Goal: Information Seeking & Learning: Learn about a topic

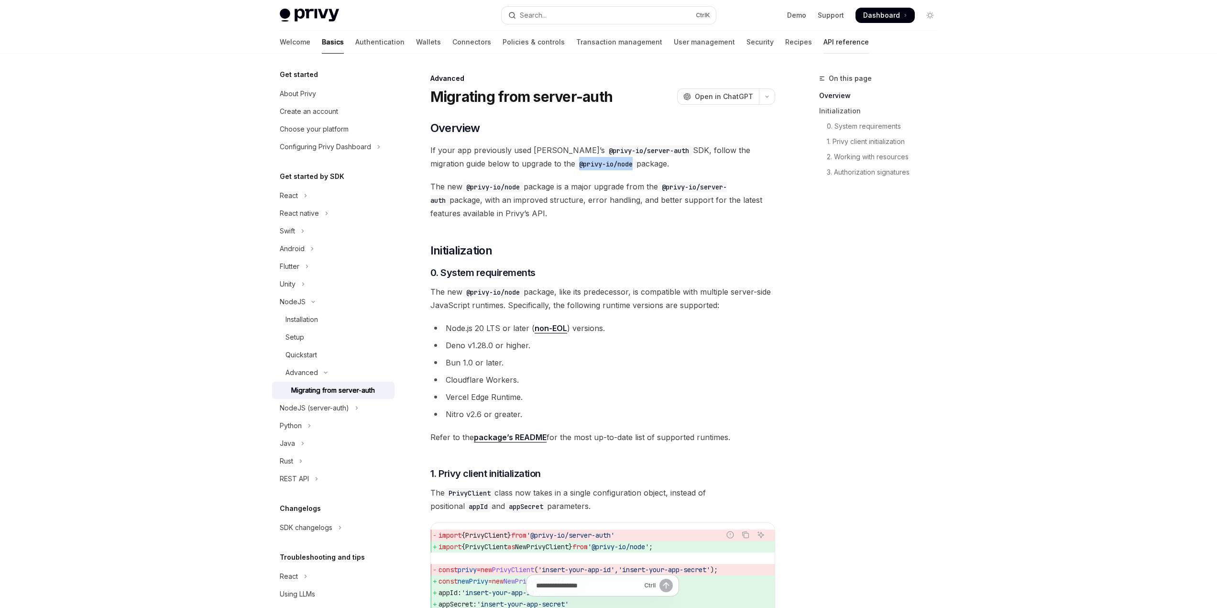
click at [823, 45] on link "API reference" at bounding box center [845, 42] width 45 height 23
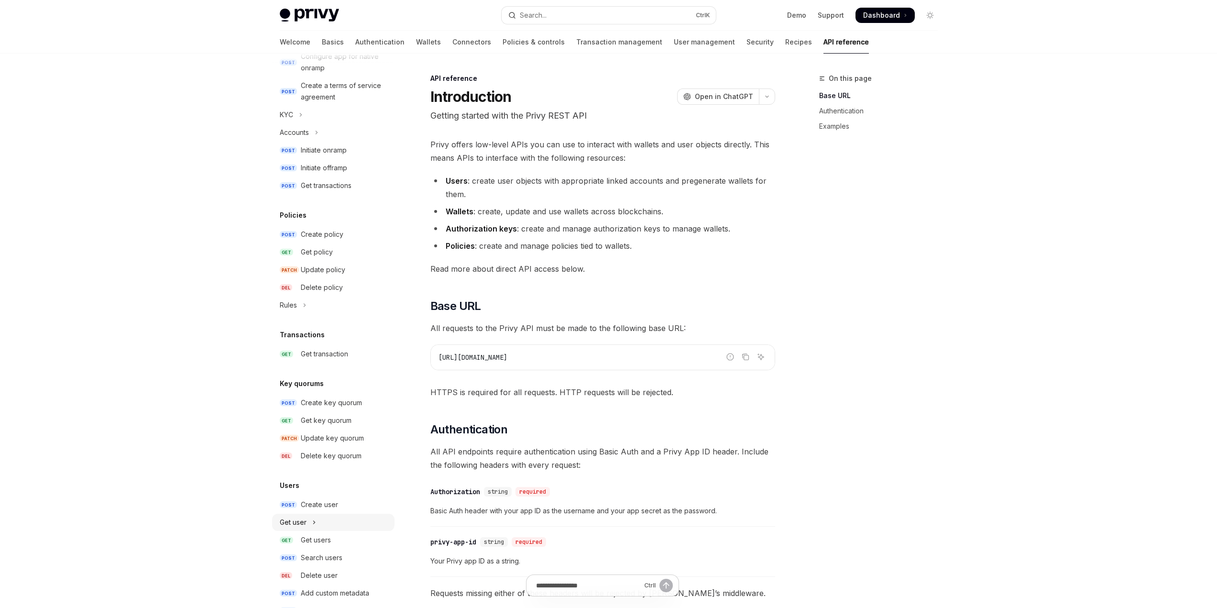
scroll to position [413, 0]
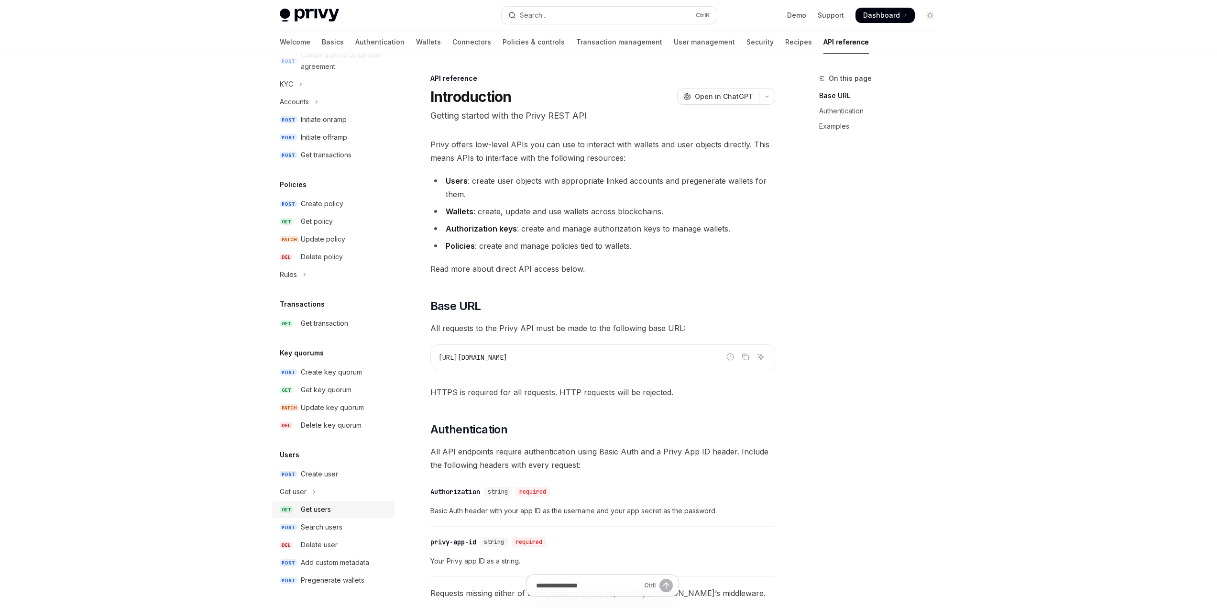
click at [323, 509] on div "Get users" at bounding box center [316, 508] width 30 height 11
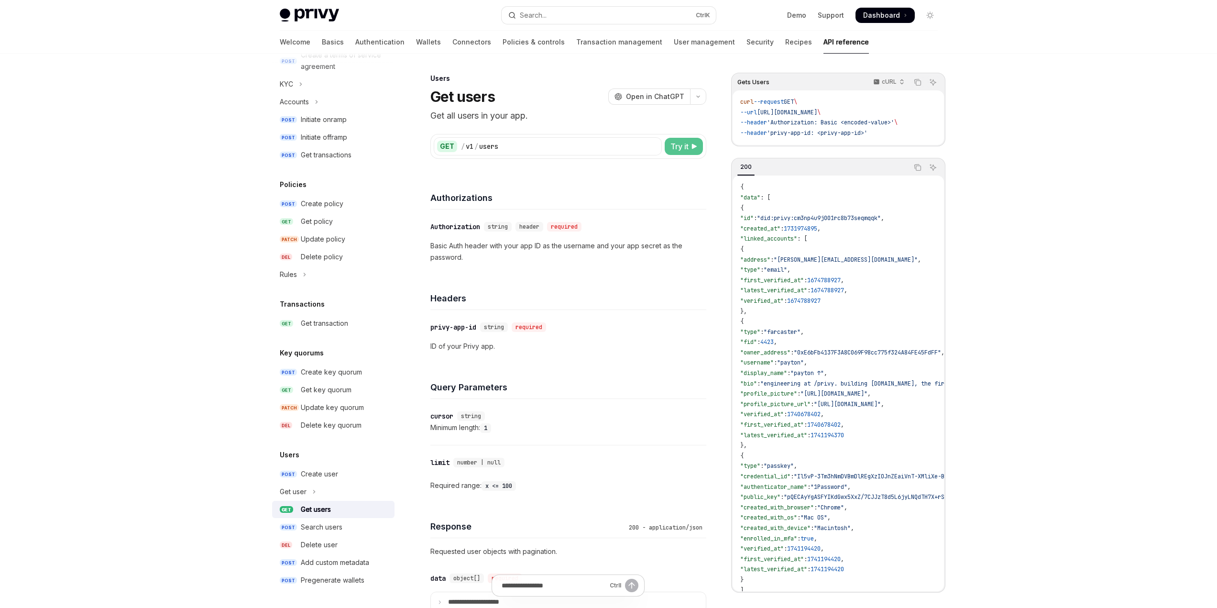
click at [679, 144] on span "Try it" at bounding box center [679, 146] width 18 height 11
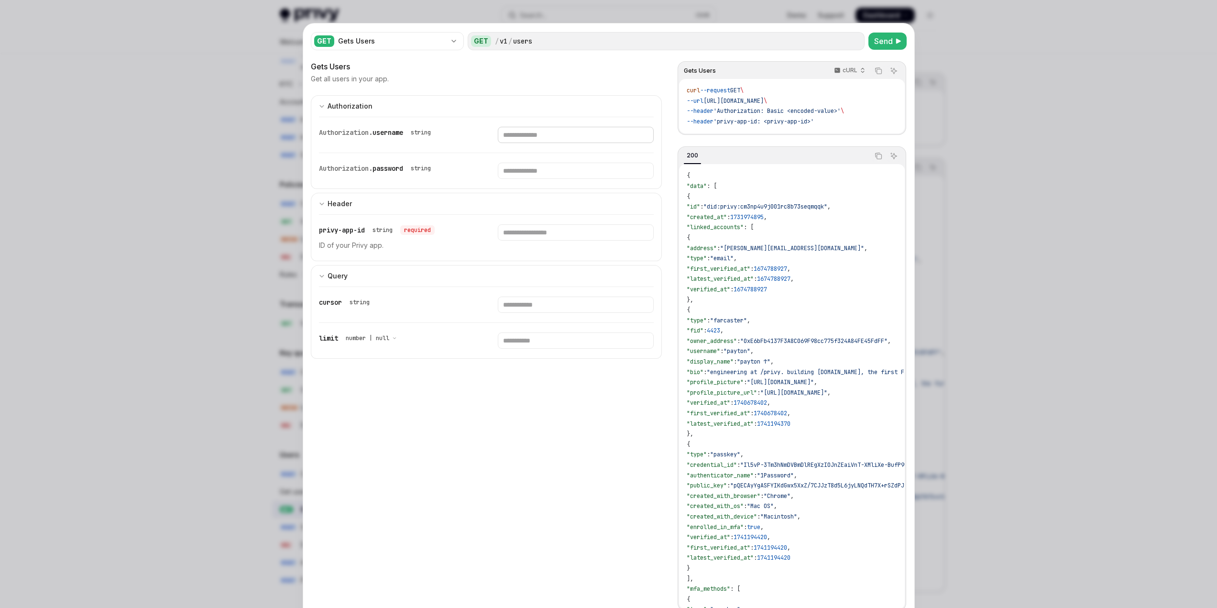
click at [599, 129] on input "Enter username" at bounding box center [576, 135] width 156 height 16
click at [537, 233] on input "Enter privy-app-id" at bounding box center [576, 232] width 156 height 16
click at [197, 73] on div at bounding box center [608, 304] width 1217 height 608
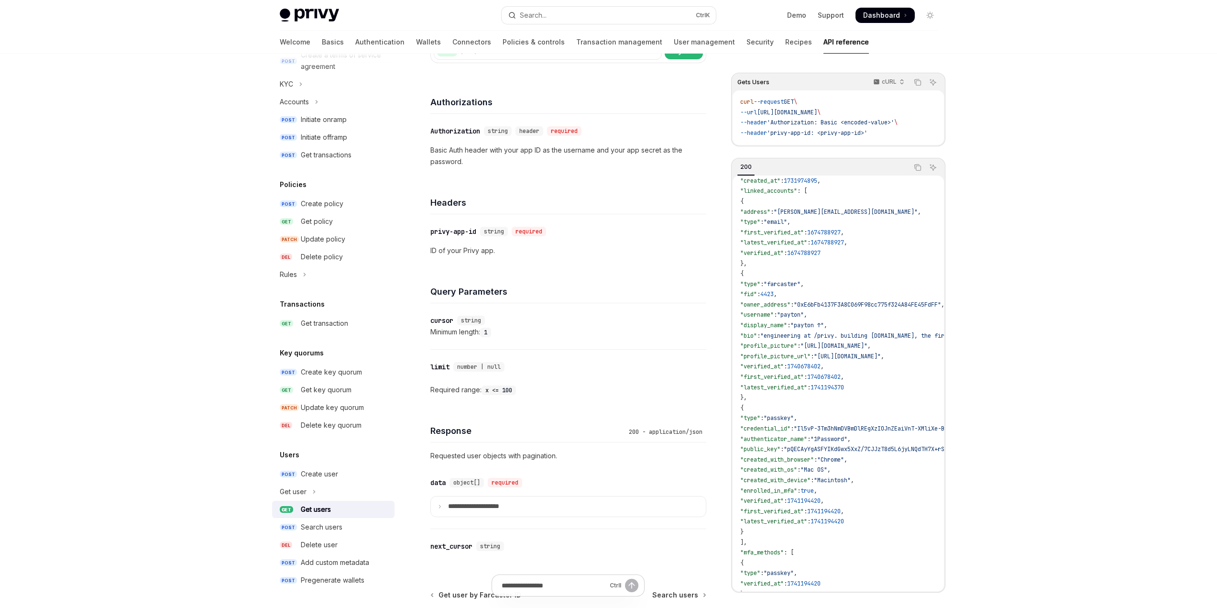
scroll to position [96, 0]
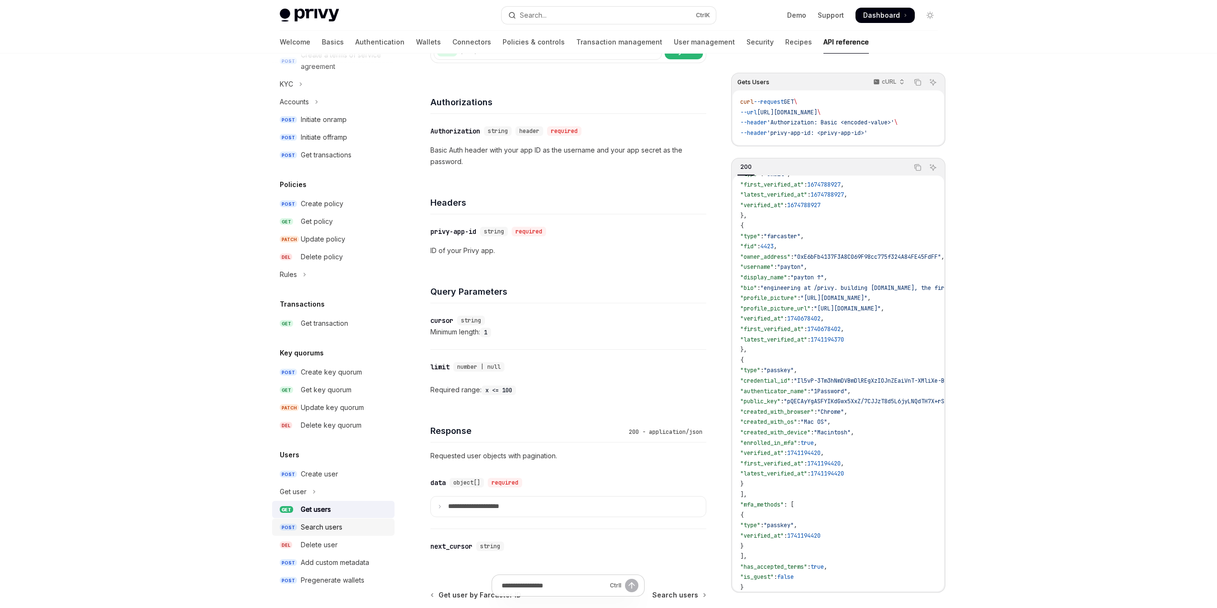
click at [330, 529] on div "Search users" at bounding box center [322, 526] width 42 height 11
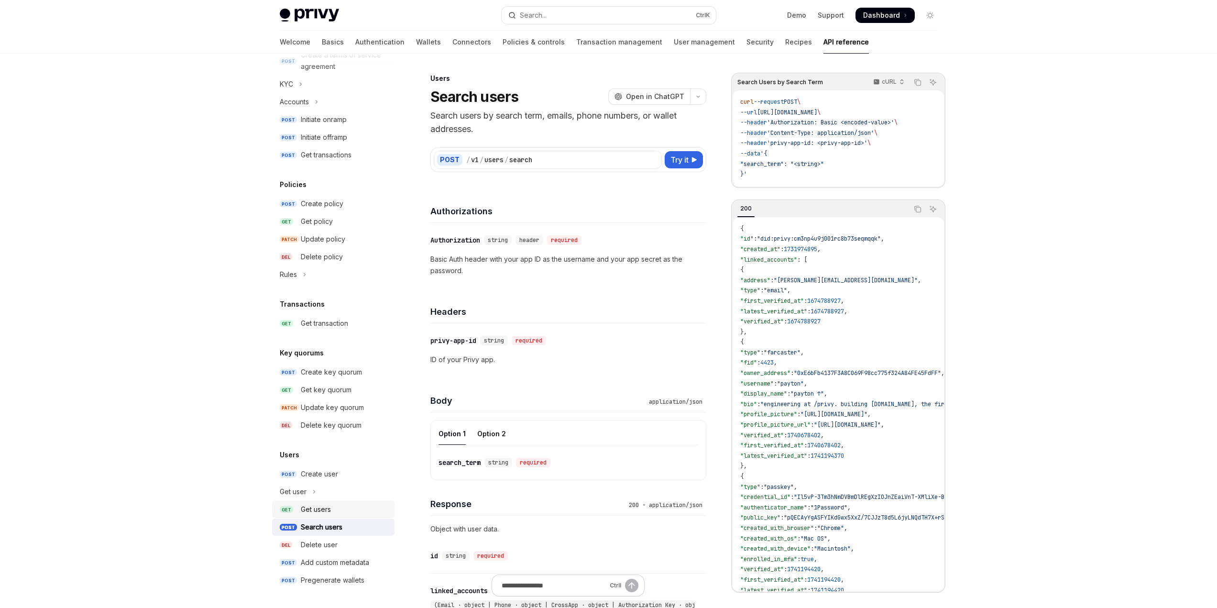
click at [335, 510] on div "Get users" at bounding box center [345, 508] width 88 height 11
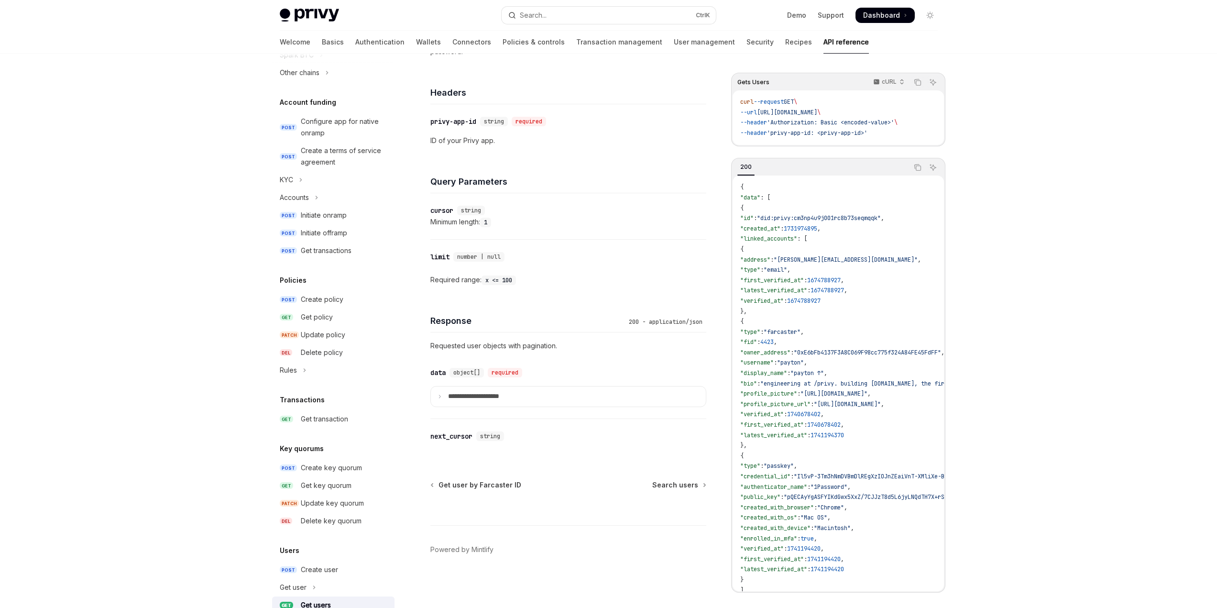
scroll to position [413, 0]
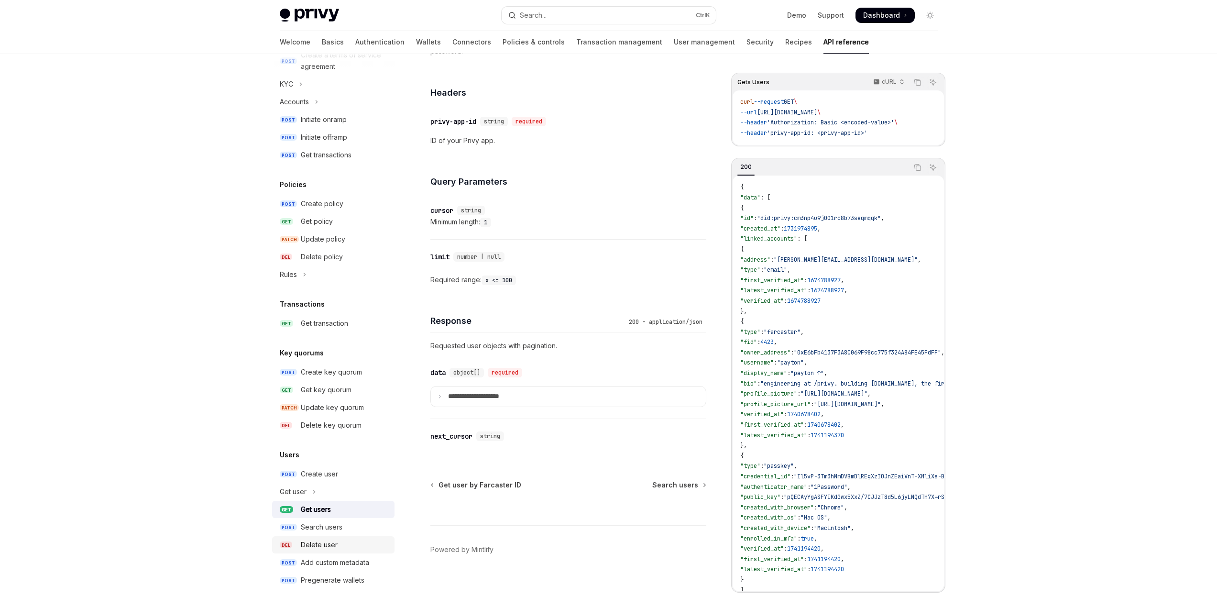
click at [325, 541] on div "Delete user" at bounding box center [319, 544] width 37 height 11
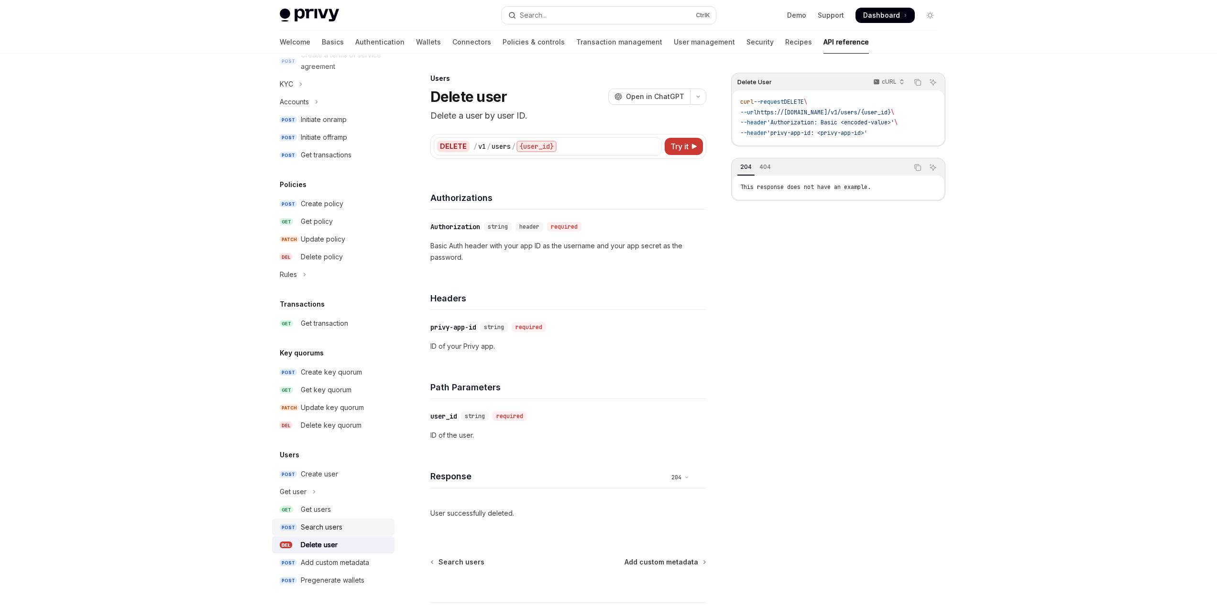
click at [326, 531] on div "Search users" at bounding box center [322, 526] width 42 height 11
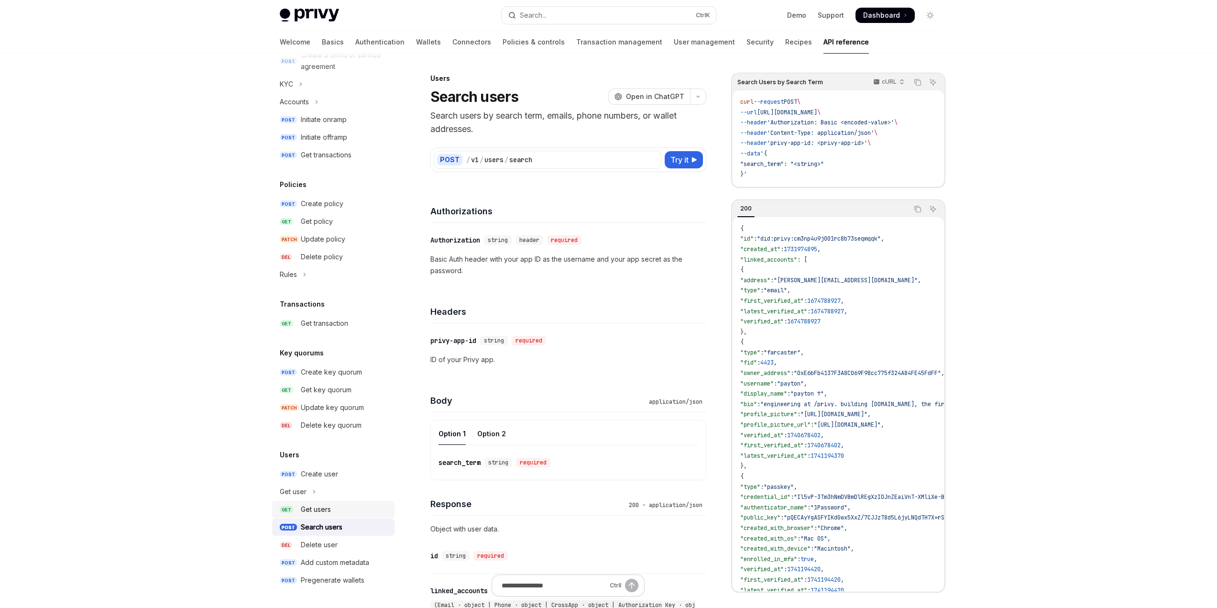
click at [324, 515] on link "GET Get users" at bounding box center [333, 508] width 122 height 17
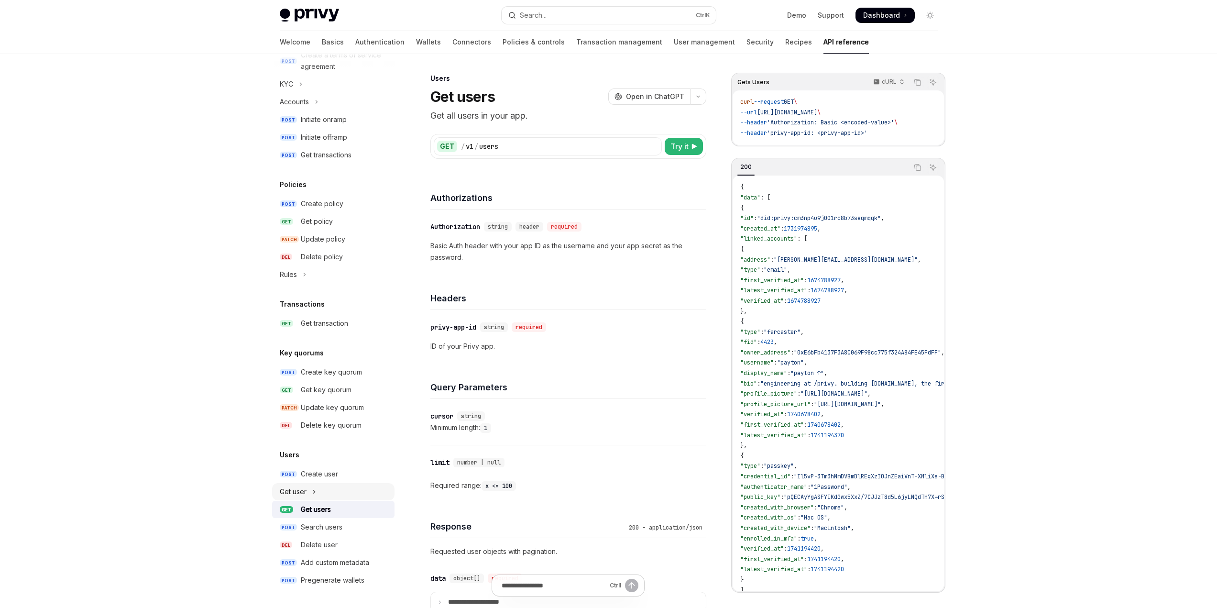
click at [301, 493] on div "Get user" at bounding box center [293, 491] width 27 height 11
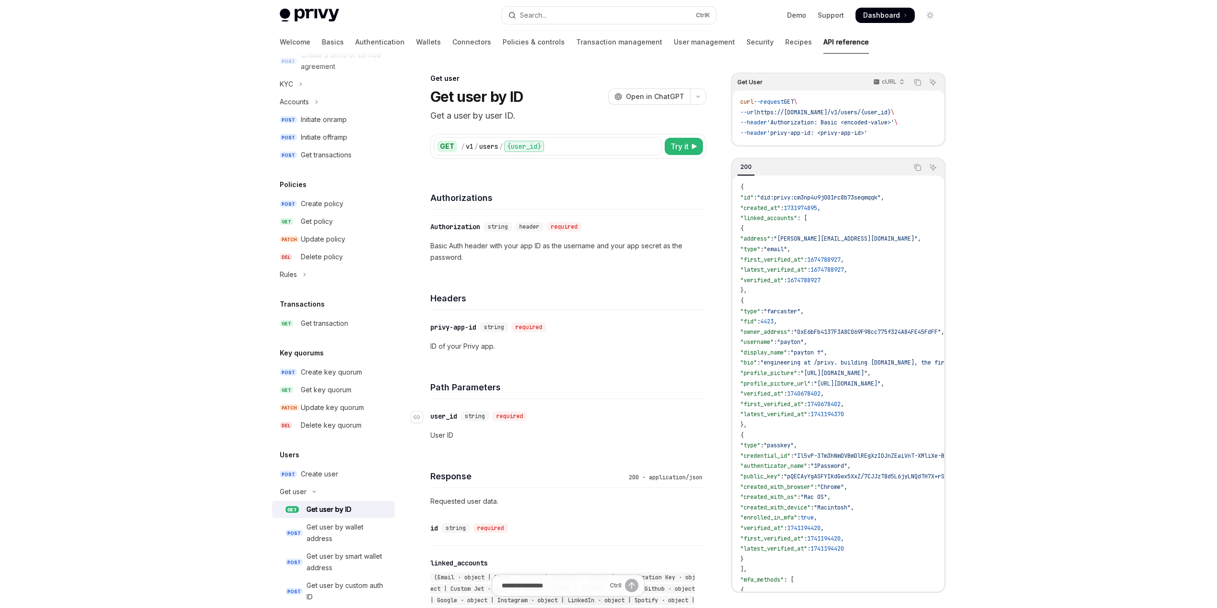
scroll to position [48, 0]
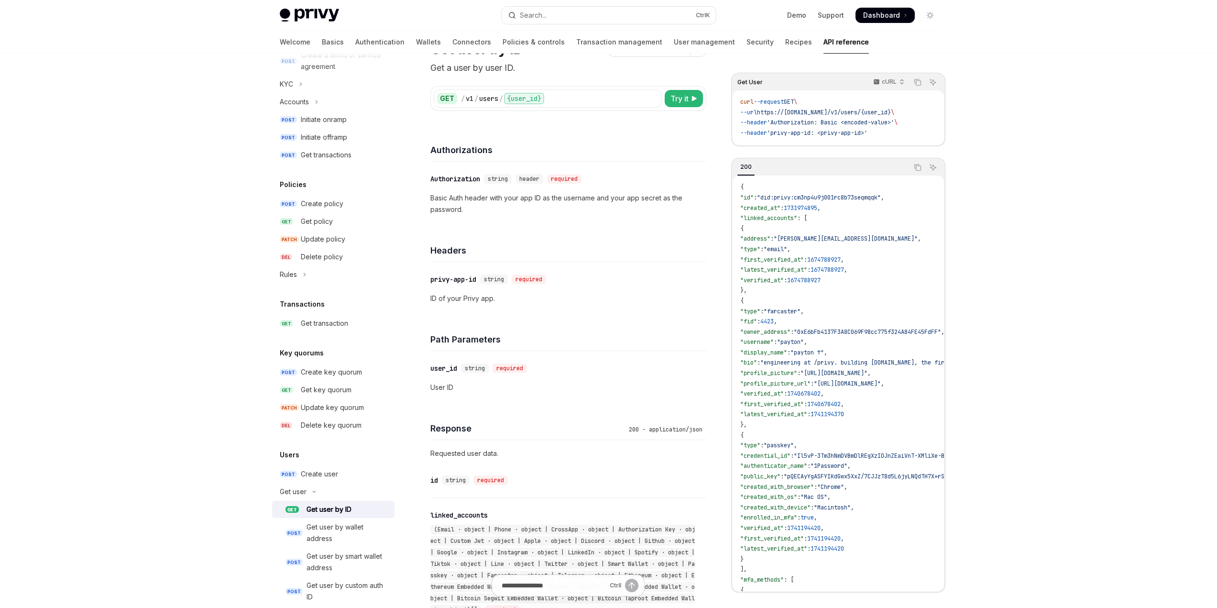
click at [861, 196] on span ""did:privy:cm3np4u9j001rc8b73seqmqqk"" at bounding box center [819, 198] width 124 height 8
drag, startPoint x: 771, startPoint y: 197, endPoint x: 892, endPoint y: 197, distance: 120.9
click at [880, 197] on span ""did:privy:cm3np4u9j001rc8b73seqmqqk"" at bounding box center [819, 198] width 124 height 8
copy span "did:privy:cm3np4u9j001rc8b73seqmqqk"
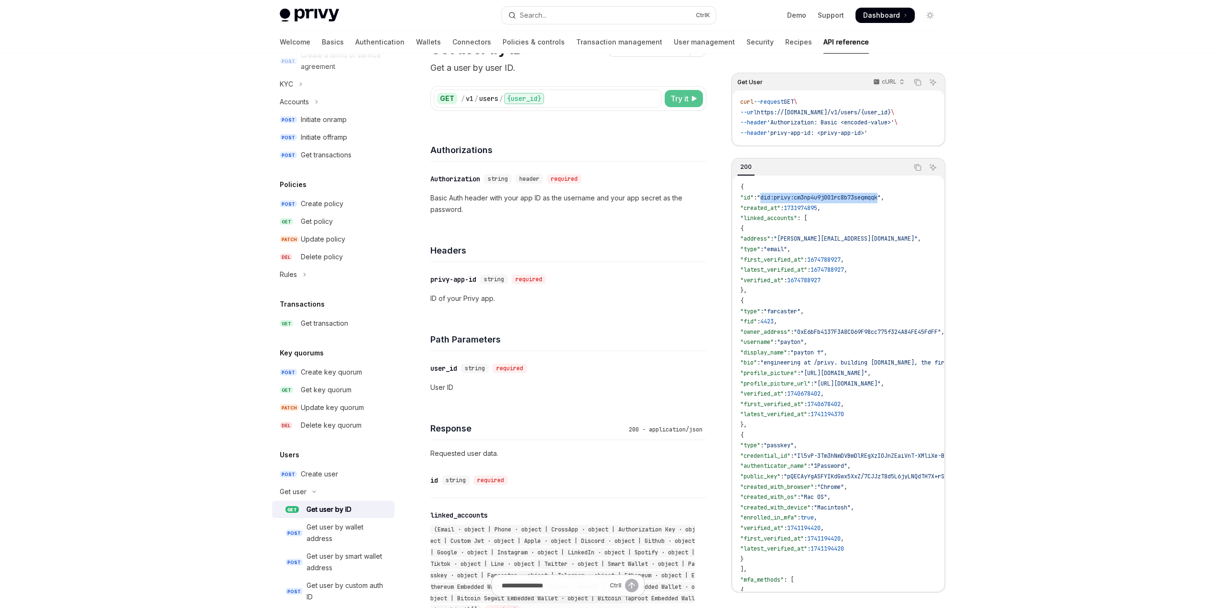
click at [679, 98] on span "Try it" at bounding box center [679, 98] width 18 height 11
type textarea "*"
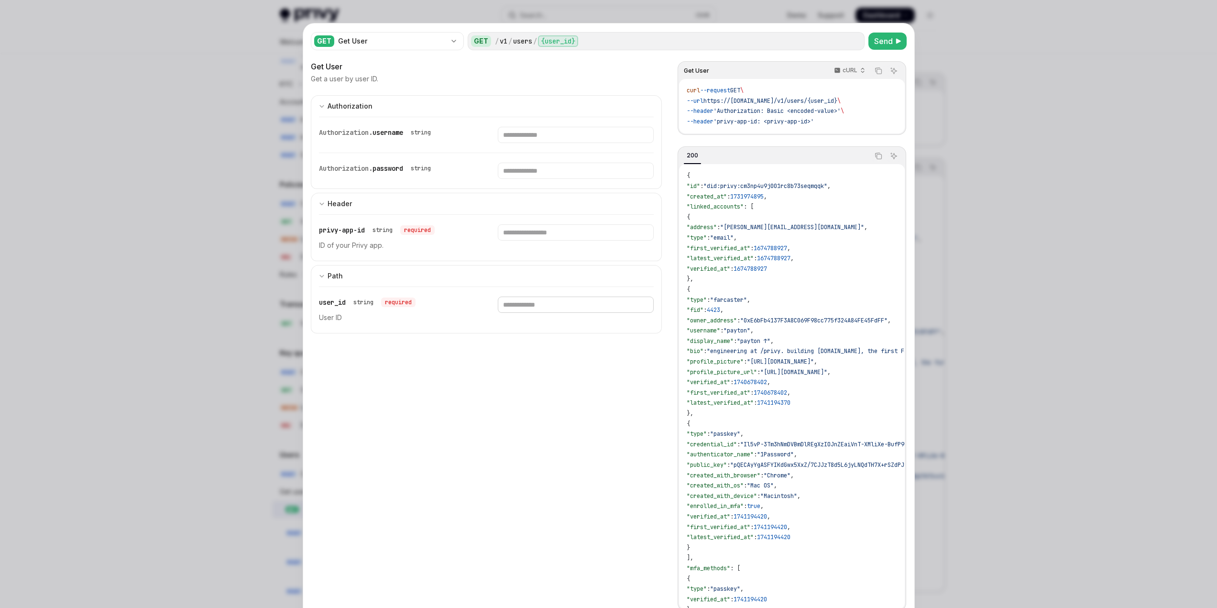
click at [543, 308] on input "Enter user_id" at bounding box center [576, 304] width 156 height 16
drag, startPoint x: 402, startPoint y: 134, endPoint x: 309, endPoint y: 132, distance: 92.7
click at [311, 132] on div "Authorization. username string Authorization. password string" at bounding box center [486, 153] width 351 height 72
copy div "Authorization. username"
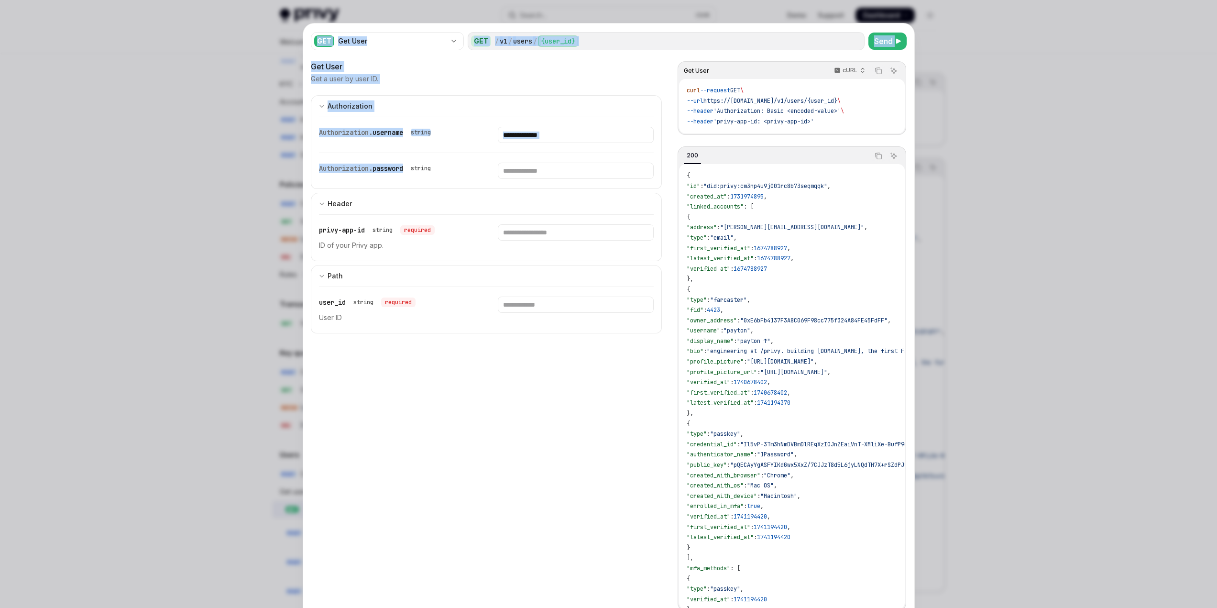
drag, startPoint x: 402, startPoint y: 169, endPoint x: 271, endPoint y: 169, distance: 131.0
click at [271, 169] on div "GET Get User GET / v1 / users / {user_id} Send Get User Get a user by user ID. …" at bounding box center [608, 304] width 1217 height 608
click at [347, 167] on span "Authorization." at bounding box center [346, 168] width 54 height 9
click at [403, 167] on span "password" at bounding box center [387, 168] width 31 height 9
drag, startPoint x: 403, startPoint y: 168, endPoint x: 313, endPoint y: 170, distance: 90.4
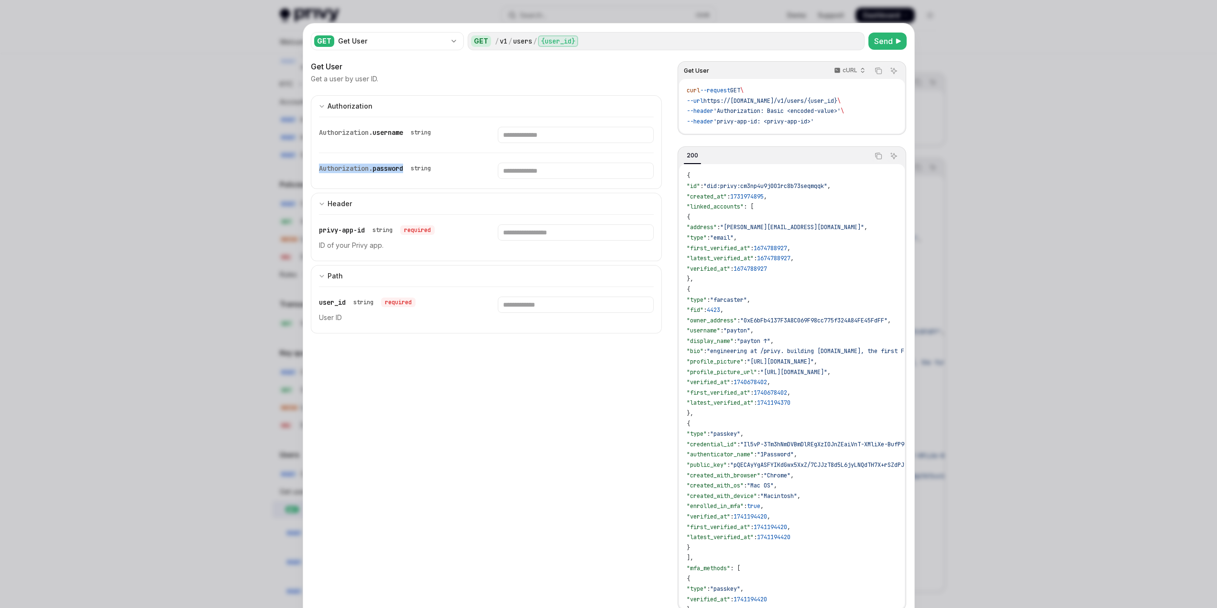
click at [313, 170] on div "Authorization. username string Authorization. password string" at bounding box center [486, 153] width 351 height 72
copy div "Authorization. password"
drag, startPoint x: 362, startPoint y: 230, endPoint x: 313, endPoint y: 230, distance: 49.2
click at [313, 230] on div "privy-app-id string required ID of your Privy app." at bounding box center [486, 237] width 351 height 47
copy span "privy-app-id"
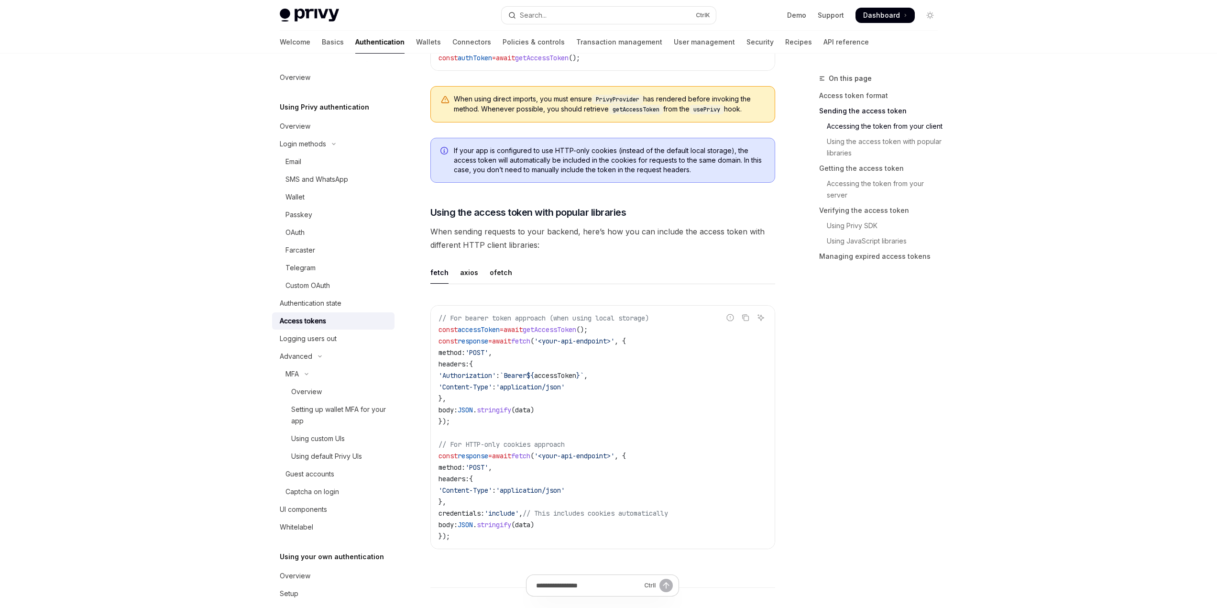
scroll to position [669, 0]
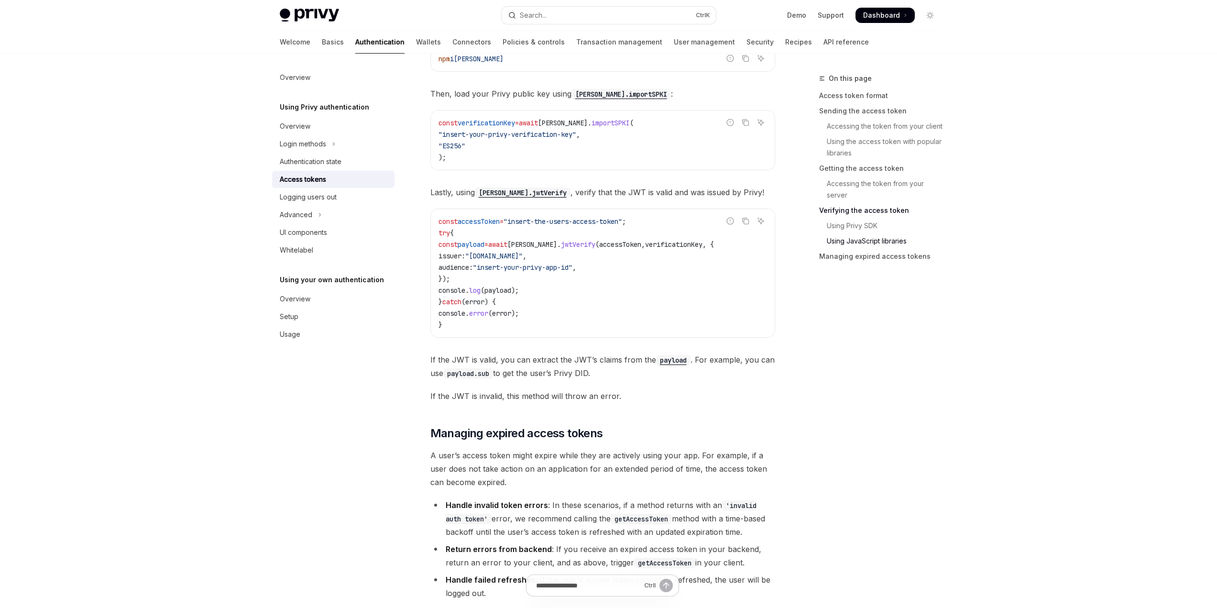
scroll to position [2361, 0]
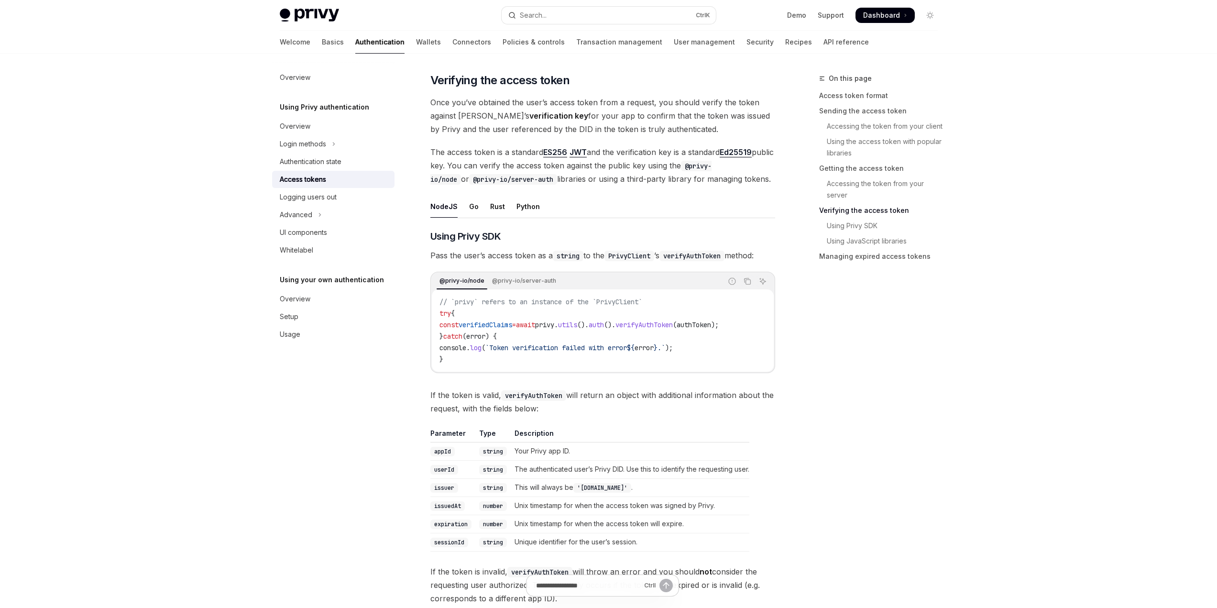
scroll to position [1358, 0]
click at [469, 206] on div "Go" at bounding box center [474, 206] width 10 height 22
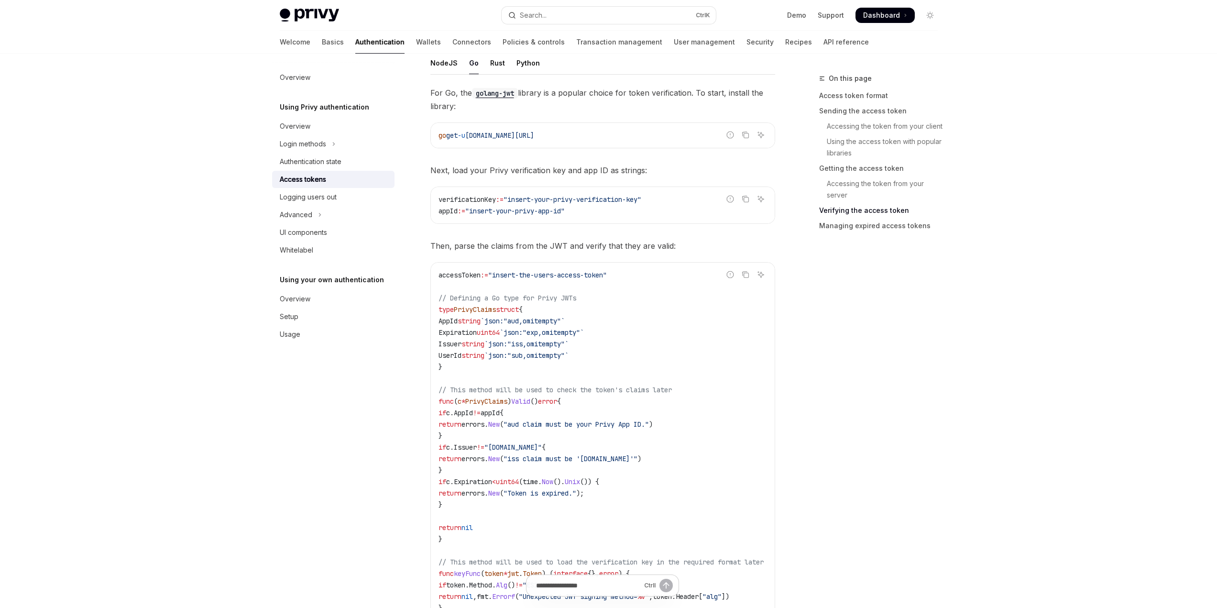
scroll to position [1453, 0]
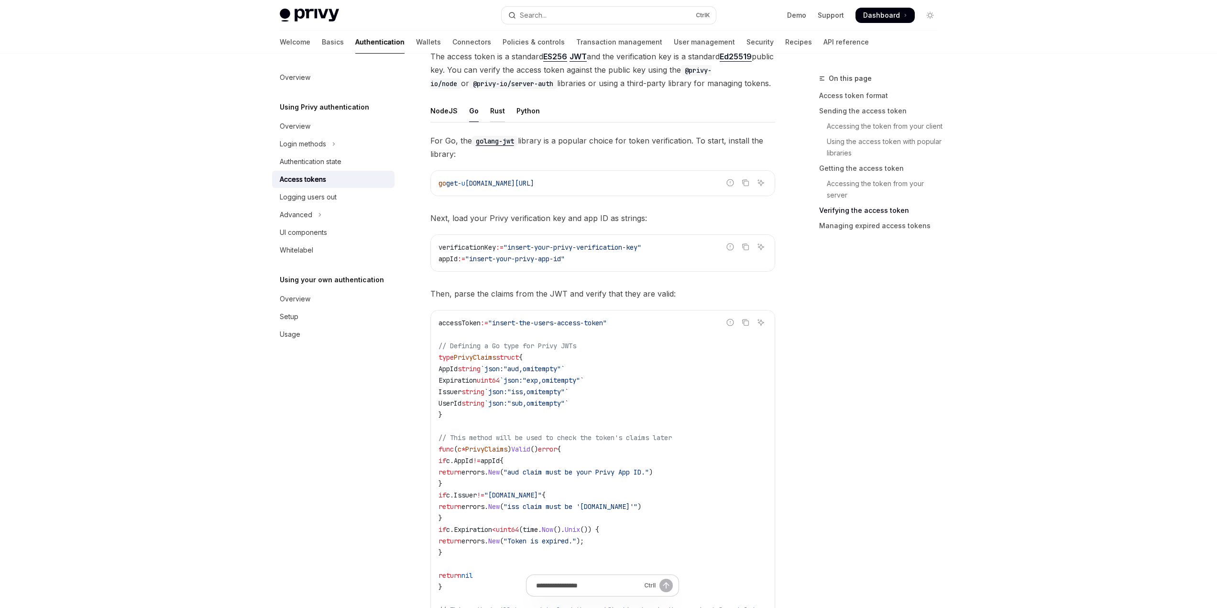
click at [500, 112] on div "Rust" at bounding box center [497, 110] width 15 height 22
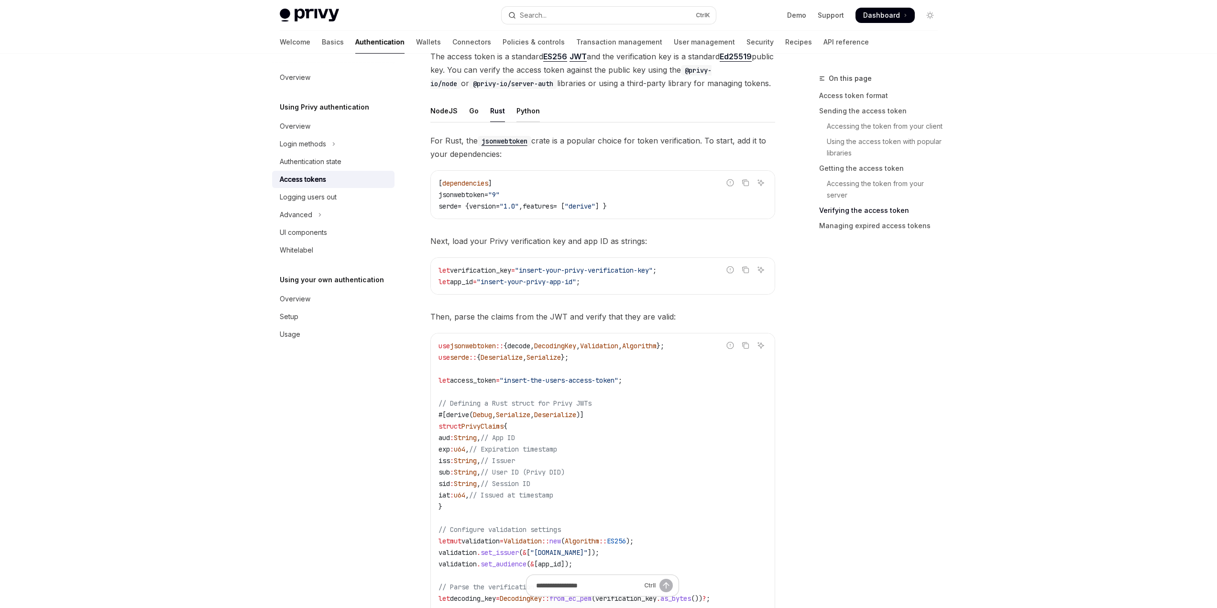
click at [523, 112] on div "Python" at bounding box center [527, 110] width 23 height 22
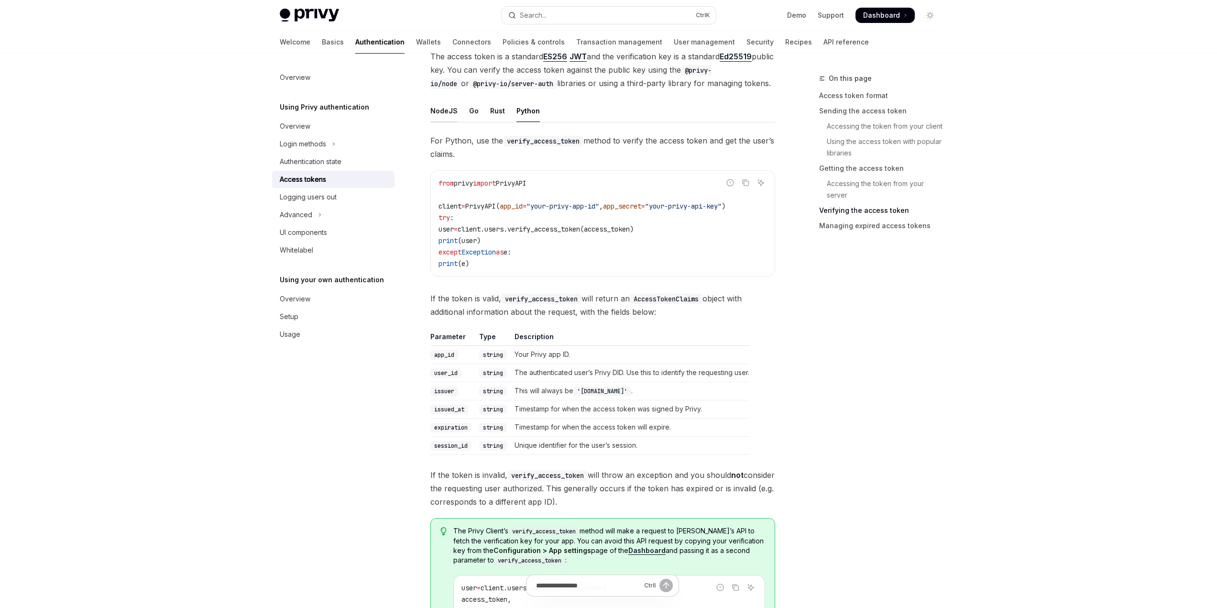
click at [443, 114] on div "NodeJS" at bounding box center [443, 110] width 27 height 22
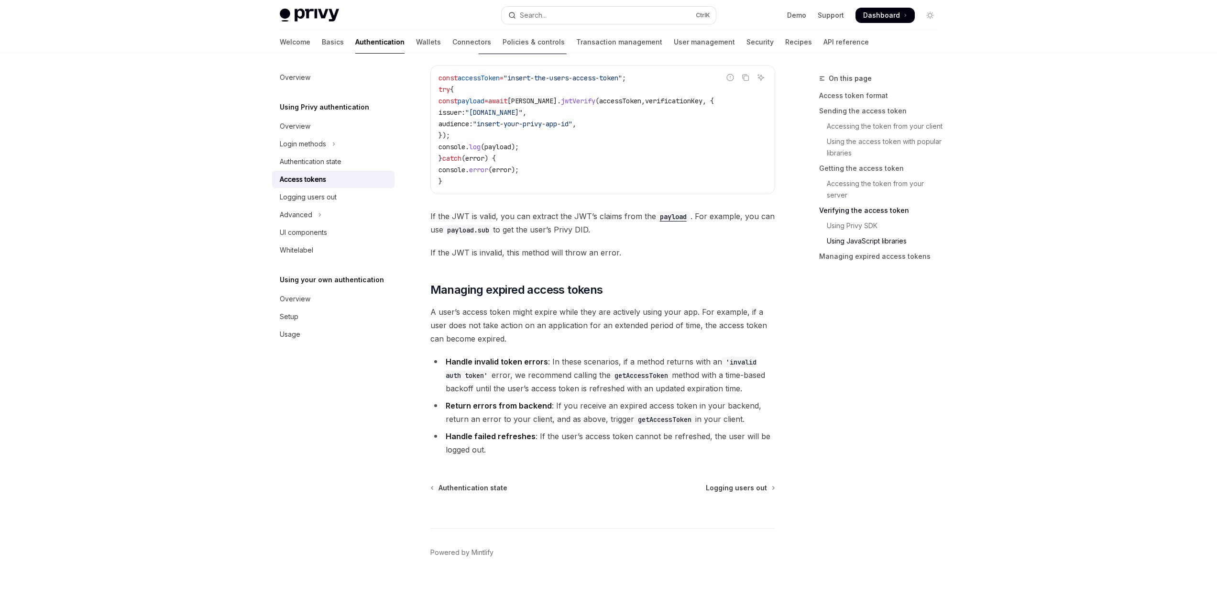
scroll to position [2420, 0]
click at [823, 43] on link "API reference" at bounding box center [845, 42] width 45 height 23
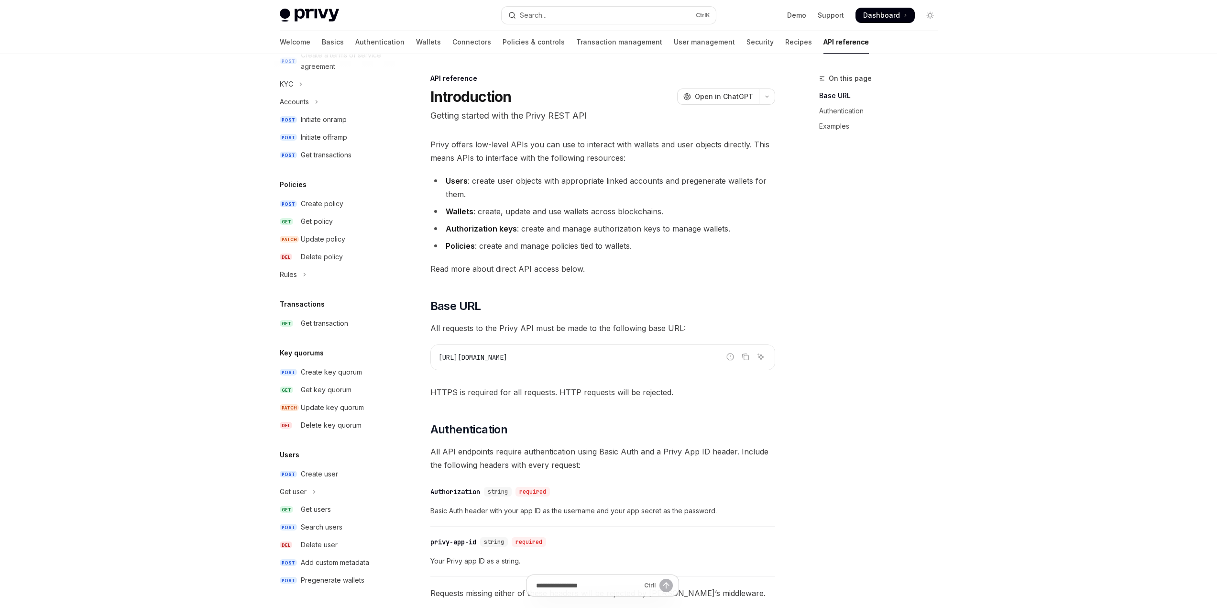
scroll to position [191, 0]
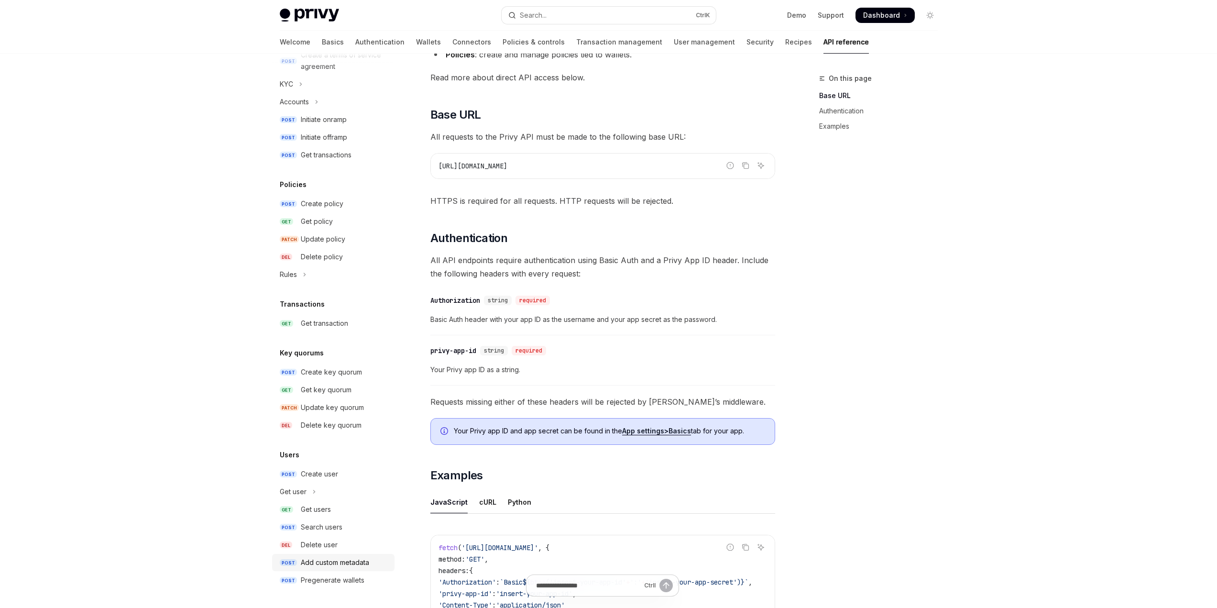
click at [338, 564] on div "Add custom metadata" at bounding box center [335, 561] width 68 height 11
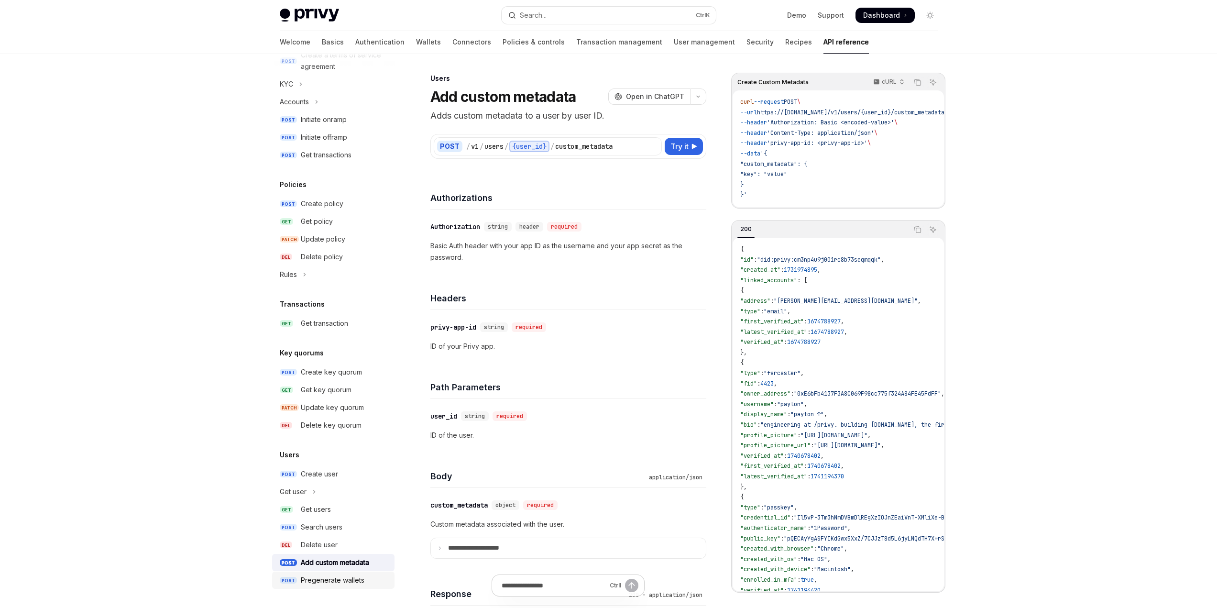
click at [335, 583] on div "Pregenerate wallets" at bounding box center [333, 579] width 64 height 11
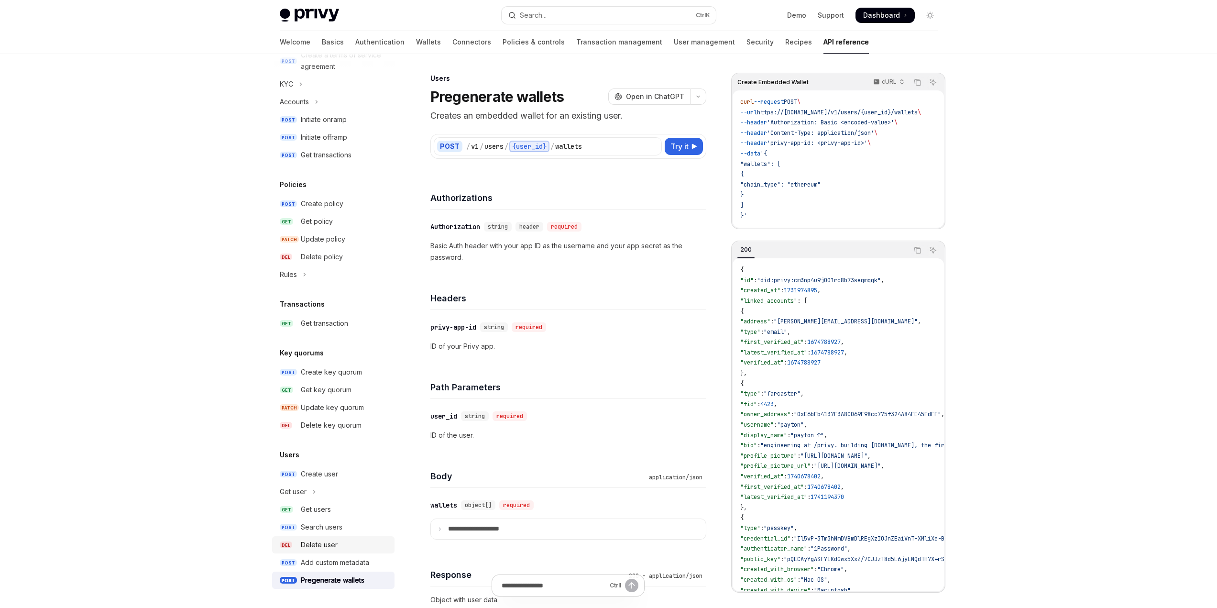
click at [336, 545] on div "Delete user" at bounding box center [319, 544] width 37 height 11
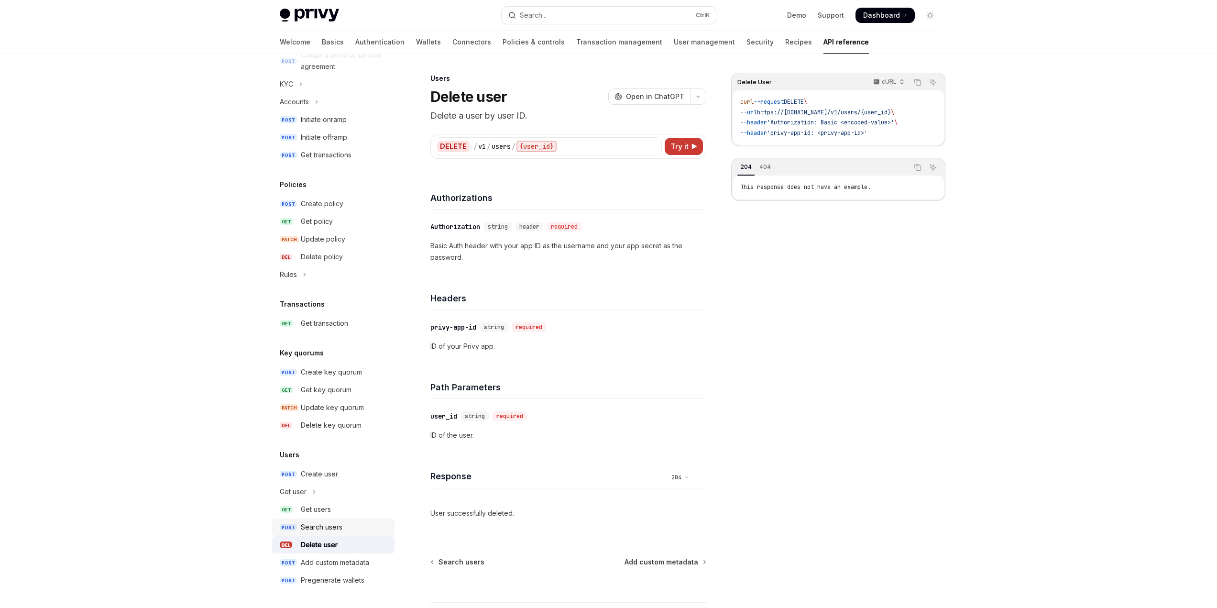
click at [333, 527] on div "Search users" at bounding box center [322, 526] width 42 height 11
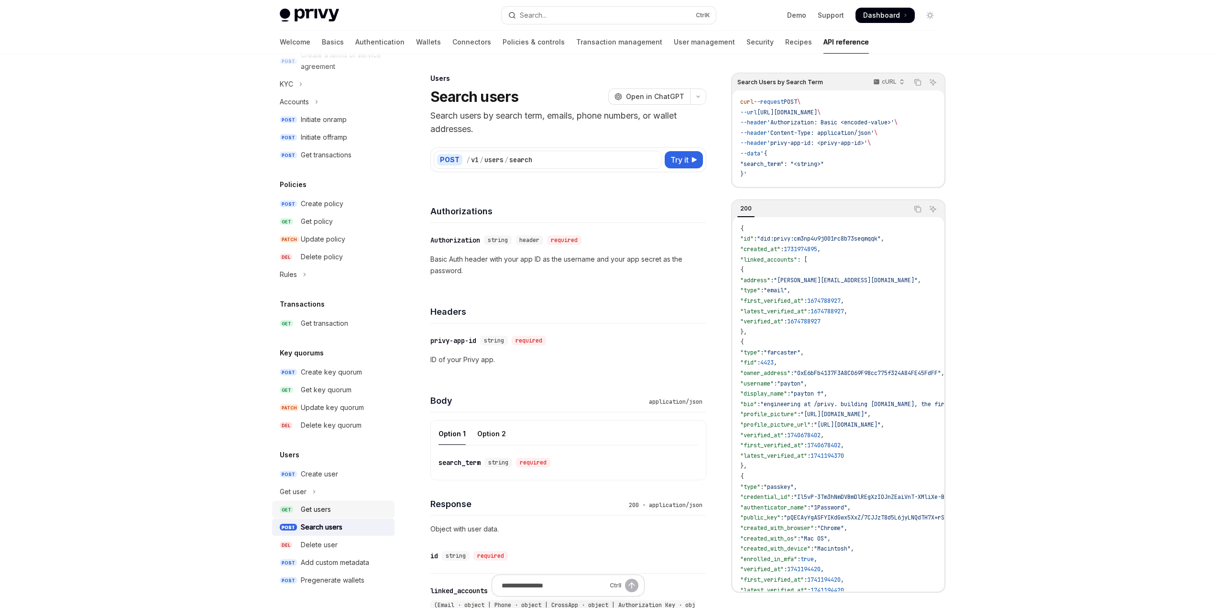
click at [324, 512] on div "Get users" at bounding box center [316, 508] width 30 height 11
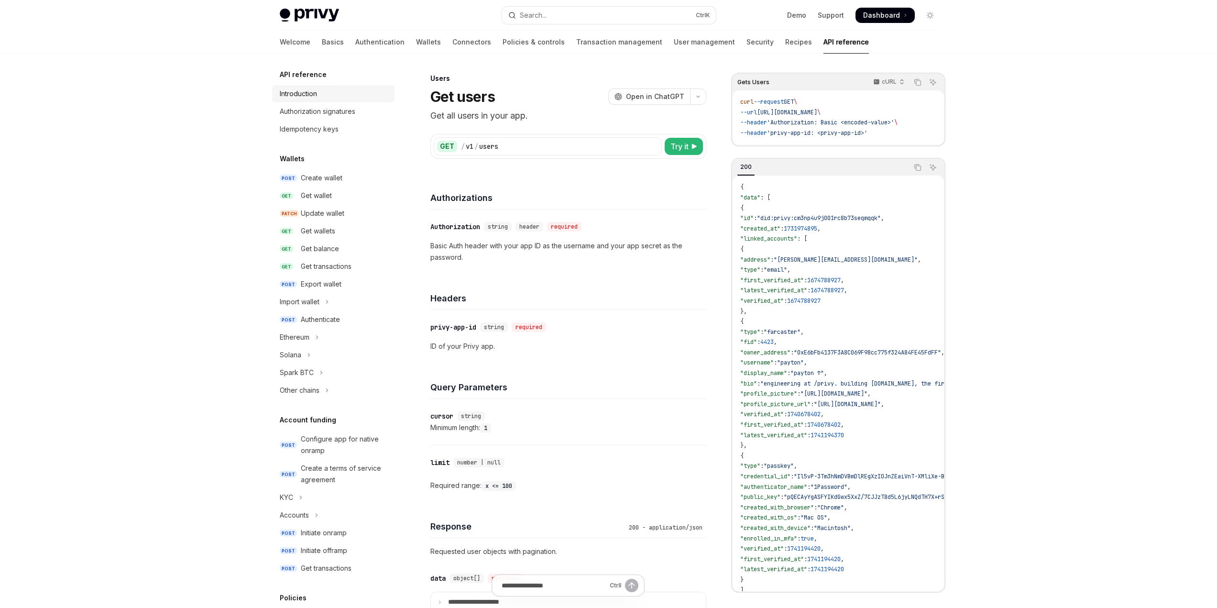
click at [297, 94] on div "Introduction" at bounding box center [298, 93] width 37 height 11
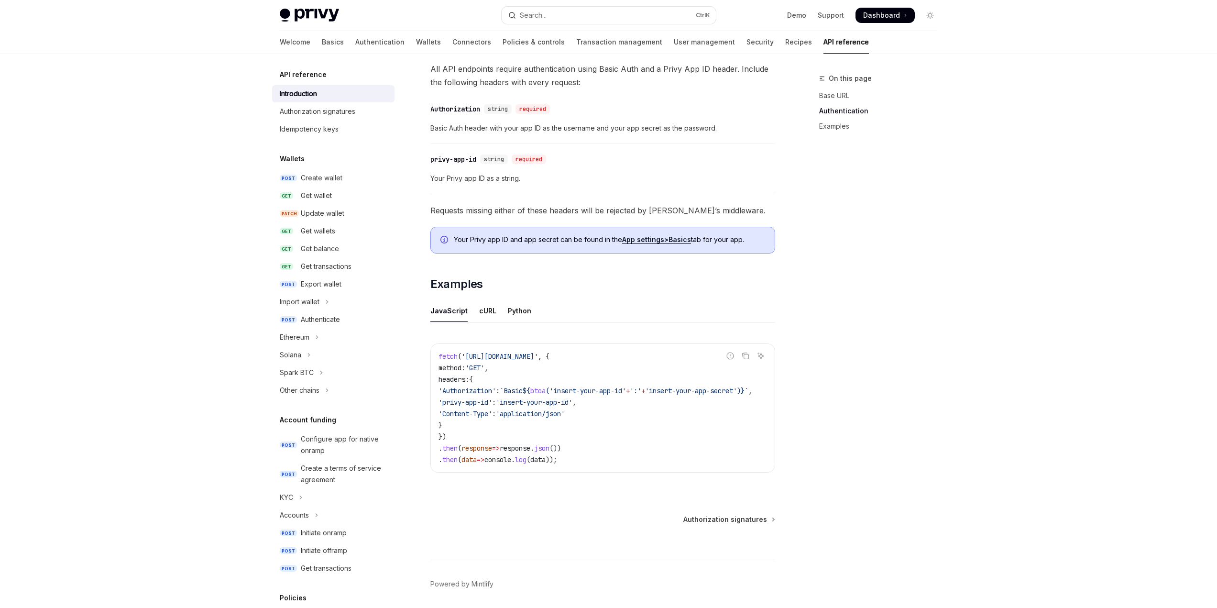
scroll to position [421, 0]
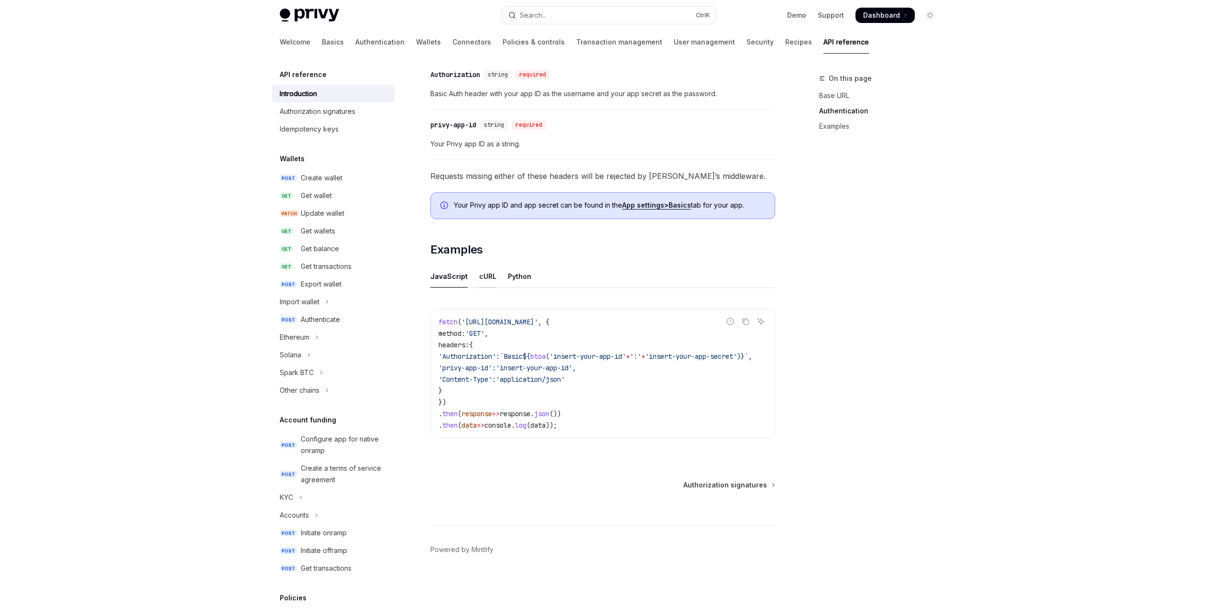
click at [482, 272] on div "cURL" at bounding box center [487, 276] width 17 height 22
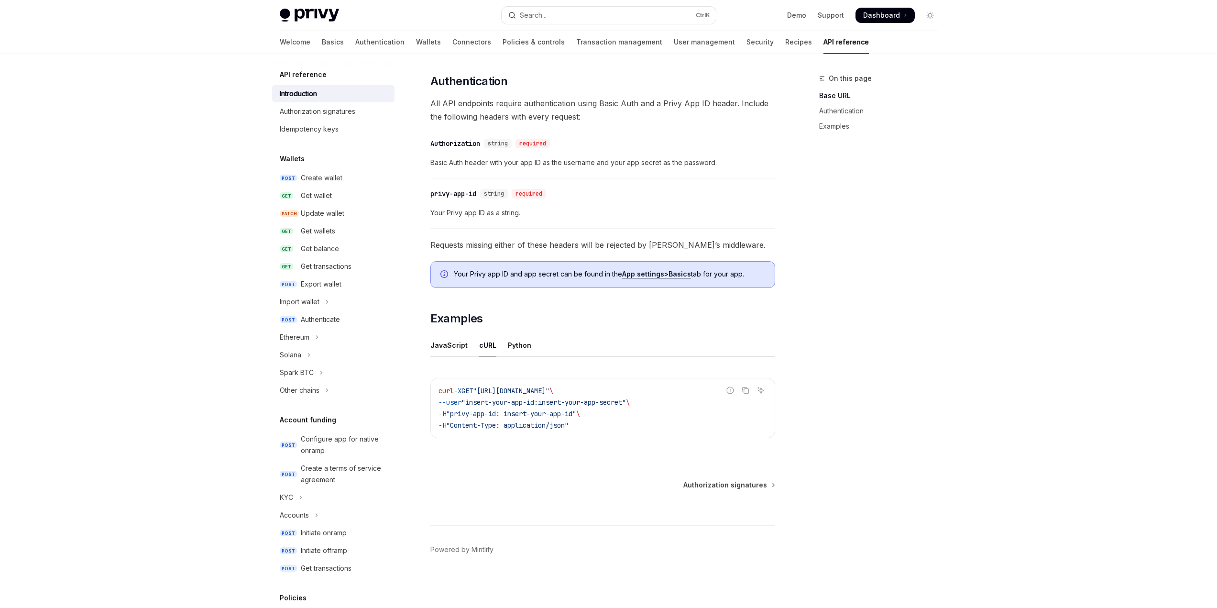
scroll to position [348, 0]
click at [460, 402] on span "--user" at bounding box center [449, 402] width 23 height 9
click at [480, 402] on span ""insert-your-app-id:insert-your-app-secret"" at bounding box center [543, 402] width 164 height 9
drag, startPoint x: 469, startPoint y: 402, endPoint x: 454, endPoint y: 403, distance: 15.8
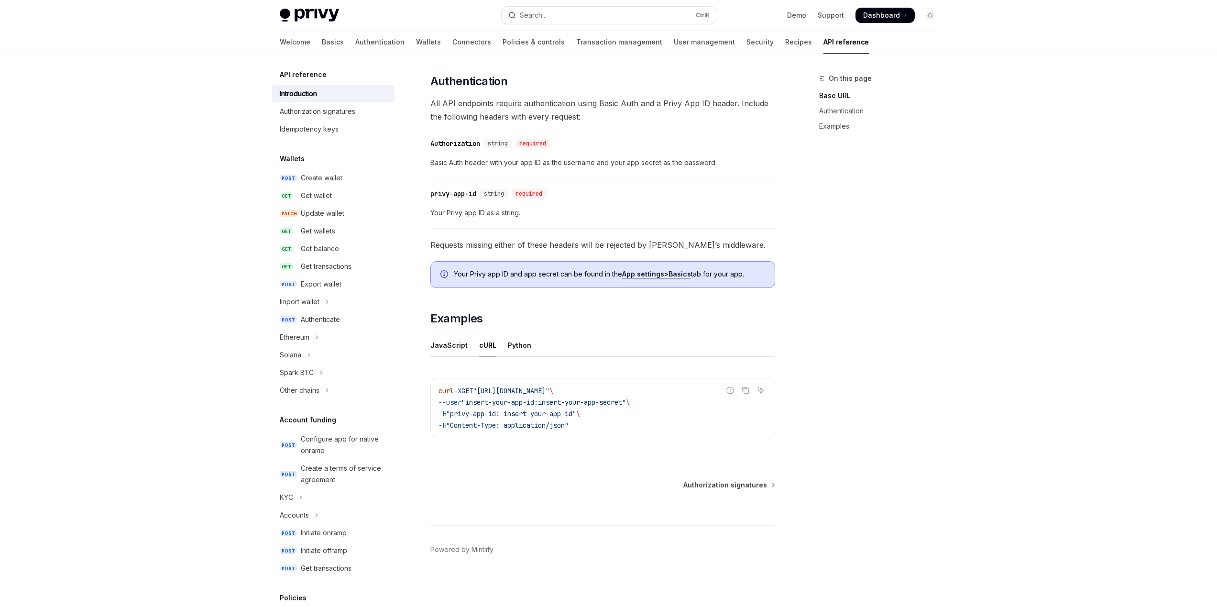
click at [454, 403] on span "--user" at bounding box center [449, 402] width 23 height 9
copy span "user"
click at [575, 418] on code "curl -X GET "https://api.privy.io/v1/wallets" \ --user "insert-your-app-id:inse…" at bounding box center [602, 408] width 328 height 46
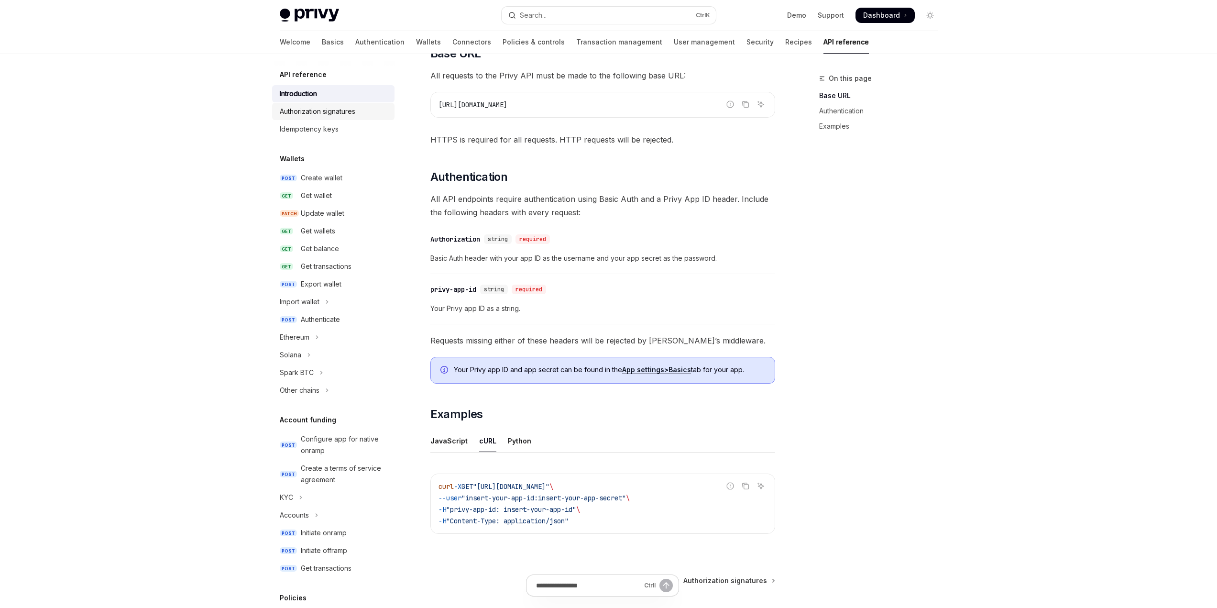
click at [332, 113] on div "Authorization signatures" at bounding box center [318, 111] width 76 height 11
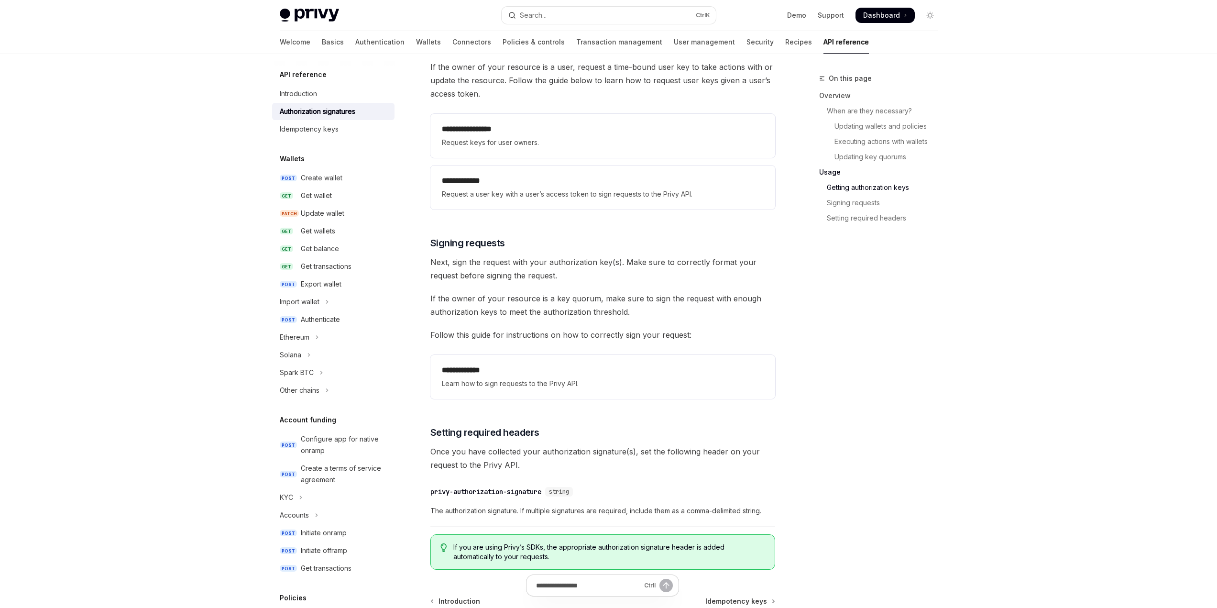
scroll to position [1147, 0]
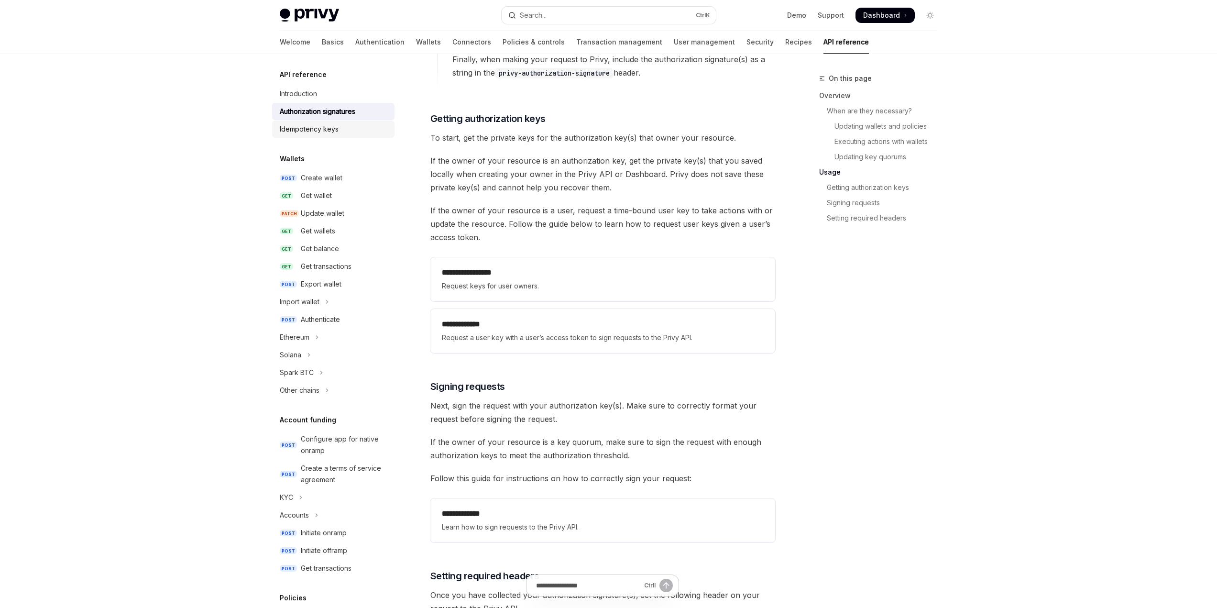
click at [319, 130] on div "Idempotency keys" at bounding box center [309, 128] width 59 height 11
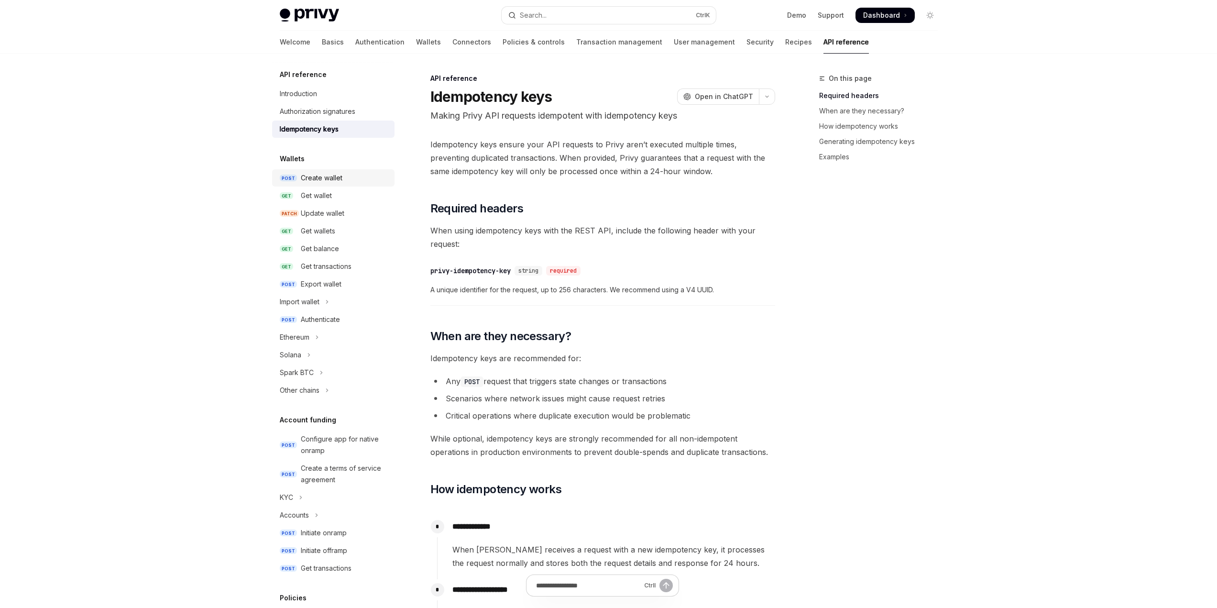
click at [318, 181] on div "Create wallet" at bounding box center [322, 177] width 42 height 11
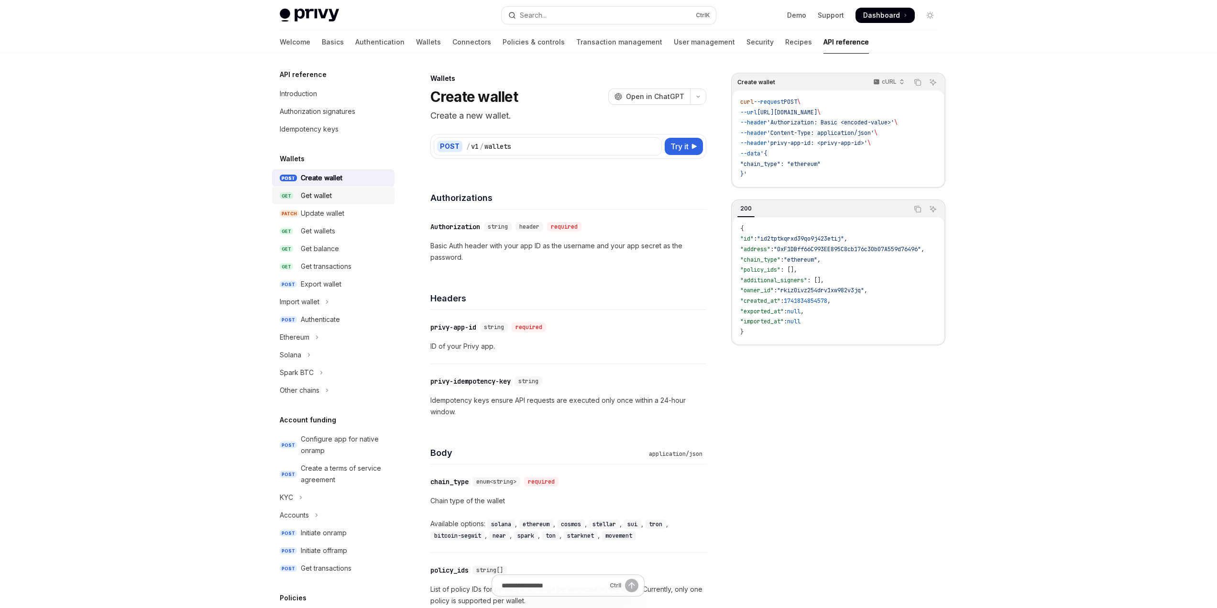
click at [321, 199] on div "Get wallet" at bounding box center [316, 195] width 31 height 11
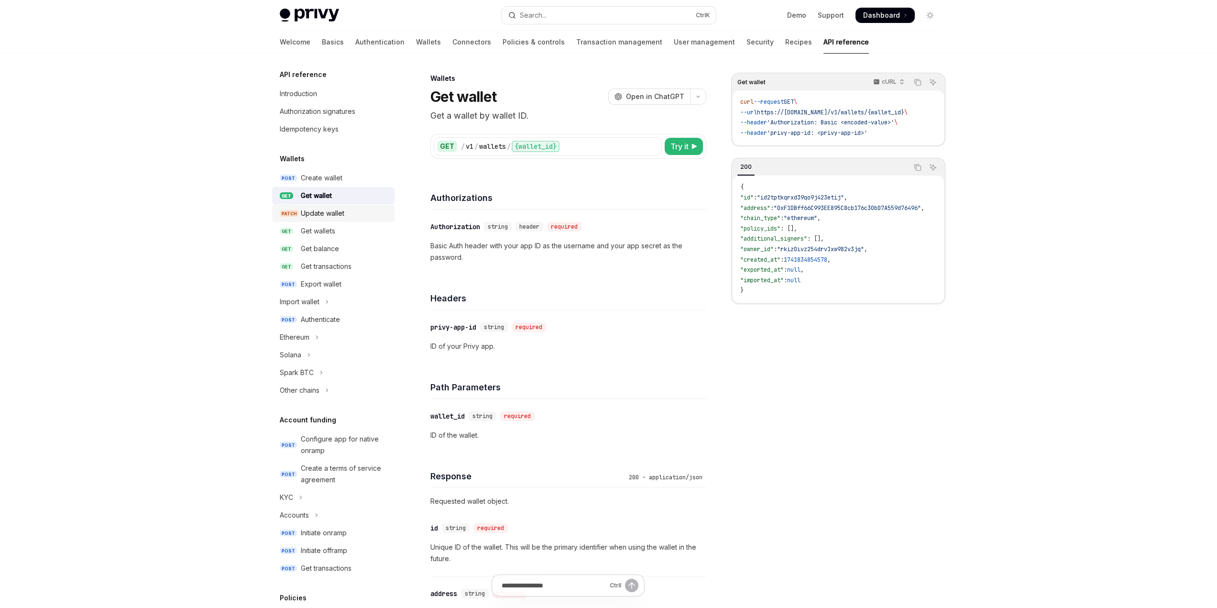
click at [317, 217] on div "Update wallet" at bounding box center [322, 212] width 43 height 11
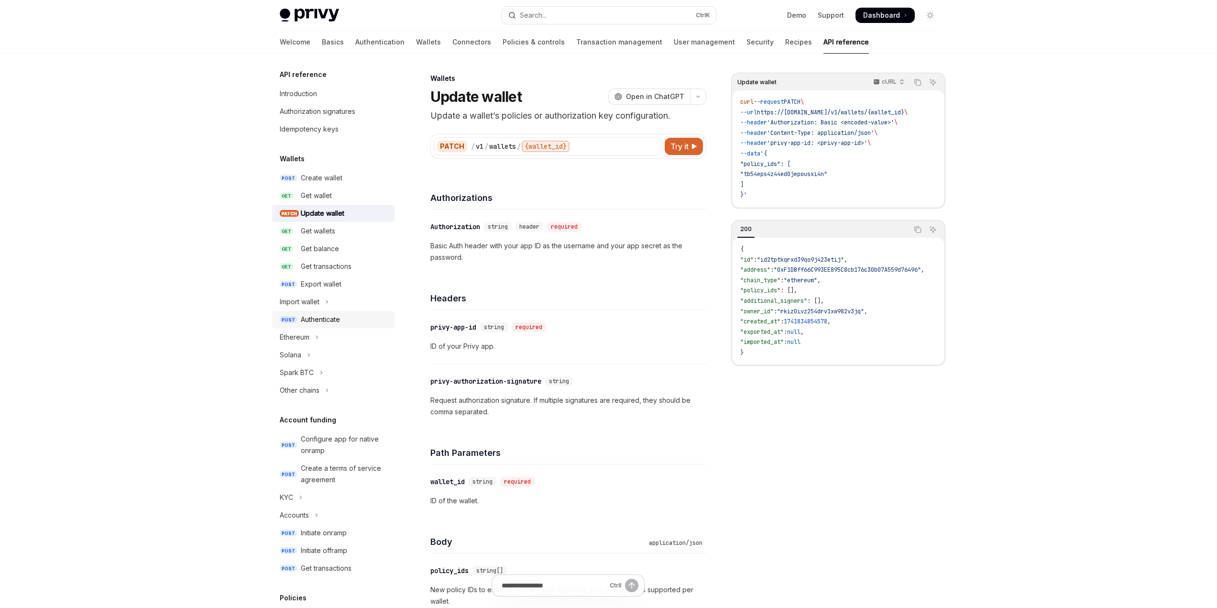
scroll to position [96, 0]
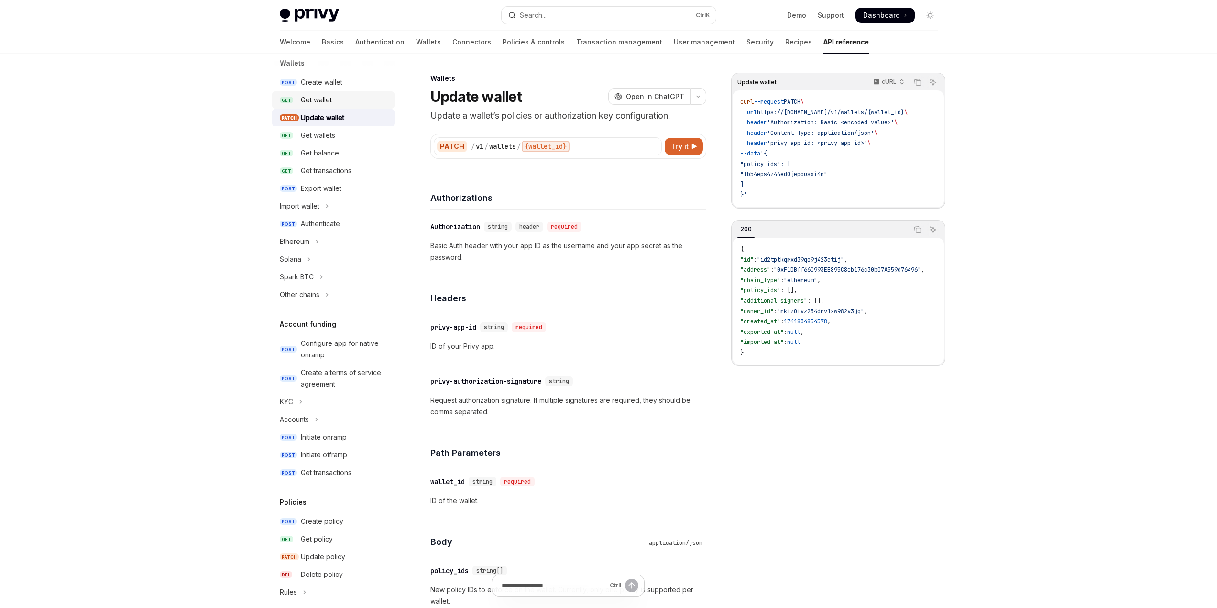
click at [326, 101] on div "Get wallet" at bounding box center [316, 99] width 31 height 11
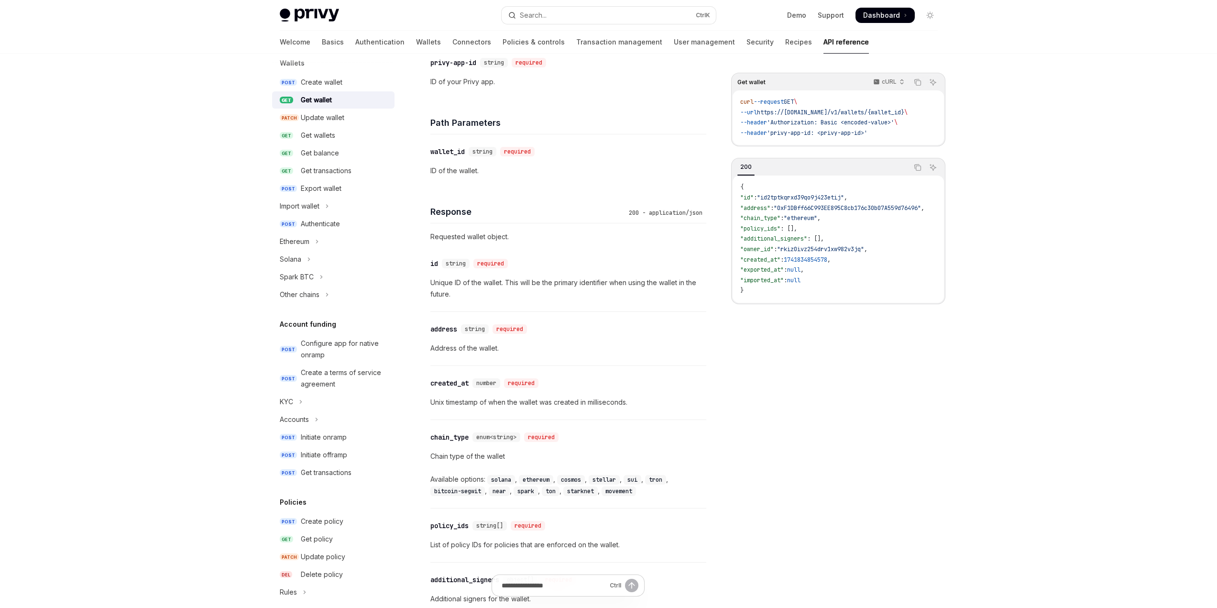
scroll to position [143, 0]
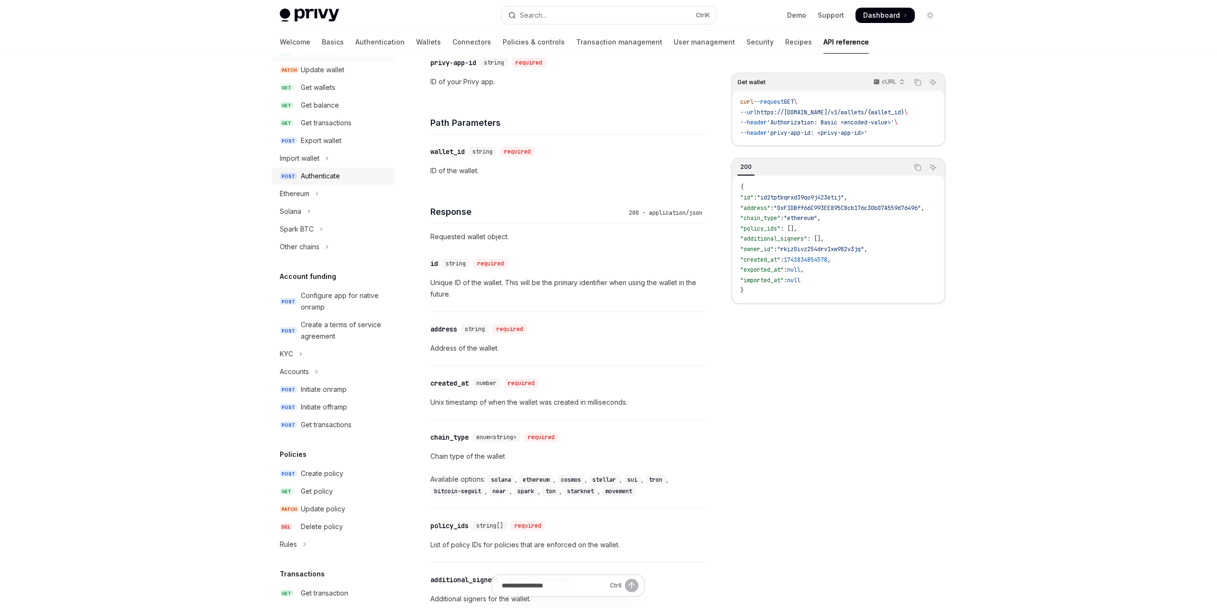
click at [324, 171] on div "Authenticate" at bounding box center [320, 175] width 39 height 11
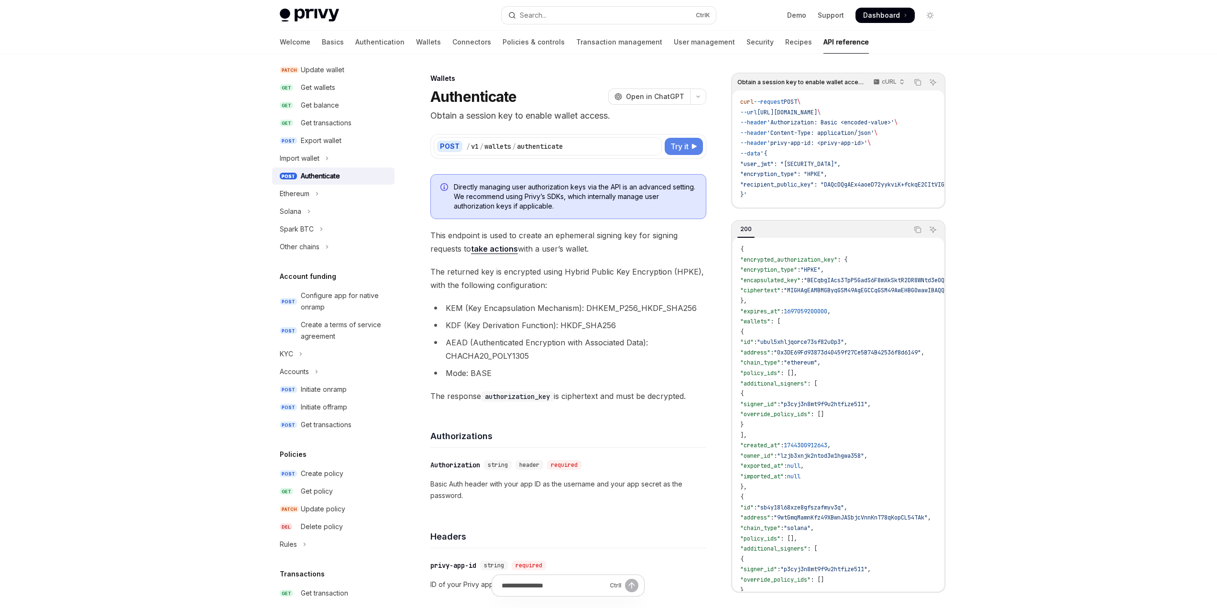
click at [672, 144] on span "Try it" at bounding box center [679, 146] width 18 height 11
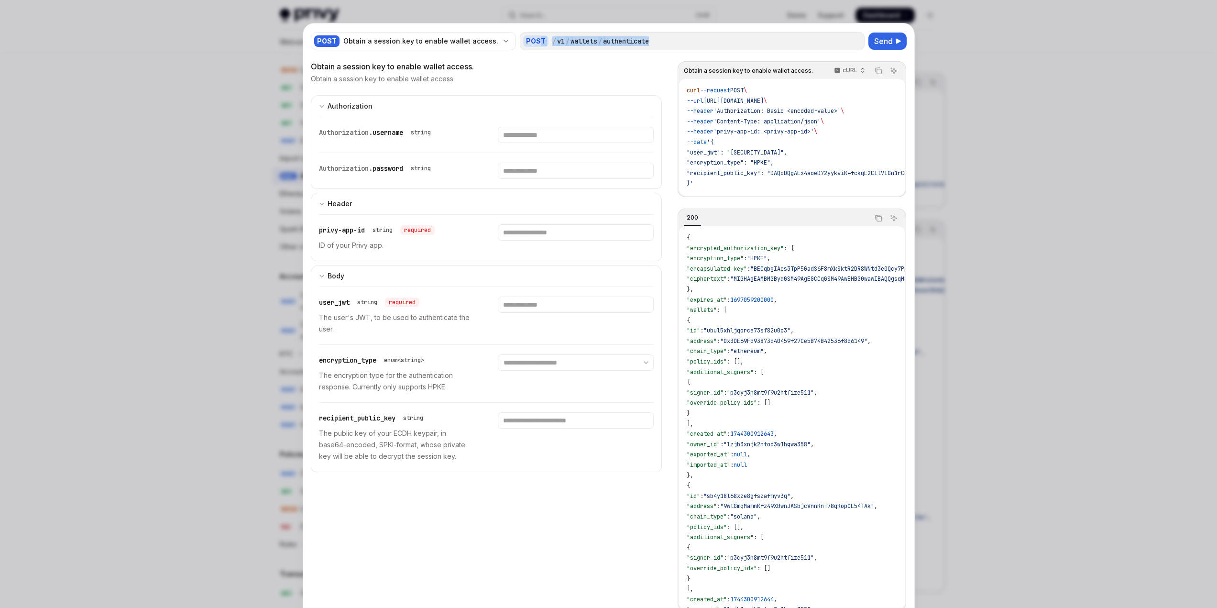
drag, startPoint x: 646, startPoint y: 41, endPoint x: 525, endPoint y: 41, distance: 120.5
click at [525, 41] on div "POST / v1 / wallets / authenticate" at bounding box center [692, 41] width 345 height 18
copy div "T / v1 / wallets / authenticate"
drag, startPoint x: 712, startPoint y: 100, endPoint x: 765, endPoint y: 100, distance: 52.6
click at [763, 100] on span "https://api.privy.io/v1/wallets/authenticate" at bounding box center [733, 101] width 60 height 8
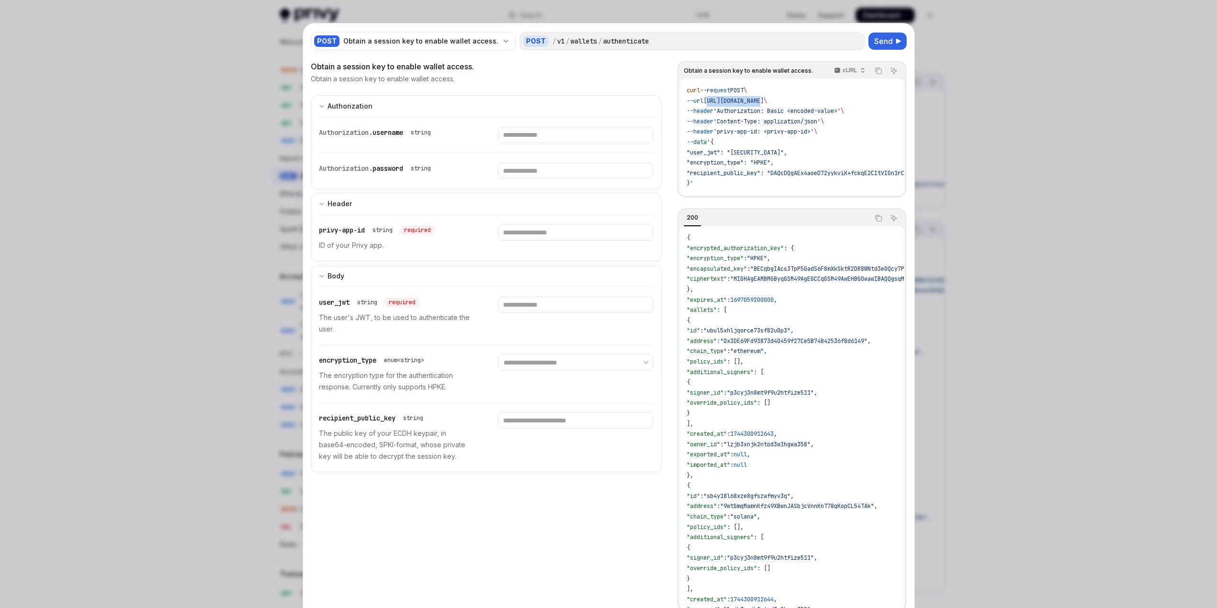
click at [763, 99] on span "https://api.privy.io/v1/wallets/authenticate" at bounding box center [733, 101] width 60 height 8
drag, startPoint x: 782, startPoint y: 100, endPoint x: 861, endPoint y: 99, distance: 78.4
click at [763, 99] on span "https://api.privy.io/v1/wallets/authenticate" at bounding box center [733, 101] width 60 height 8
copy span "v1/wallets/authenticate"
drag, startPoint x: 720, startPoint y: 152, endPoint x: 692, endPoint y: 153, distance: 28.7
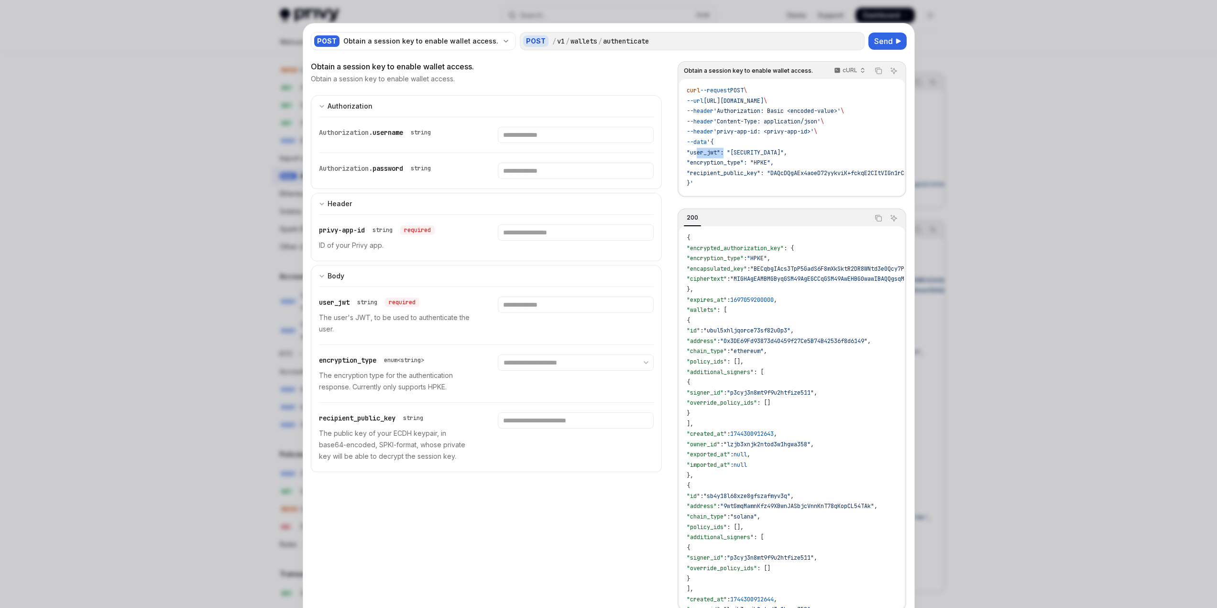
click at [692, 153] on span ""user_jwt": "eyJhbGciOiJIUzI1NiIsInR5cCI6IkpXVCJ9.eyJzdWIiOiIxMjM0NTY3ODkwIiwib…" at bounding box center [736, 153] width 100 height 8
copy span "user_jwt"
drag, startPoint x: 744, startPoint y: 160, endPoint x: 695, endPoint y: 162, distance: 49.3
click at [695, 162] on span ""encryption_type": "HPKE"," at bounding box center [729, 163] width 87 height 8
copy span "encryption_type"
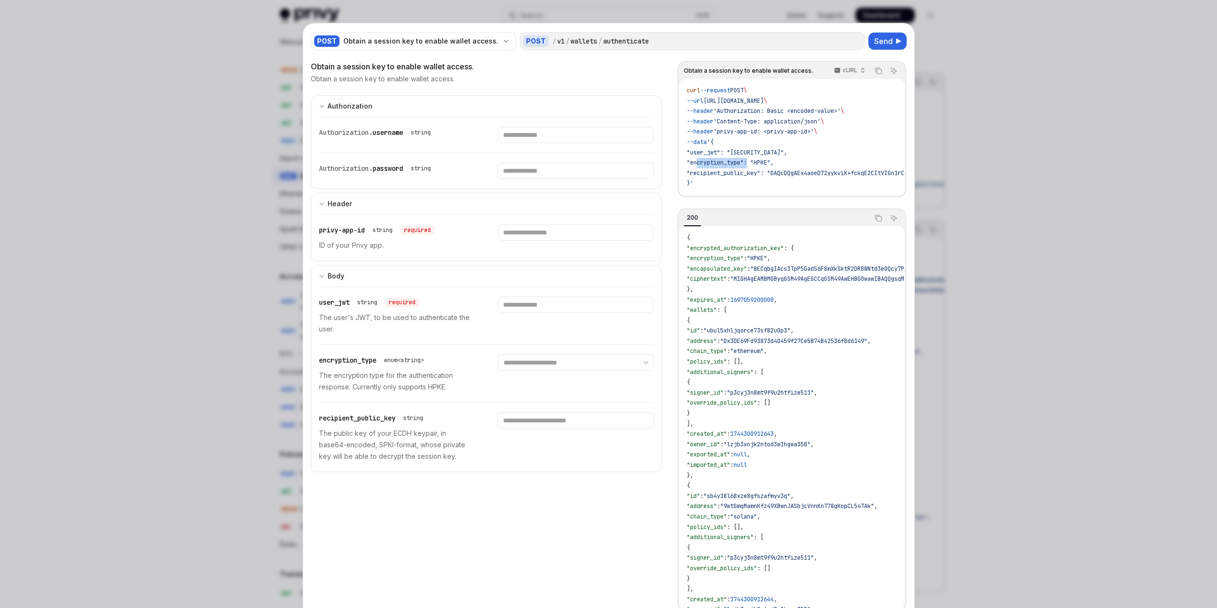
click at [765, 161] on span ""encryption_type": "HPKE"," at bounding box center [729, 163] width 87 height 8
copy span "HPKE"
click at [989, 131] on div at bounding box center [608, 304] width 1217 height 608
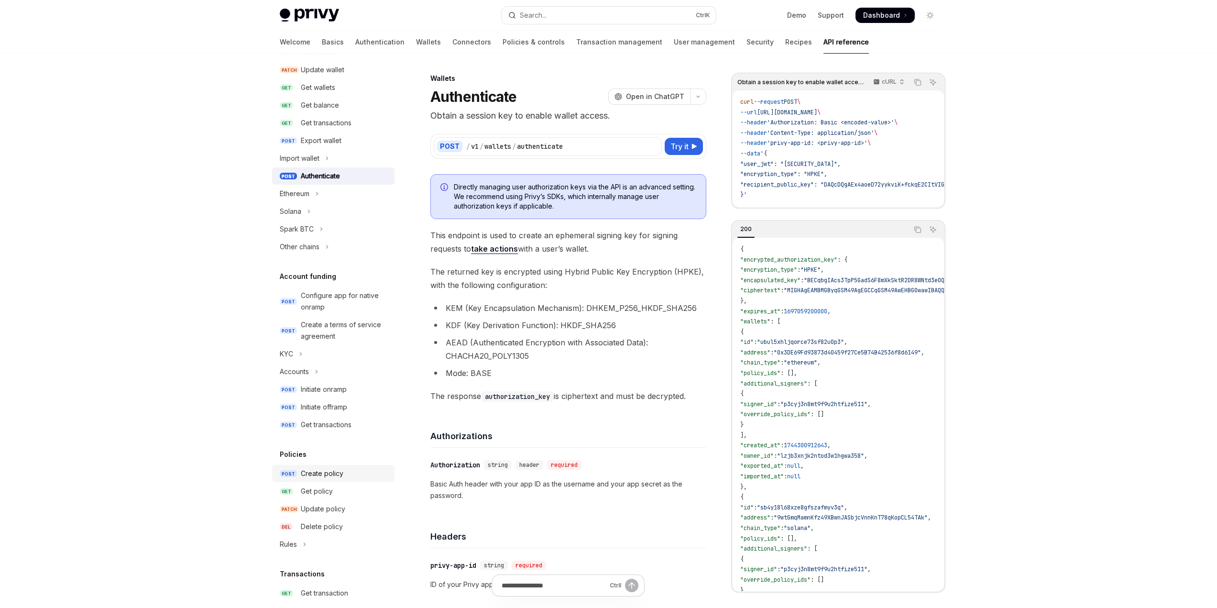
scroll to position [287, 0]
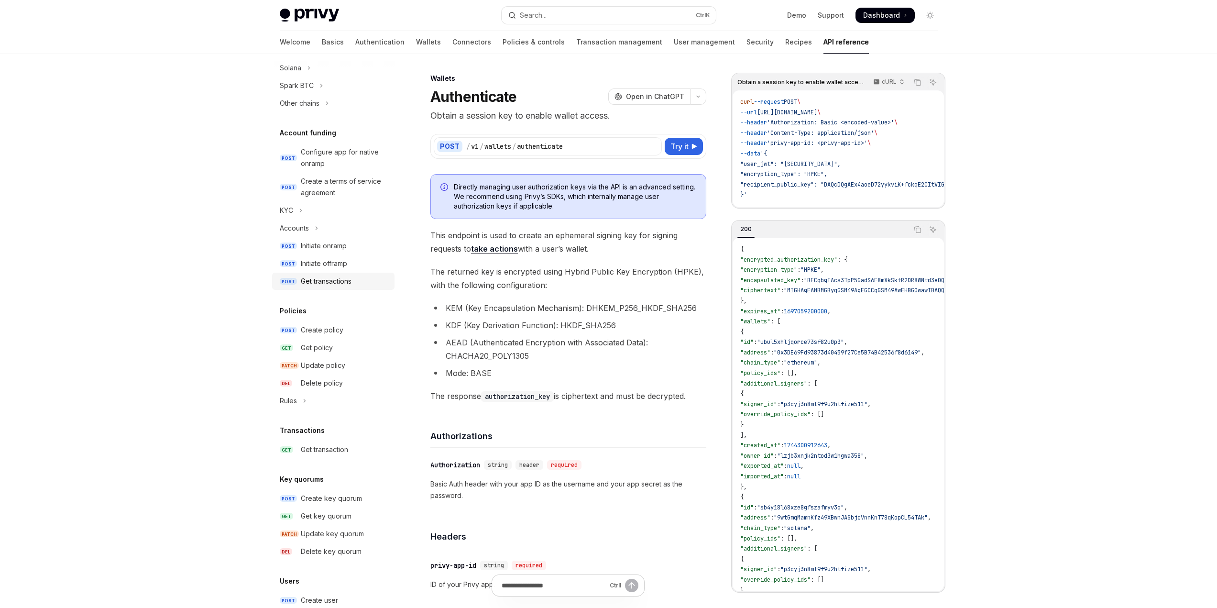
click at [346, 283] on div "Get transactions" at bounding box center [326, 280] width 51 height 11
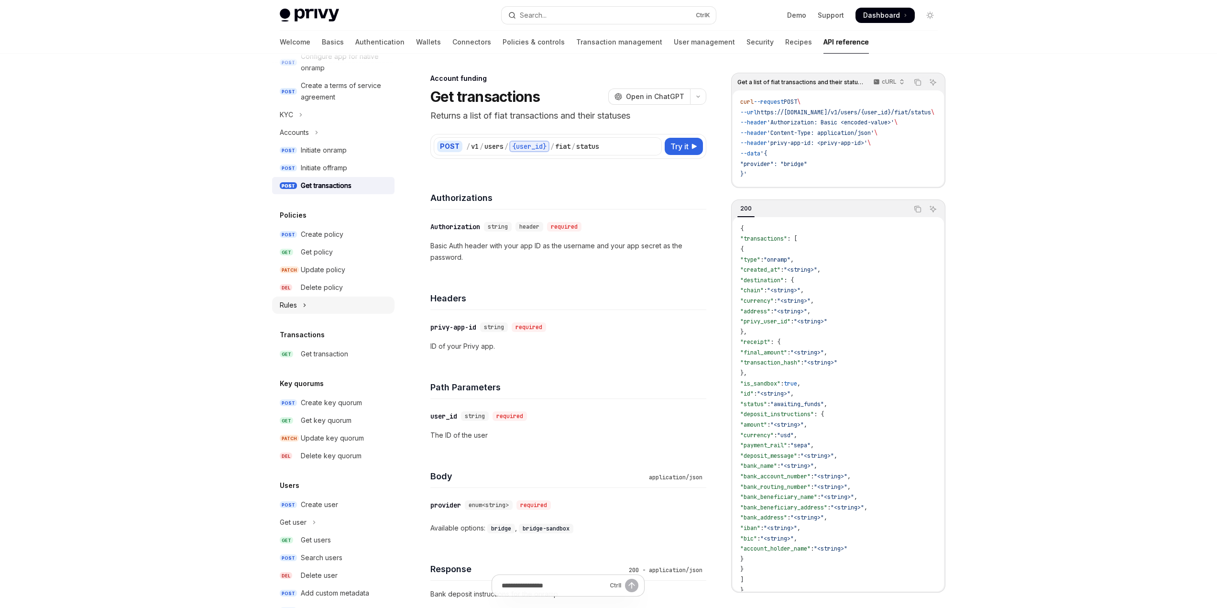
scroll to position [413, 0]
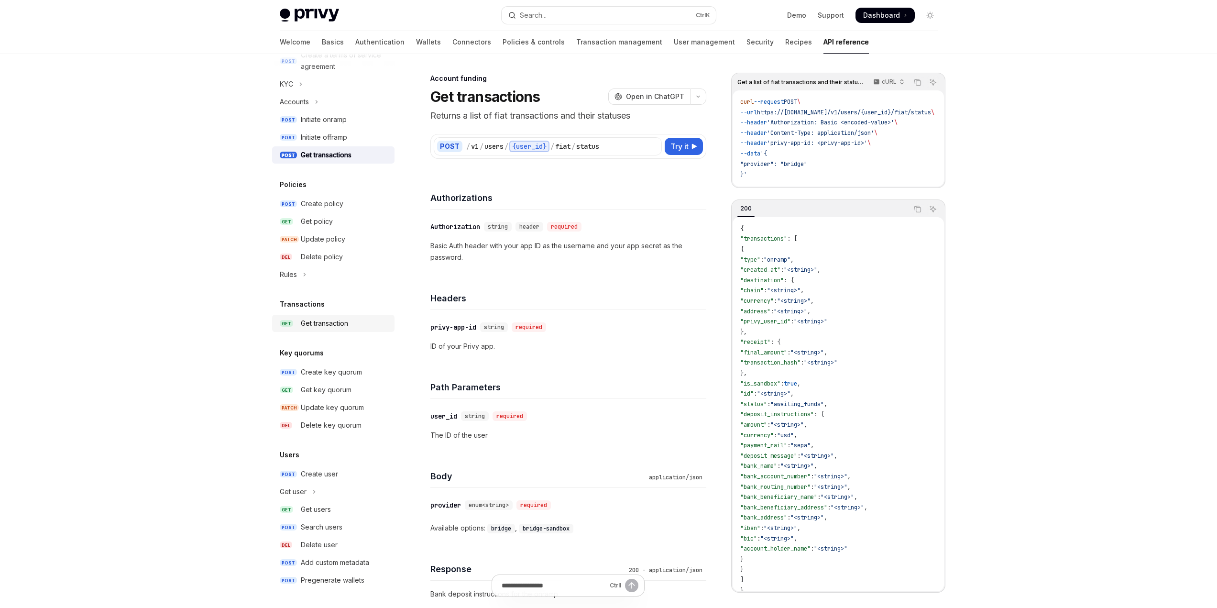
click at [334, 331] on link "GET Get transaction" at bounding box center [333, 323] width 122 height 17
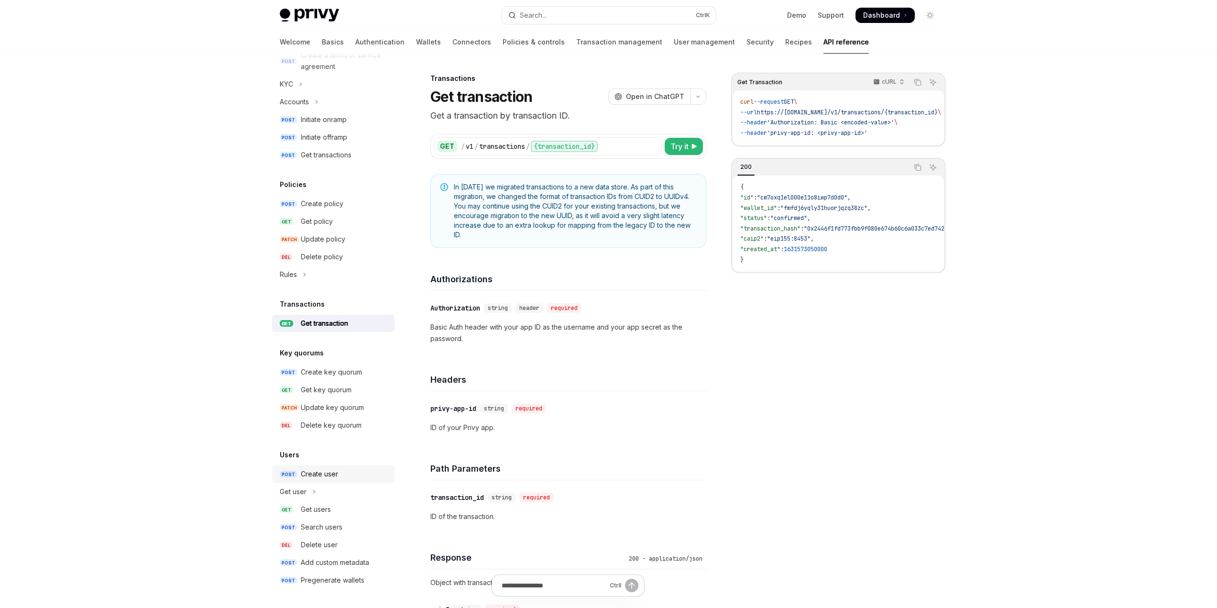
click at [322, 476] on div "Create user" at bounding box center [319, 473] width 37 height 11
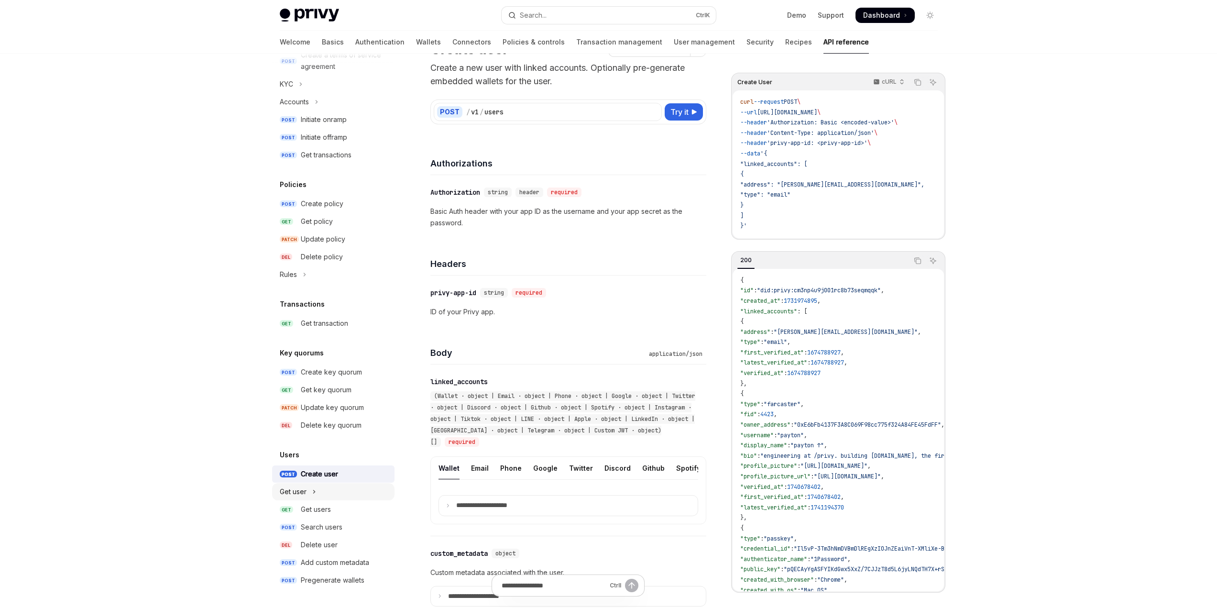
scroll to position [96, 0]
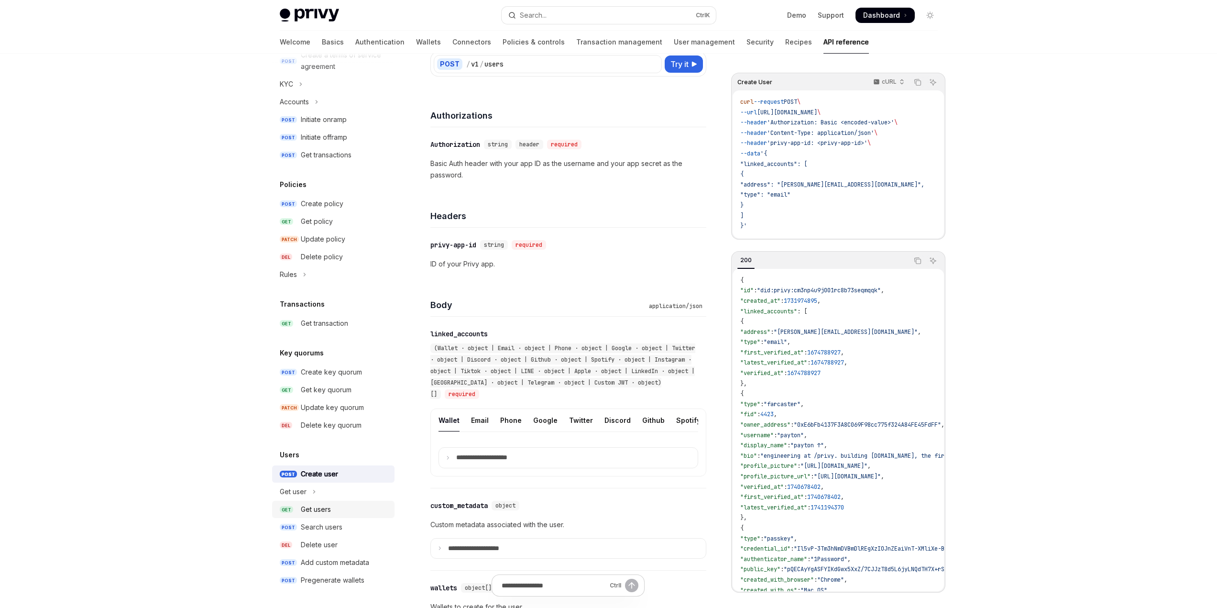
click at [318, 511] on div "Get users" at bounding box center [316, 508] width 30 height 11
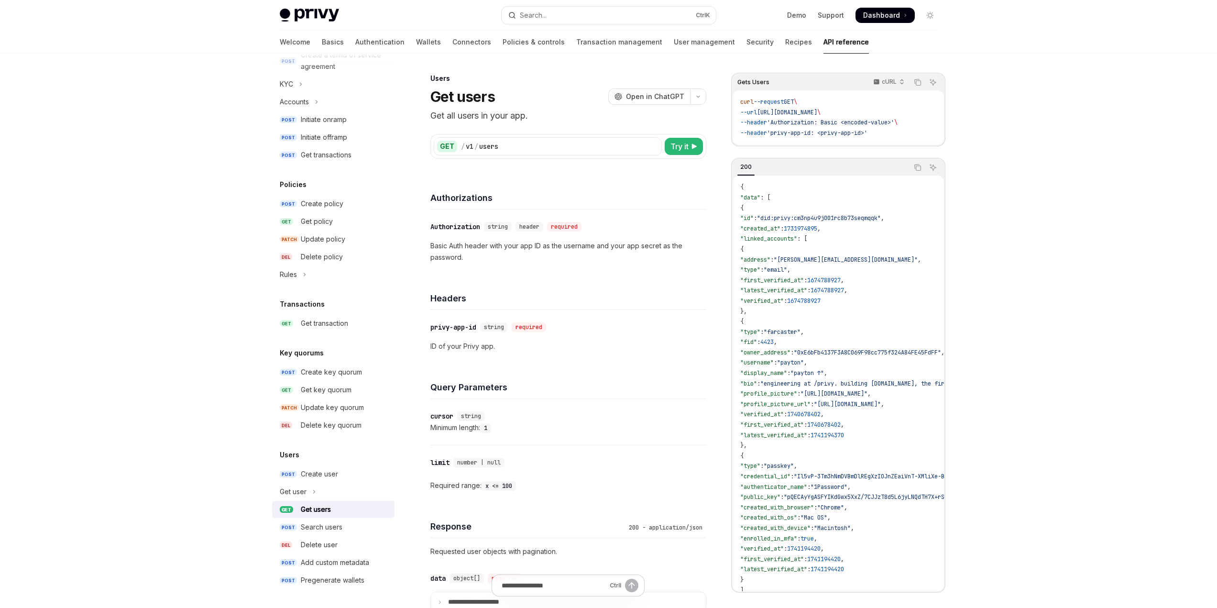
scroll to position [96, 0]
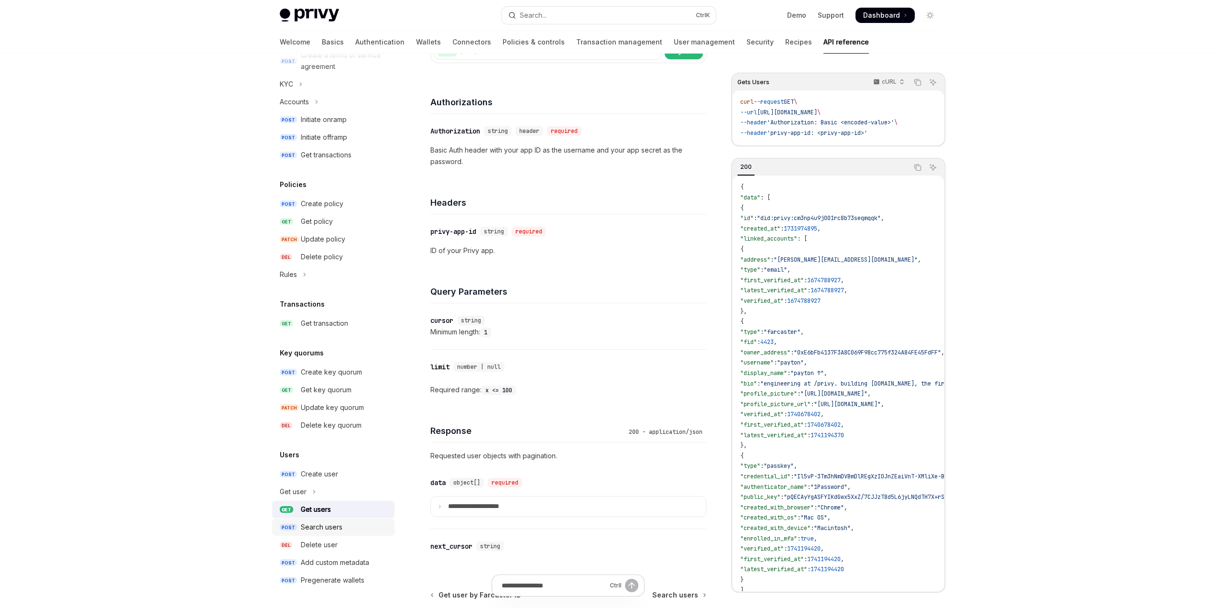
click at [337, 529] on div "Search users" at bounding box center [322, 526] width 42 height 11
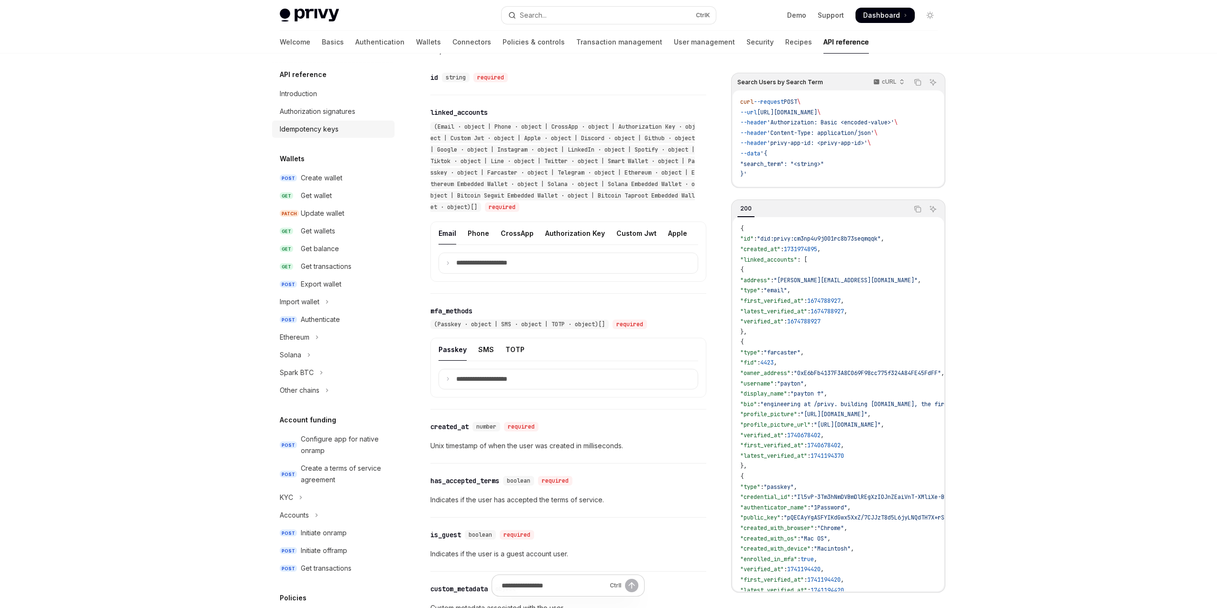
click at [335, 126] on div "Idempotency keys" at bounding box center [309, 128] width 59 height 11
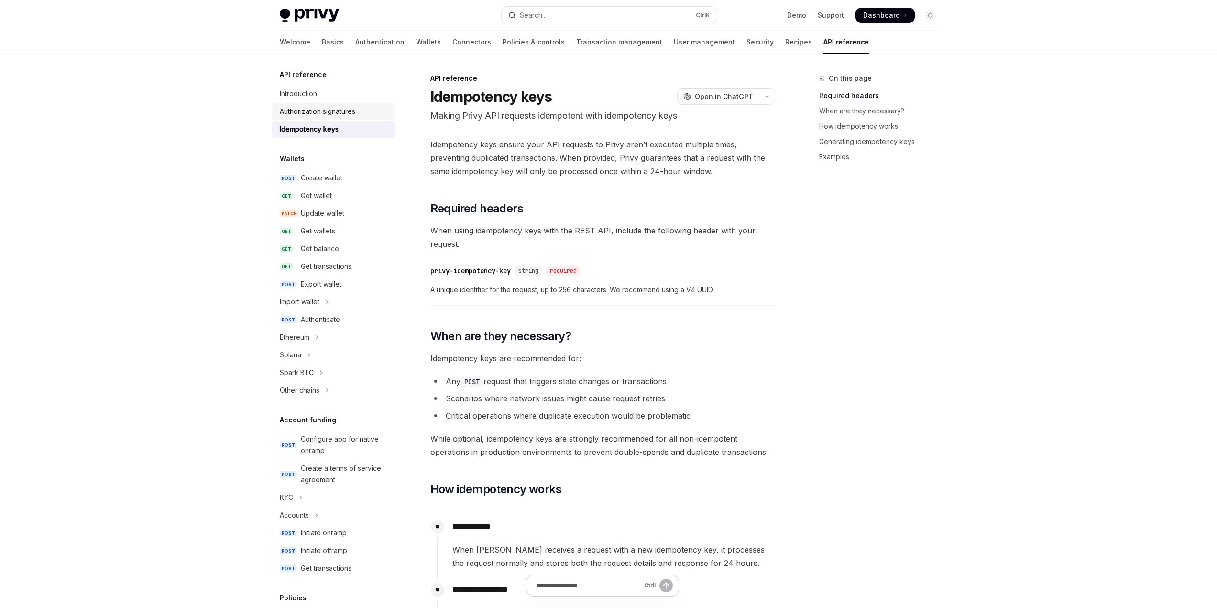
click at [335, 113] on div "Authorization signatures" at bounding box center [318, 111] width 76 height 11
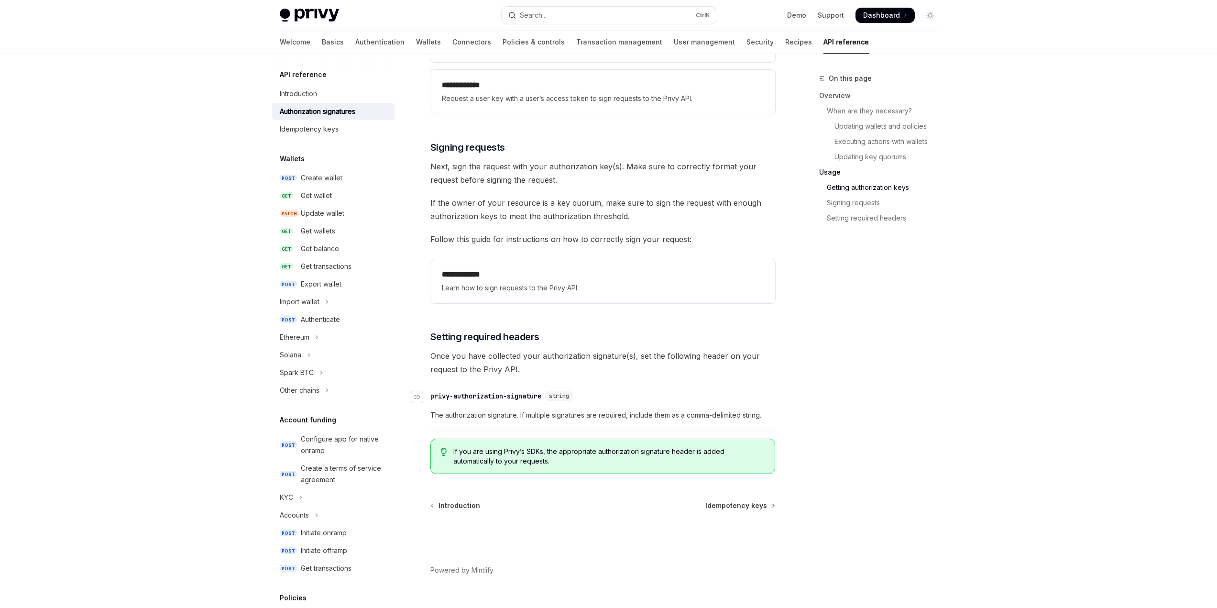
scroll to position [1407, 0]
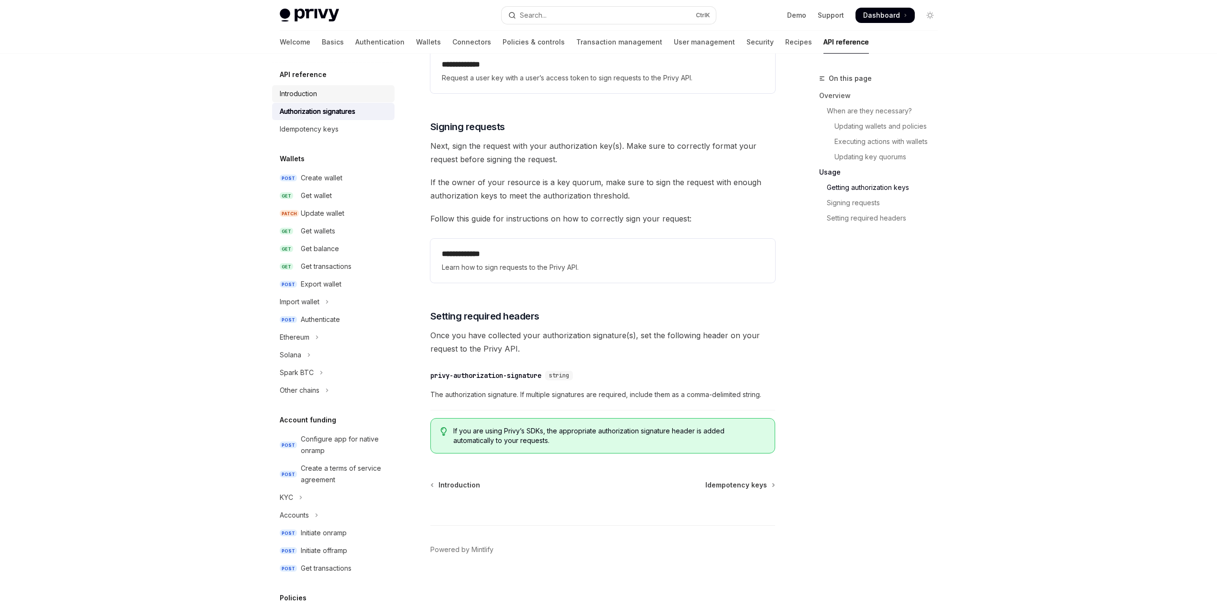
click at [303, 97] on div "Introduction" at bounding box center [298, 93] width 37 height 11
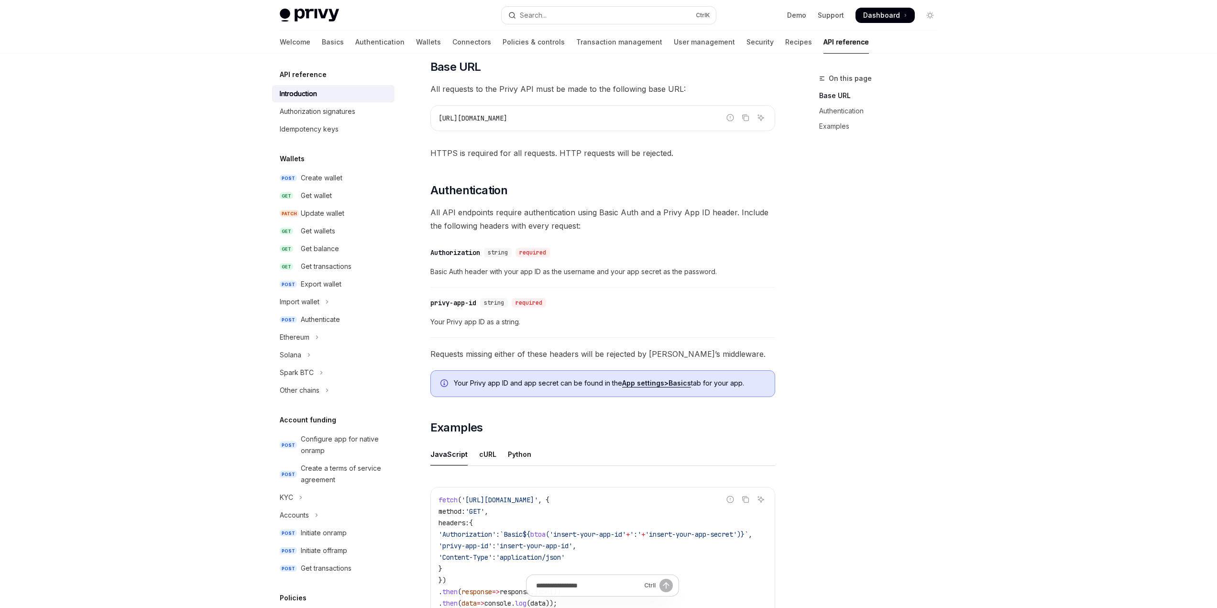
scroll to position [335, 0]
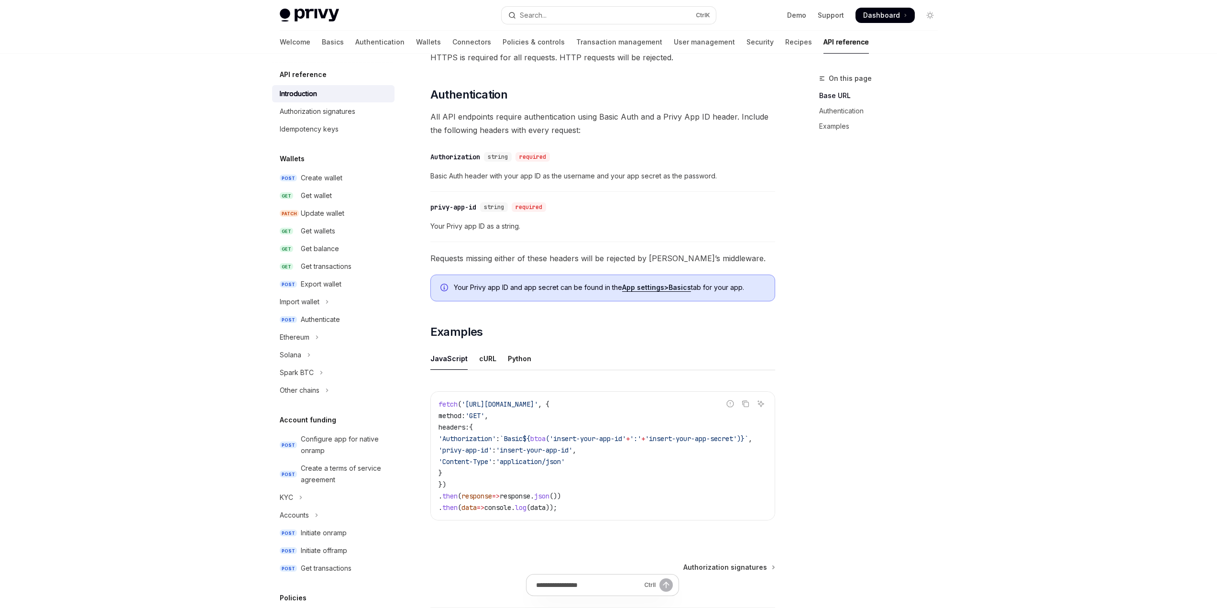
click at [293, 161] on h5 "Wallets" at bounding box center [292, 158] width 25 height 11
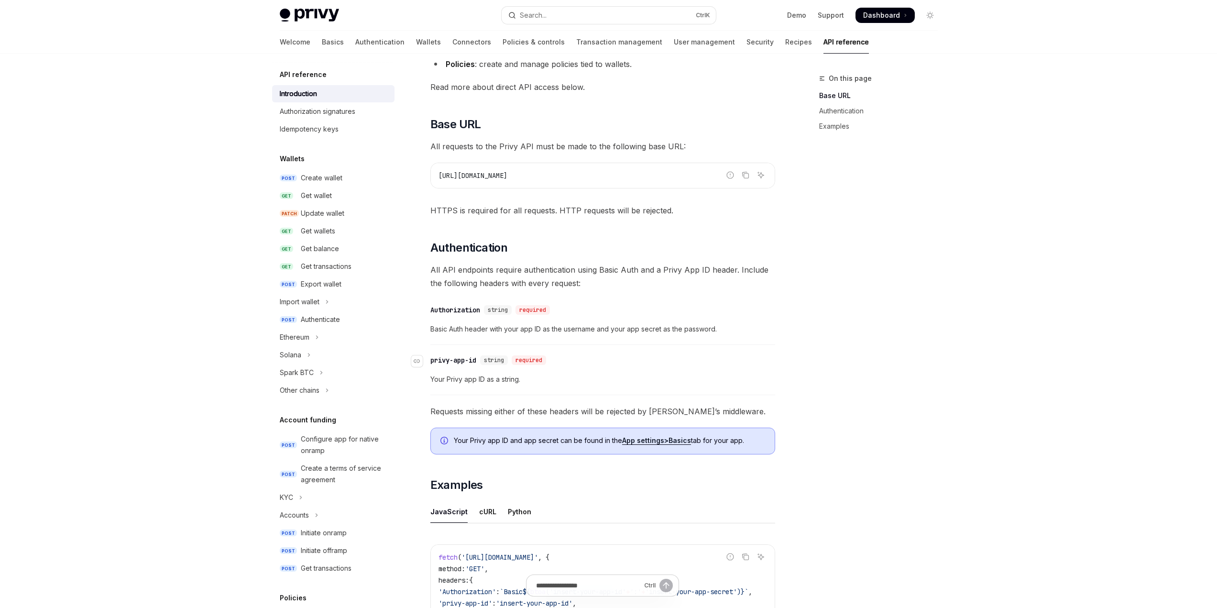
scroll to position [0, 0]
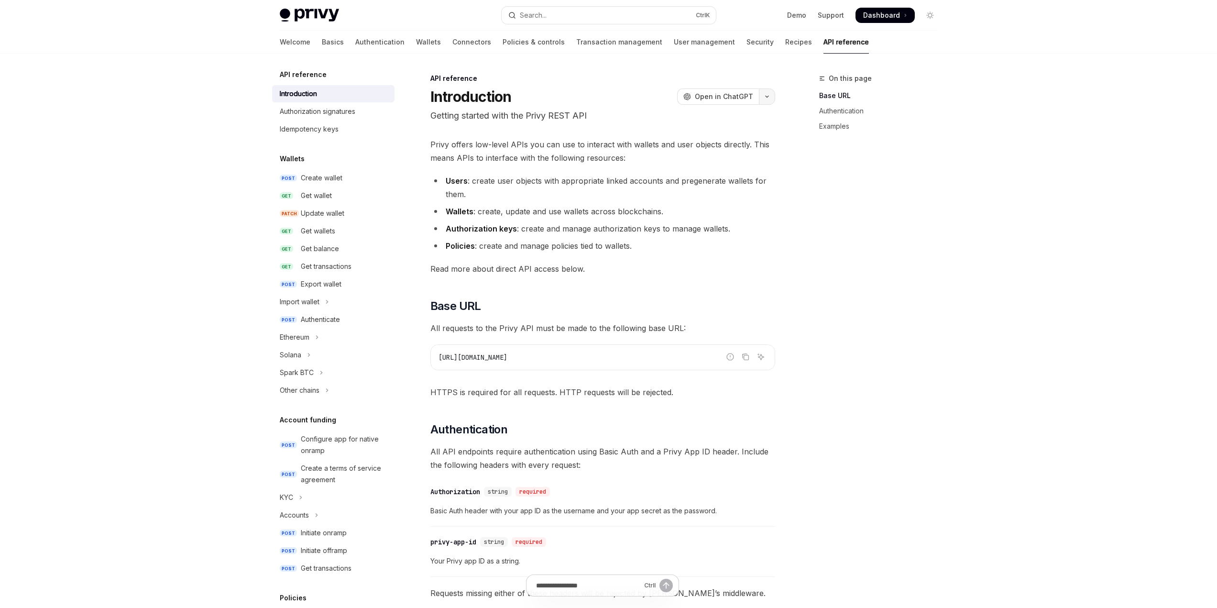
click at [763, 98] on button "button" at bounding box center [767, 96] width 16 height 16
click at [763, 98] on icon "button" at bounding box center [766, 97] width 11 height 4
click at [835, 129] on link "Examples" at bounding box center [882, 126] width 126 height 15
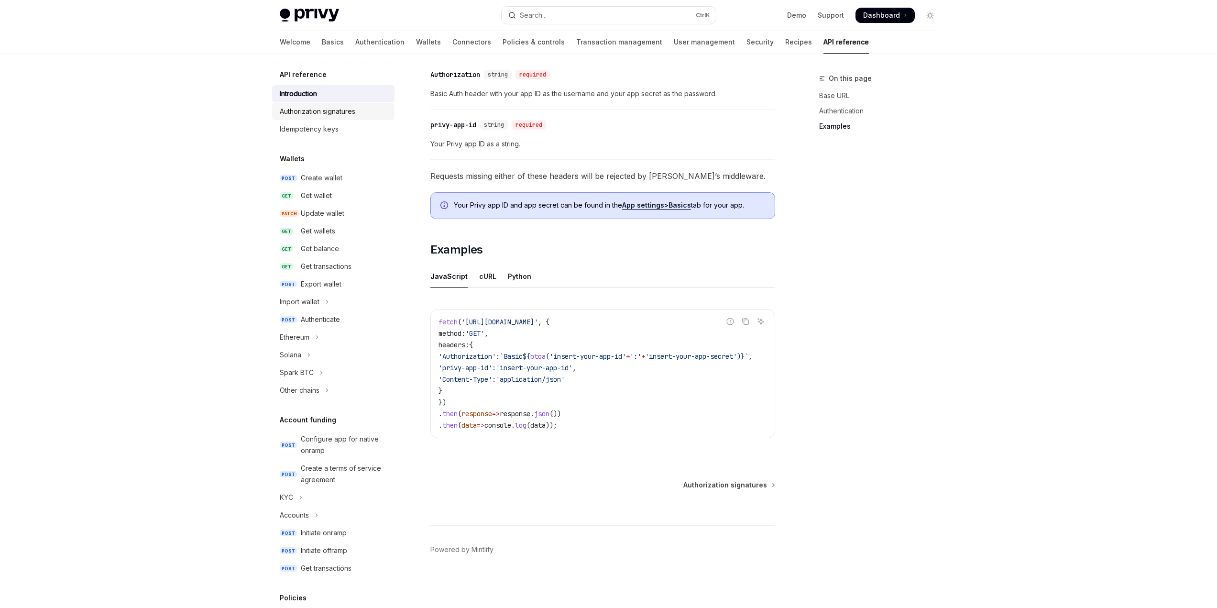
click at [332, 113] on div "Authorization signatures" at bounding box center [318, 111] width 76 height 11
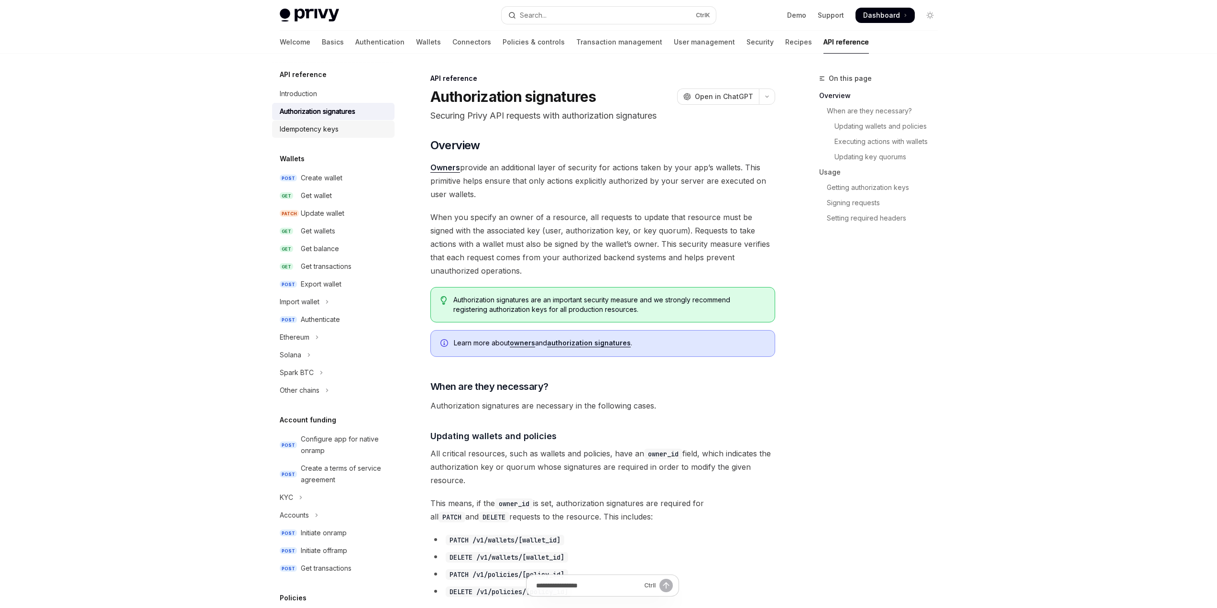
click at [329, 128] on div "Idempotency keys" at bounding box center [309, 128] width 59 height 11
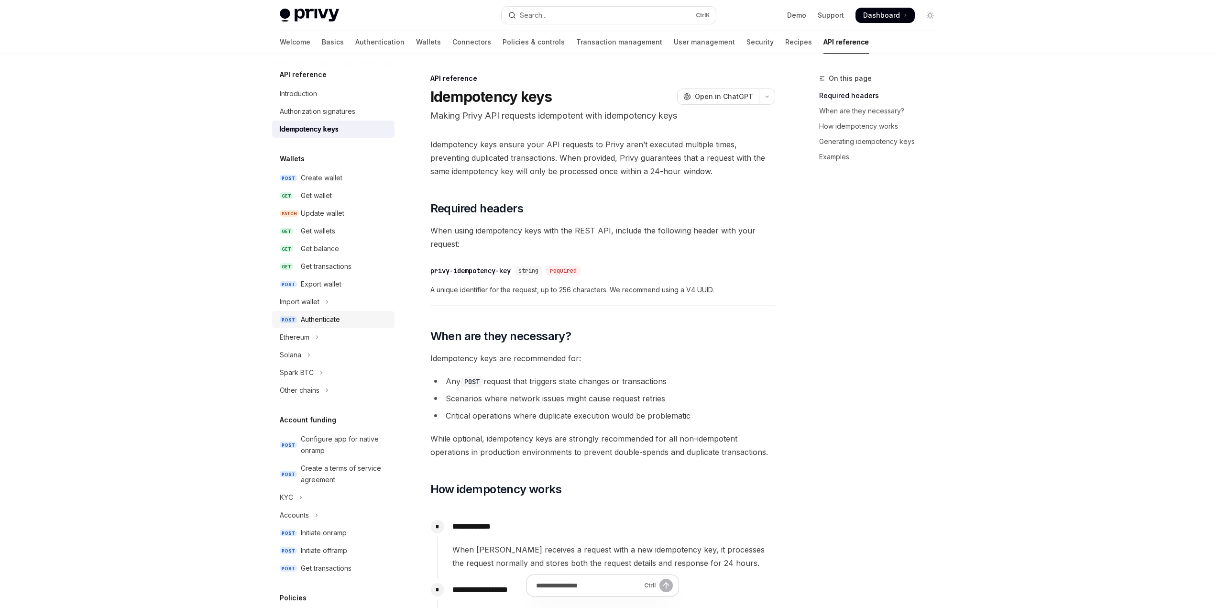
click at [326, 323] on div "Authenticate" at bounding box center [320, 319] width 39 height 11
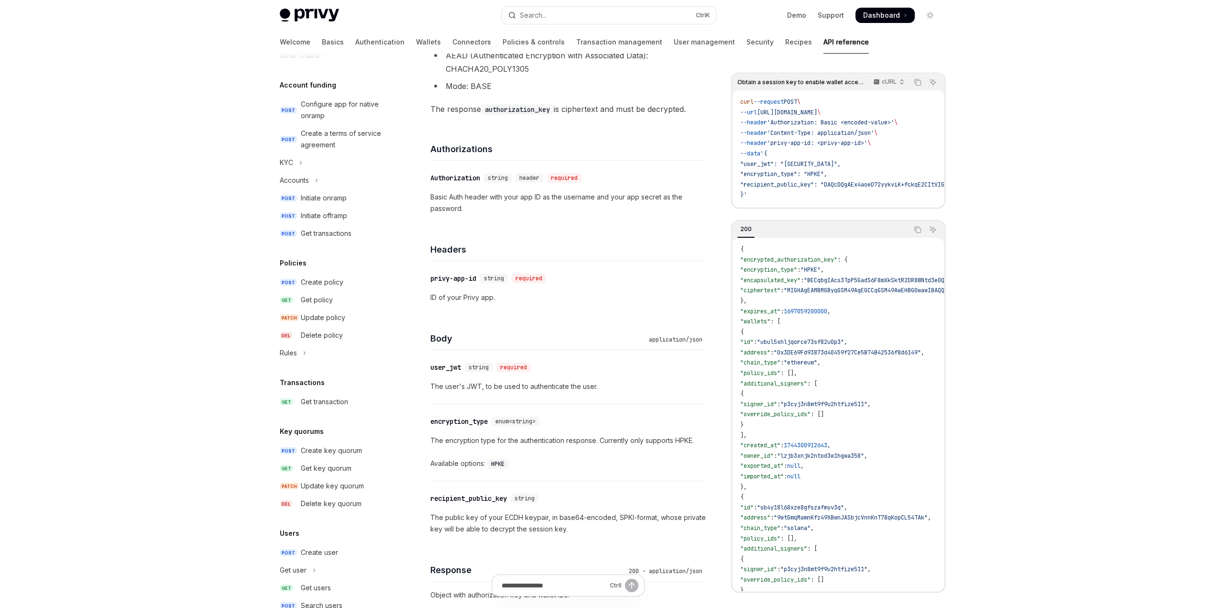
scroll to position [413, 0]
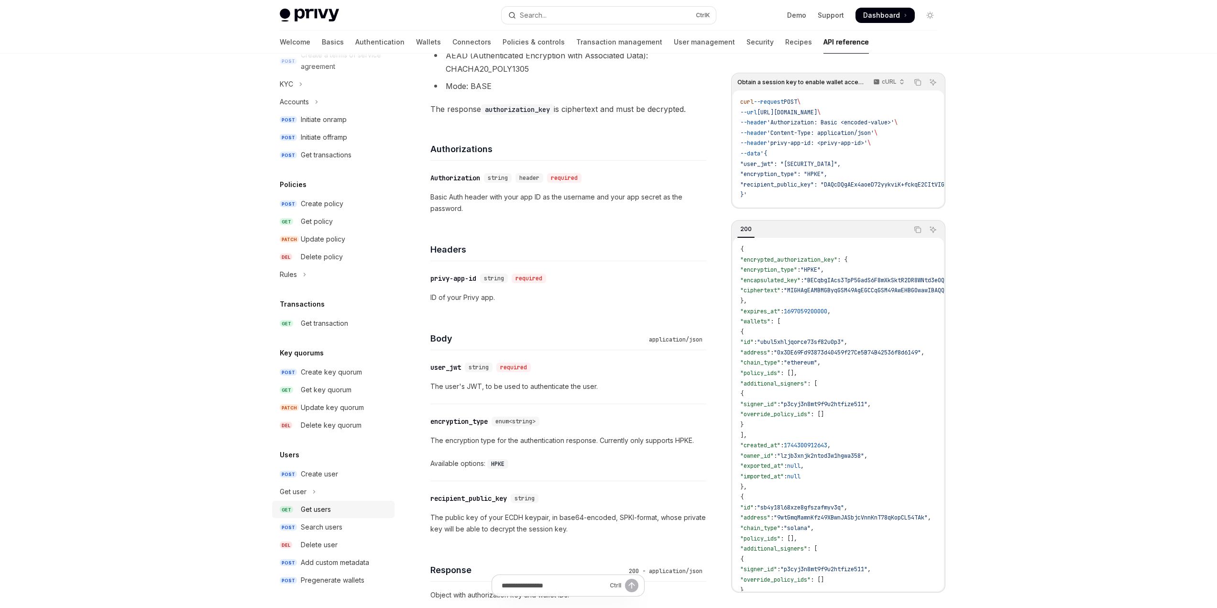
click at [326, 513] on div "Get users" at bounding box center [316, 508] width 30 height 11
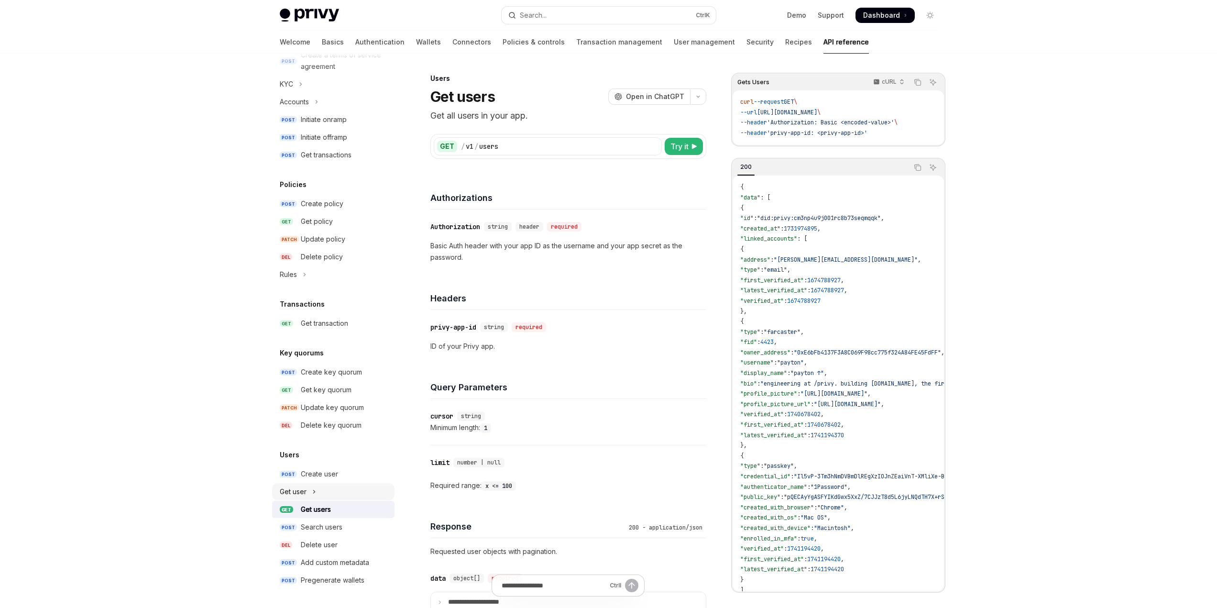
click at [313, 493] on icon "Toggle Get user section" at bounding box center [313, 491] width 1 height 3
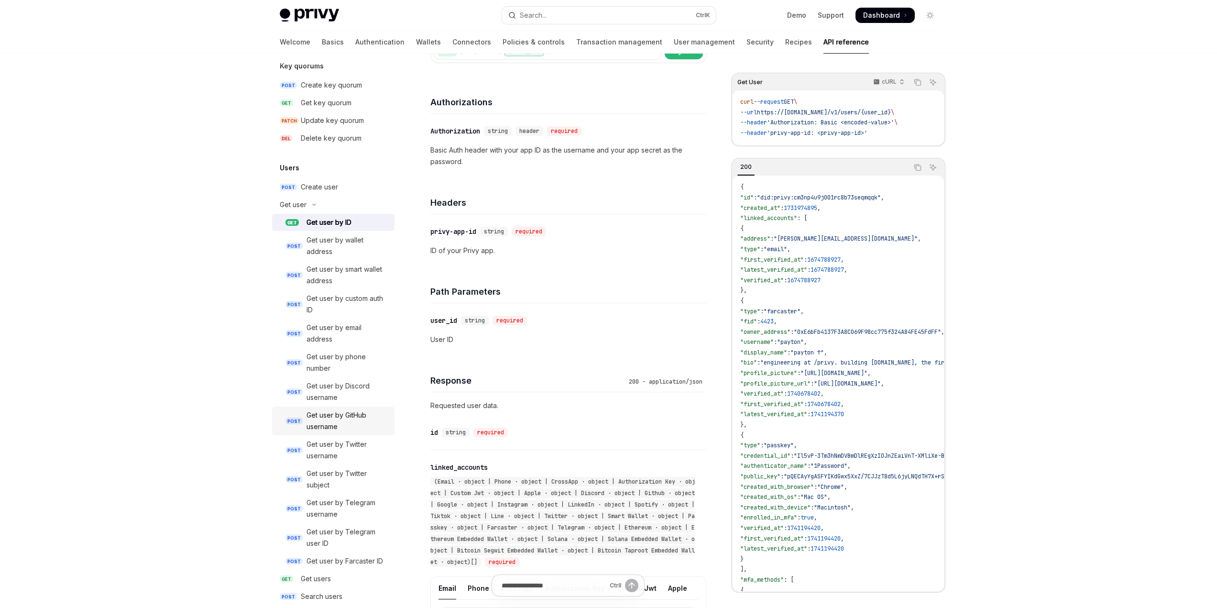
scroll to position [604, 0]
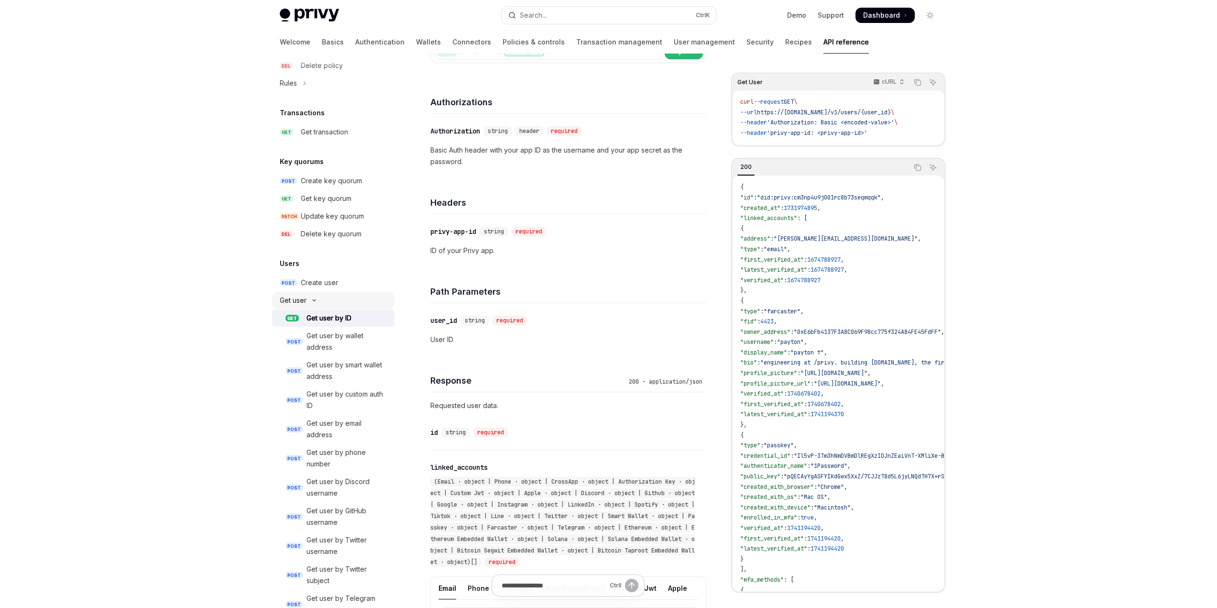
click at [312, 303] on button "Get user" at bounding box center [333, 300] width 122 height 17
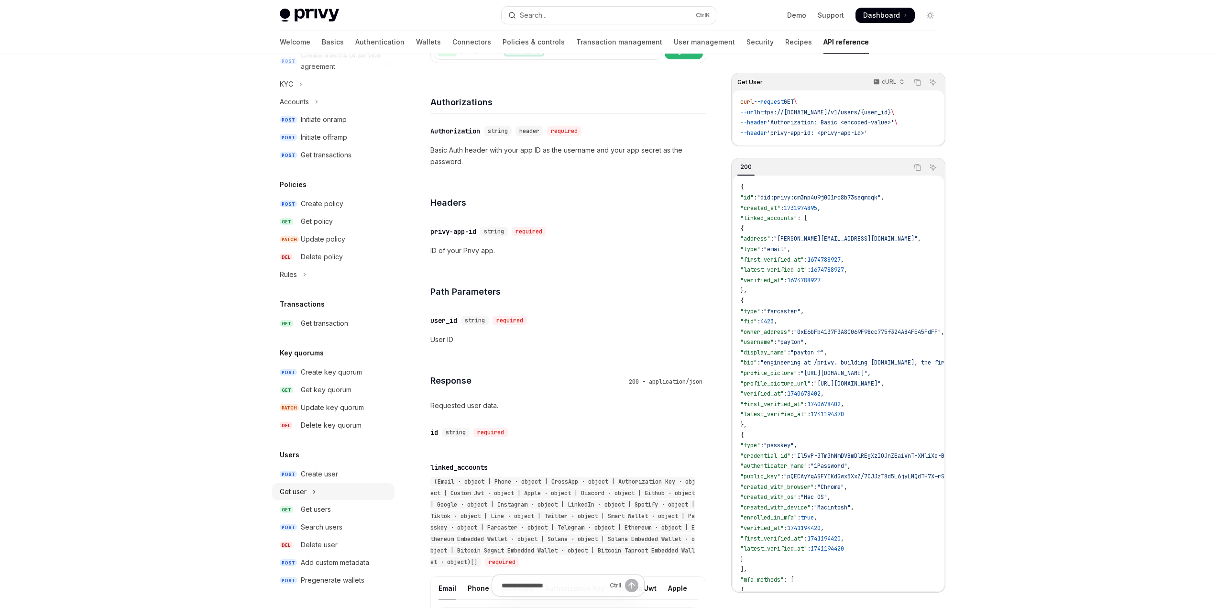
click at [312, 492] on icon "Toggle Get user section" at bounding box center [314, 491] width 4 height 11
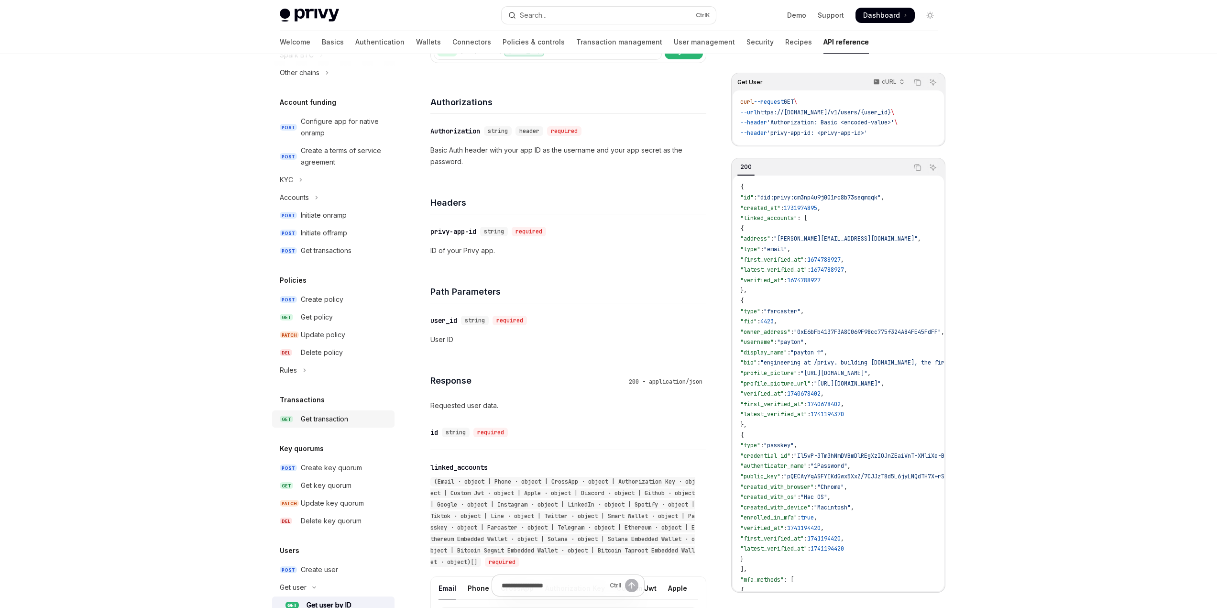
scroll to position [222, 0]
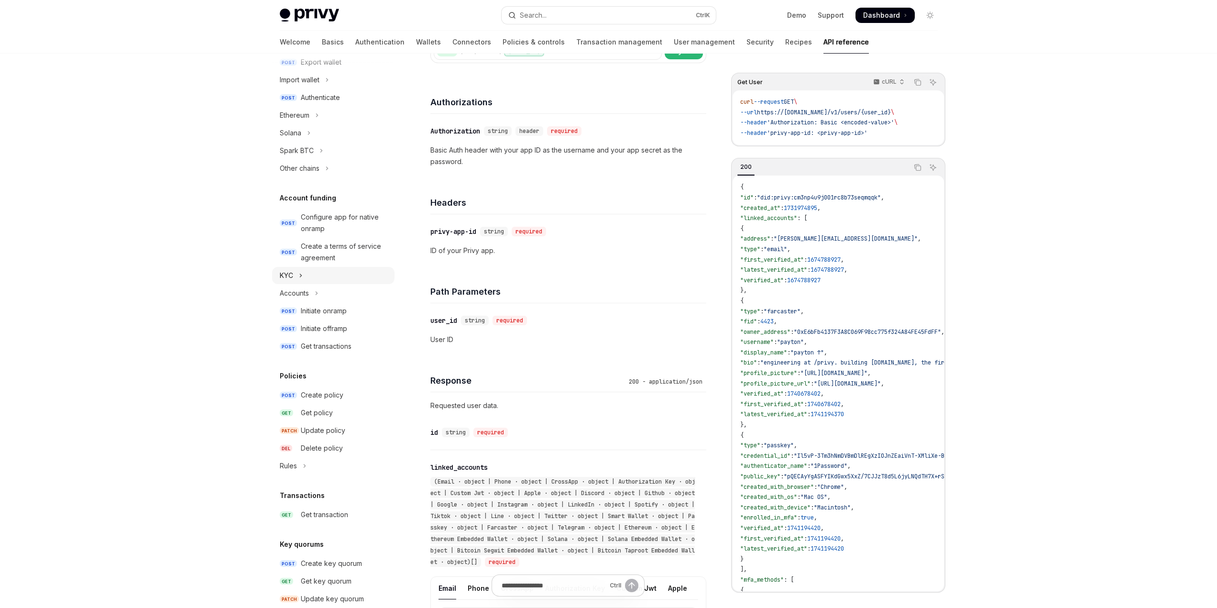
click at [294, 274] on button "KYC" at bounding box center [333, 275] width 122 height 17
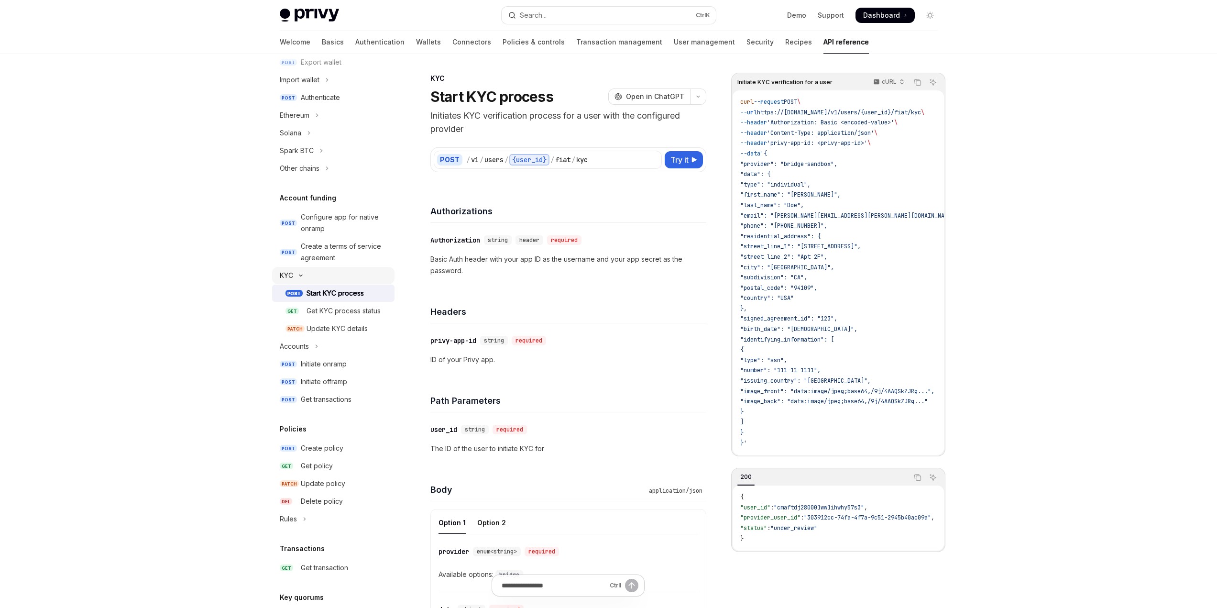
click at [294, 274] on button "KYC" at bounding box center [333, 275] width 122 height 17
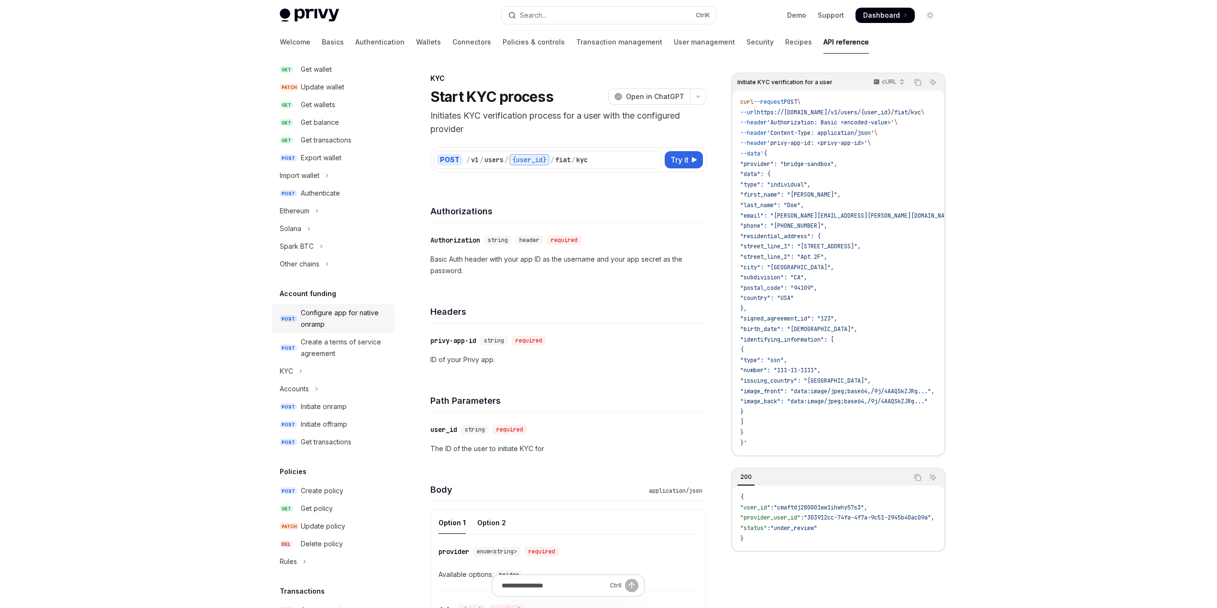
scroll to position [48, 0]
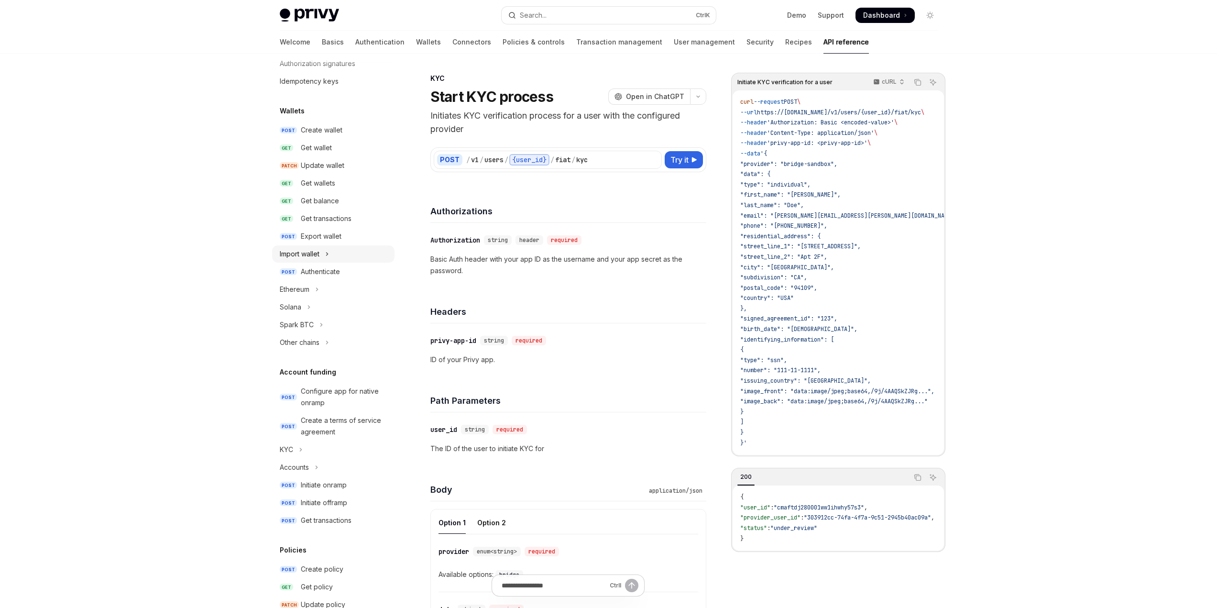
click at [318, 255] on div "Import wallet" at bounding box center [300, 253] width 40 height 11
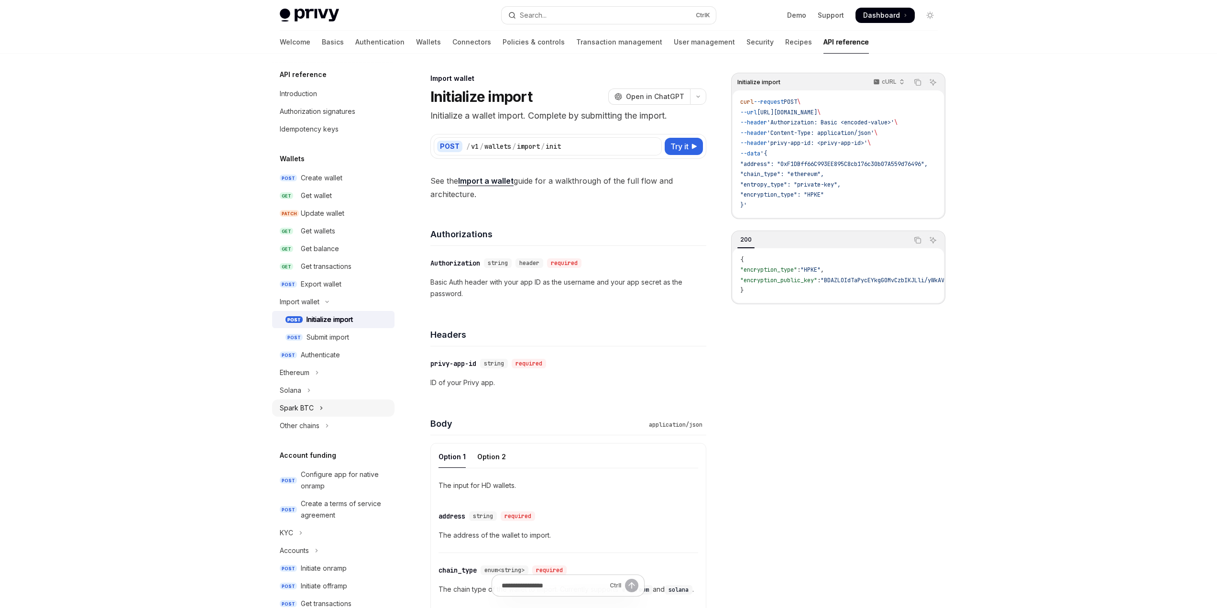
scroll to position [96, 0]
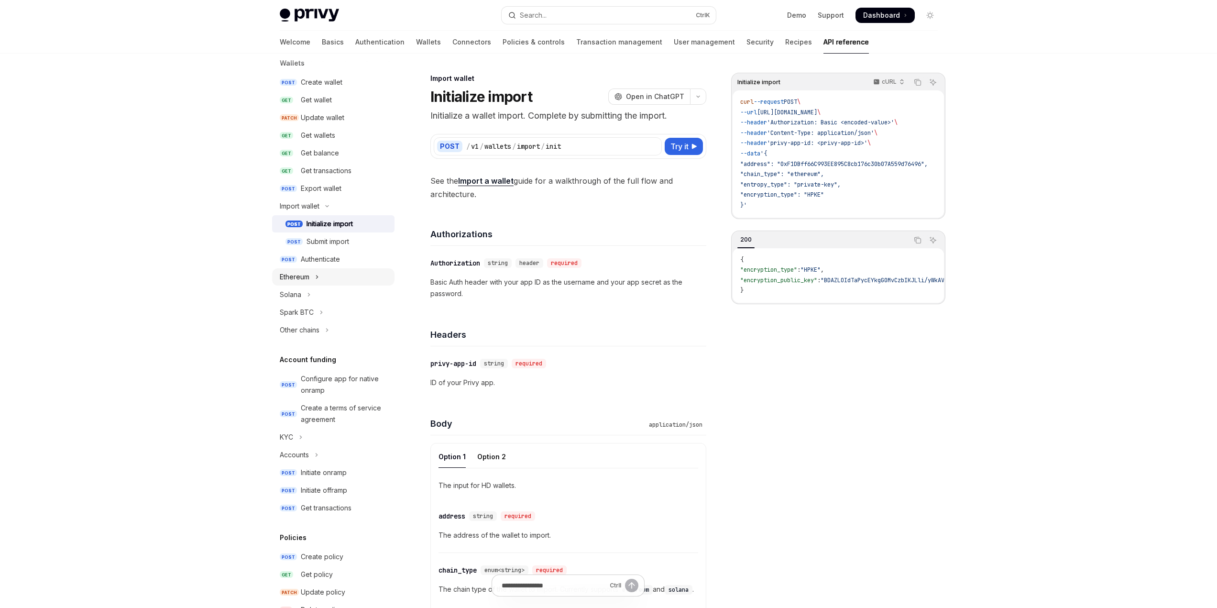
click at [309, 274] on div "Ethereum" at bounding box center [295, 276] width 30 height 11
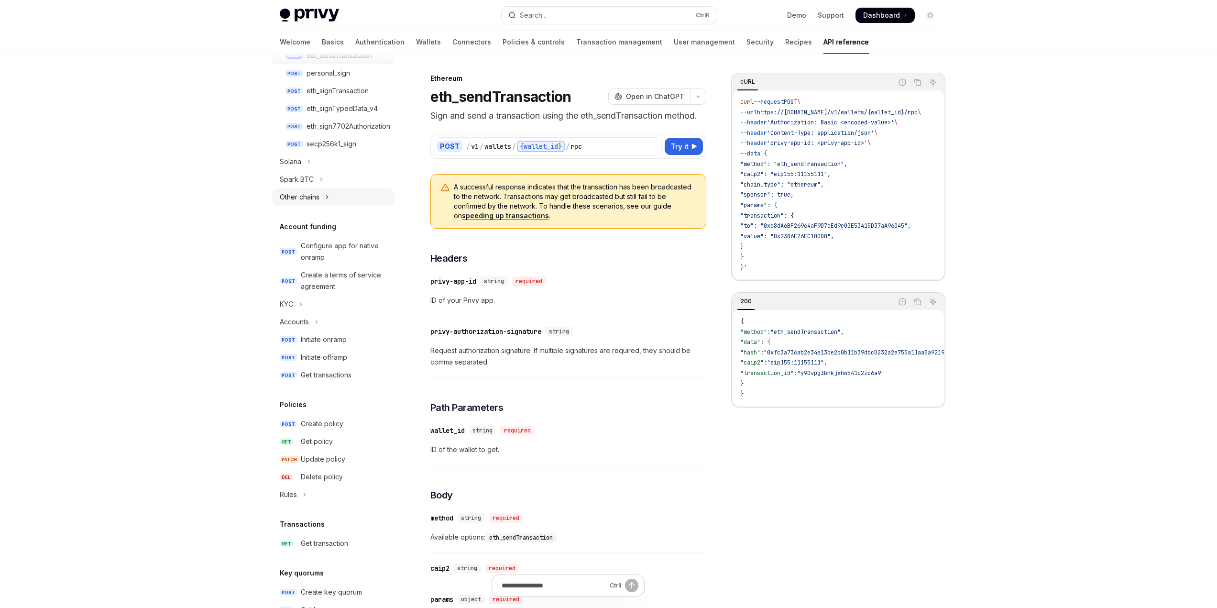
scroll to position [382, 0]
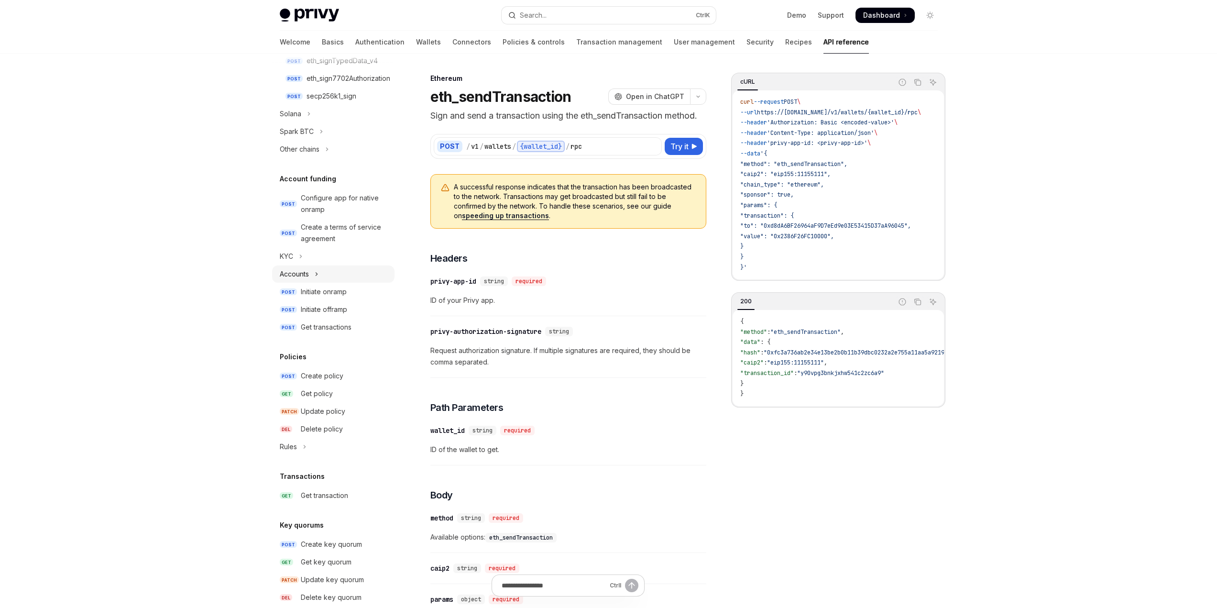
click at [314, 271] on button "Accounts" at bounding box center [333, 273] width 122 height 17
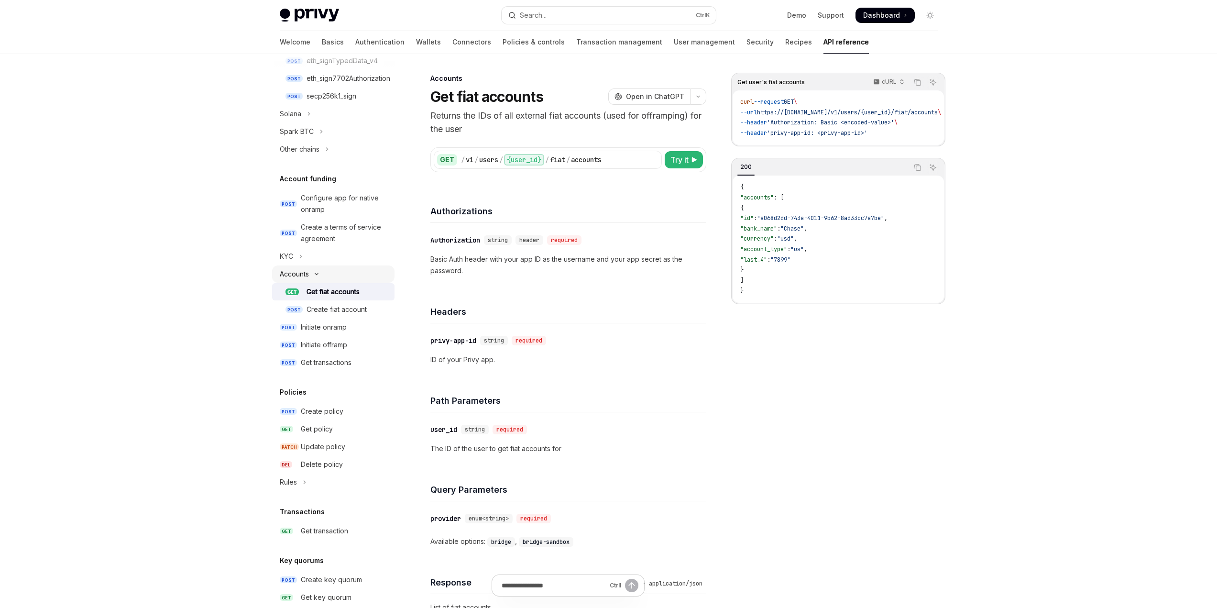
click at [314, 272] on icon "Toggle Accounts section" at bounding box center [316, 274] width 11 height 4
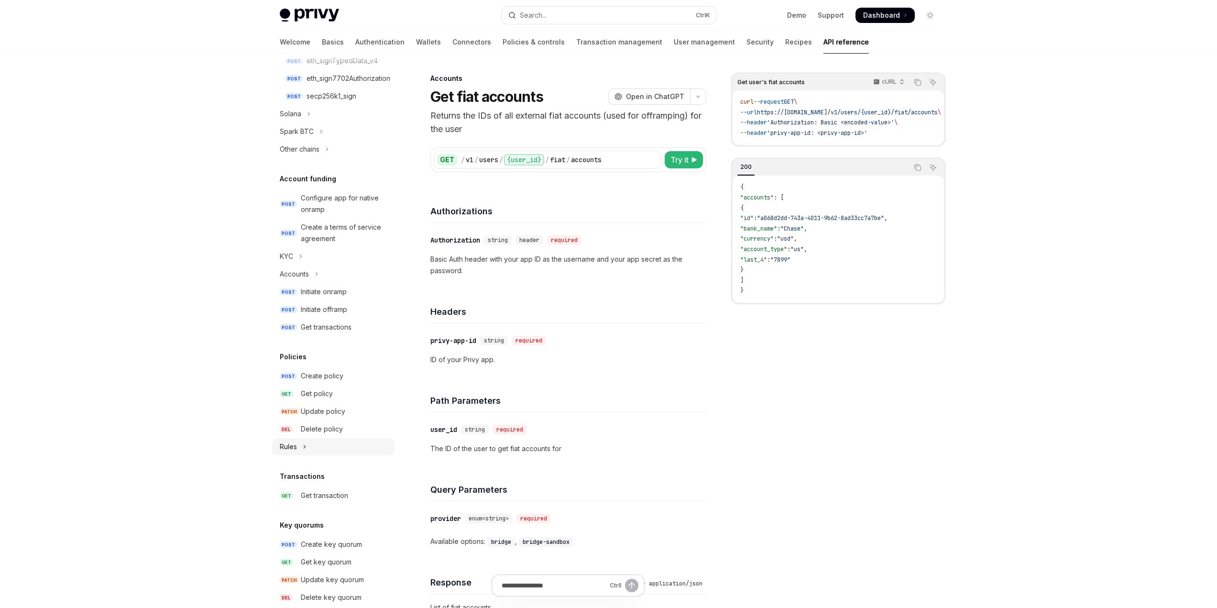
scroll to position [478, 0]
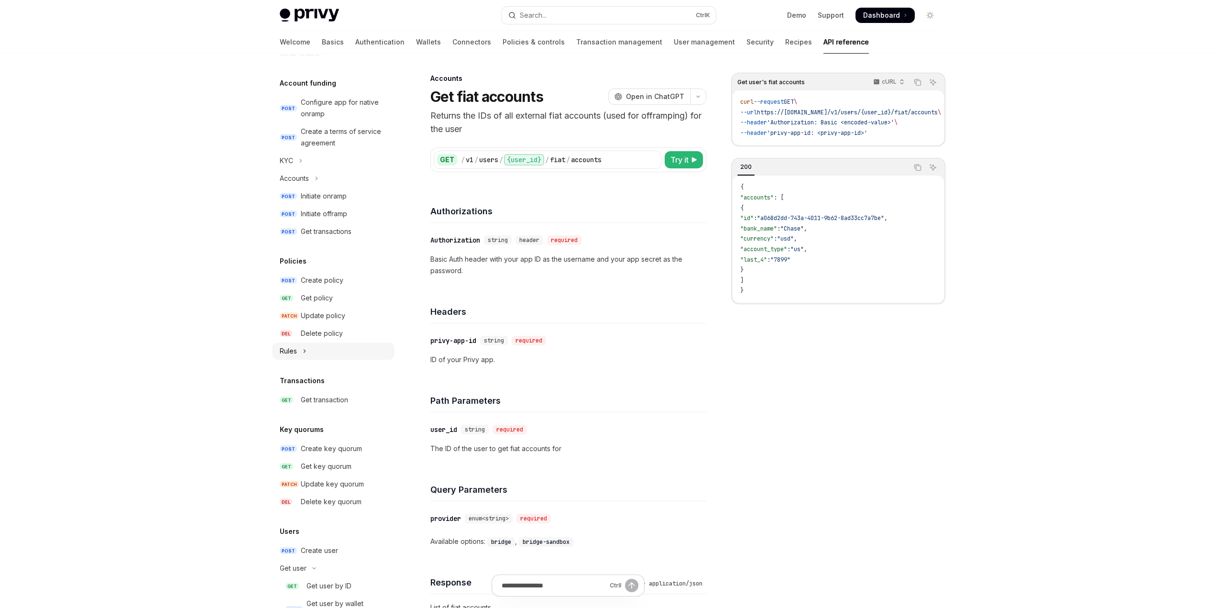
click at [326, 352] on button "Rules" at bounding box center [333, 350] width 122 height 17
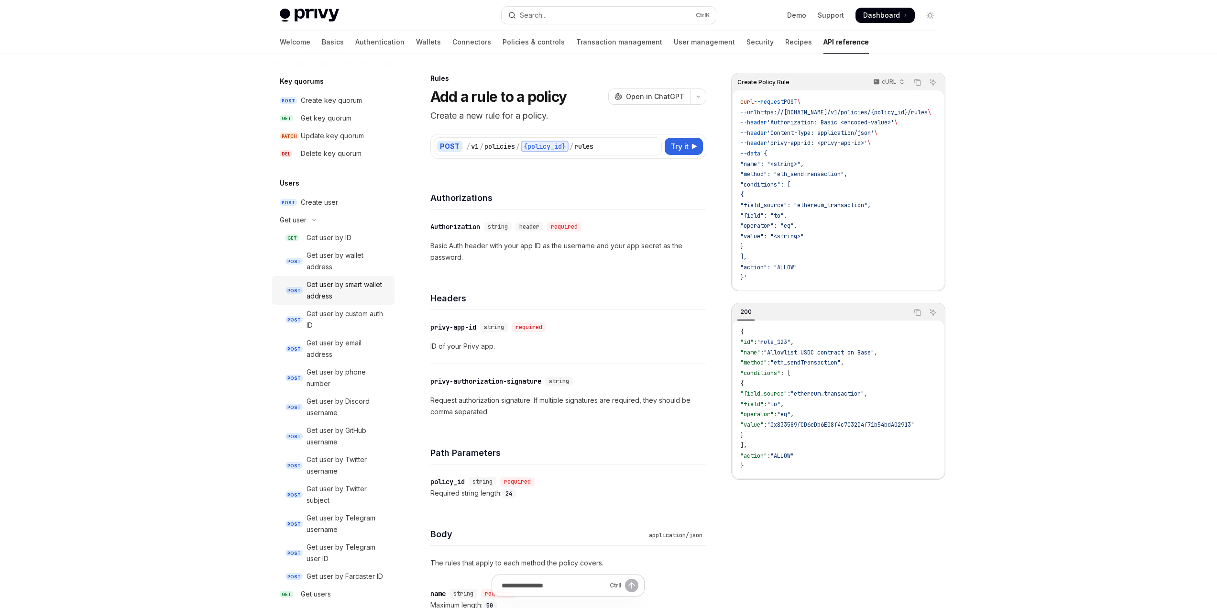
scroll to position [956, 0]
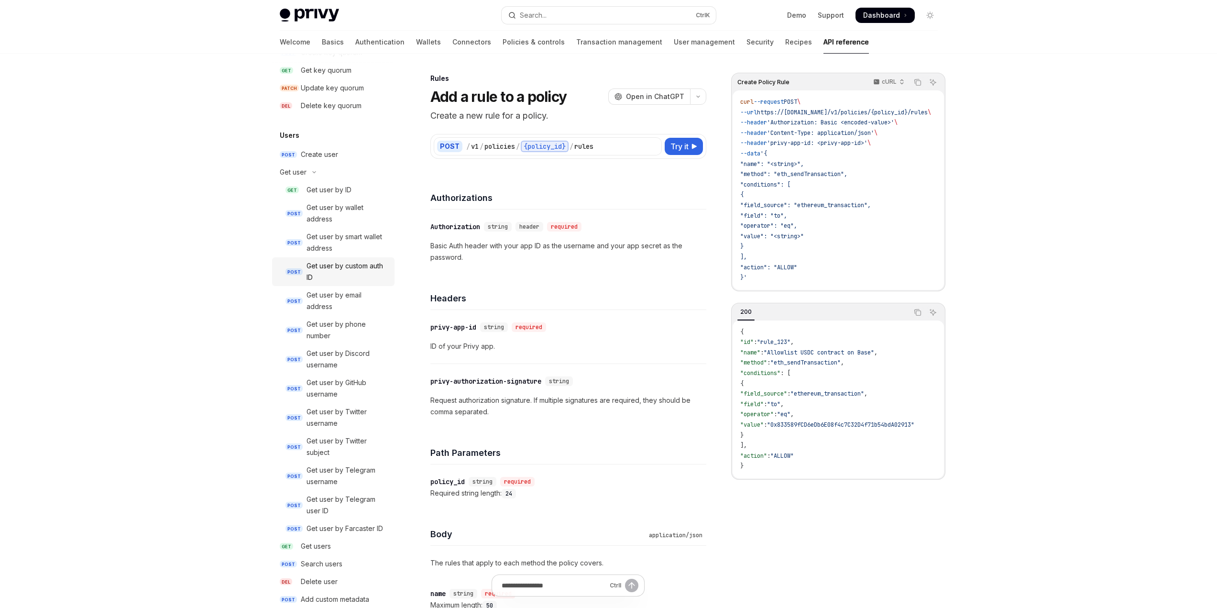
click at [346, 280] on div "Get user by custom auth ID" at bounding box center [347, 271] width 82 height 23
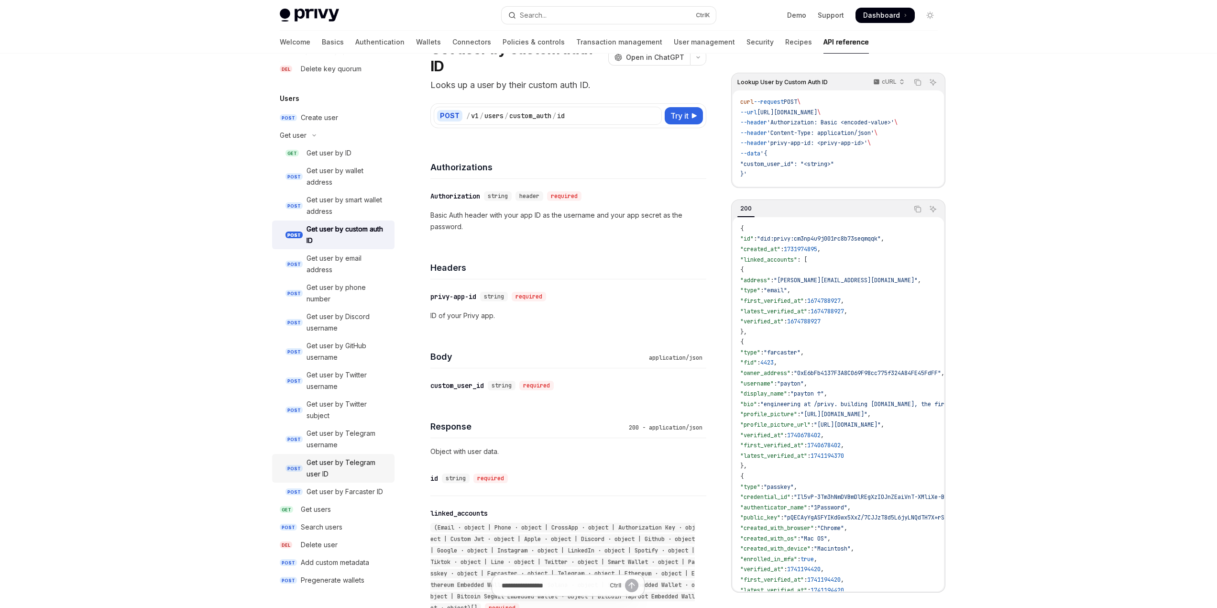
scroll to position [968, 0]
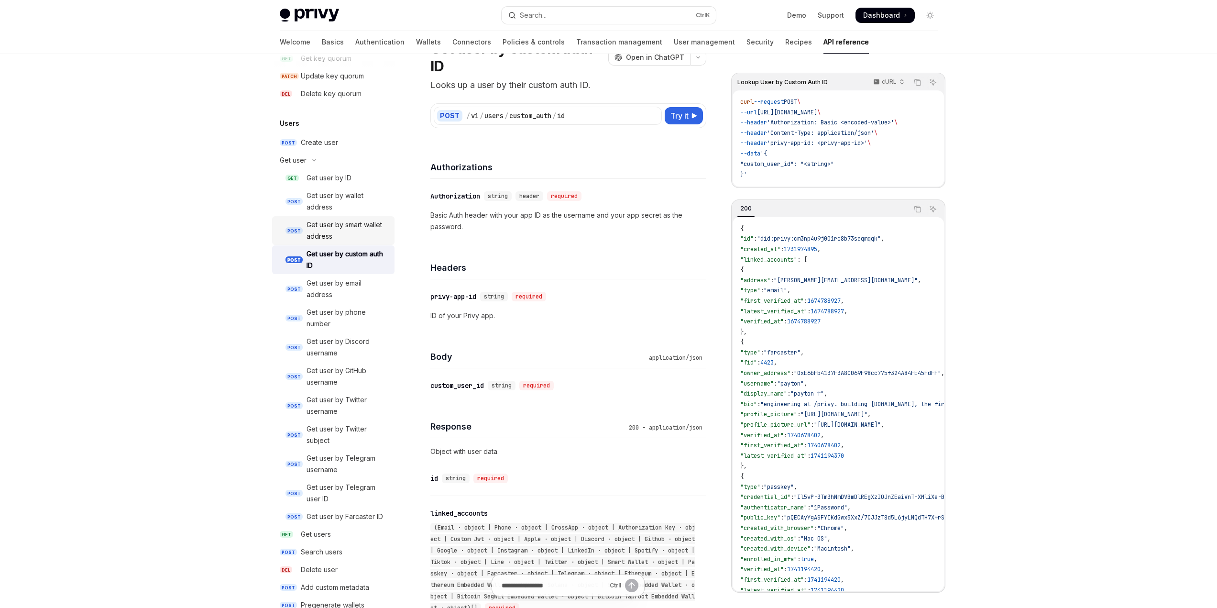
click at [329, 242] on div "Get user by smart wallet address" at bounding box center [347, 230] width 82 height 23
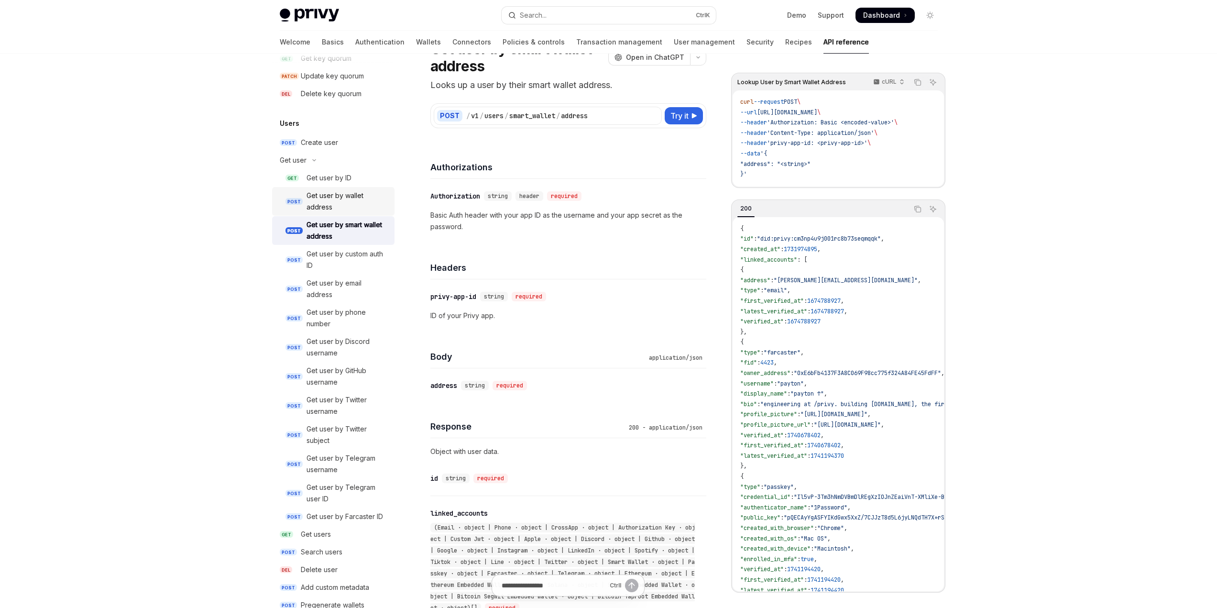
click at [329, 213] on div "Get user by wallet address" at bounding box center [347, 201] width 82 height 23
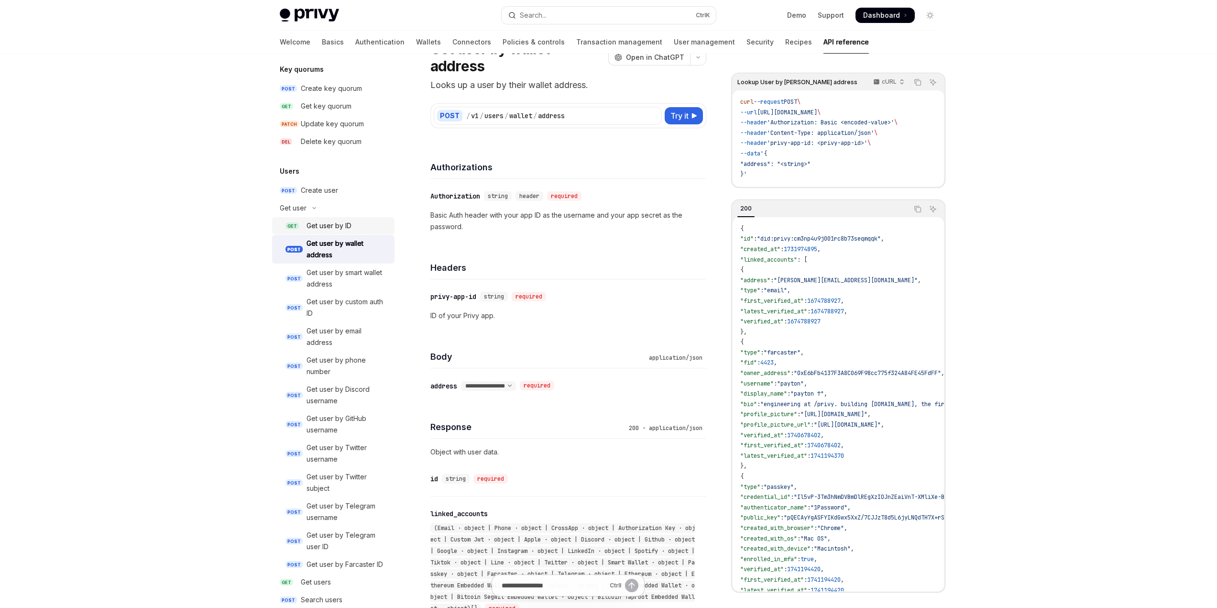
click at [331, 231] on div "Get user by ID" at bounding box center [328, 225] width 45 height 11
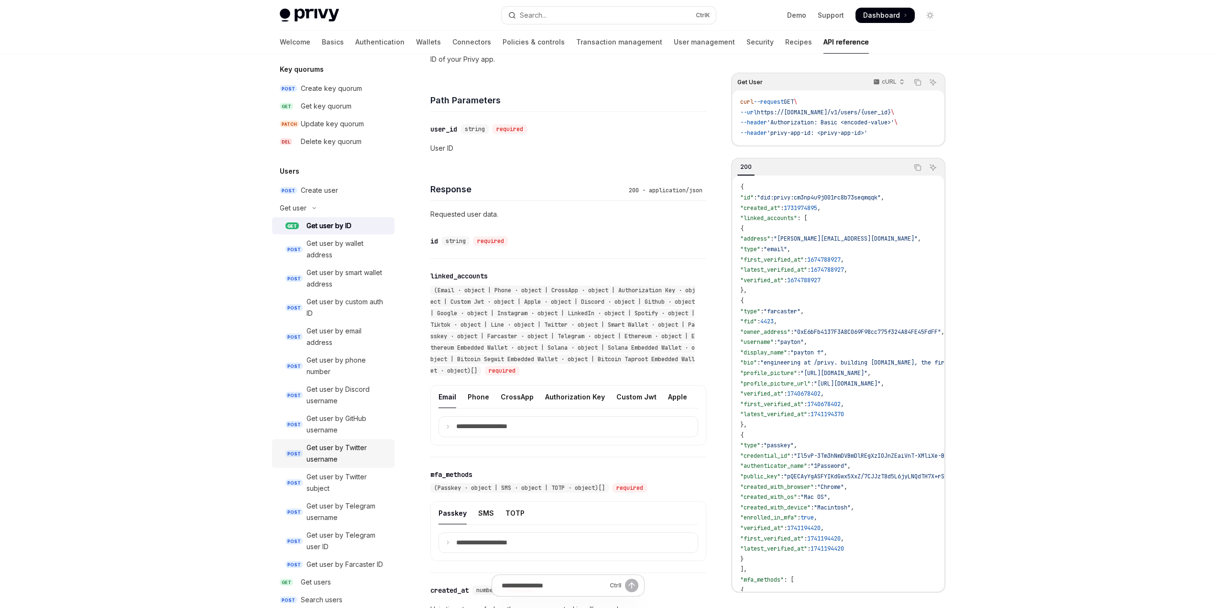
scroll to position [968, 0]
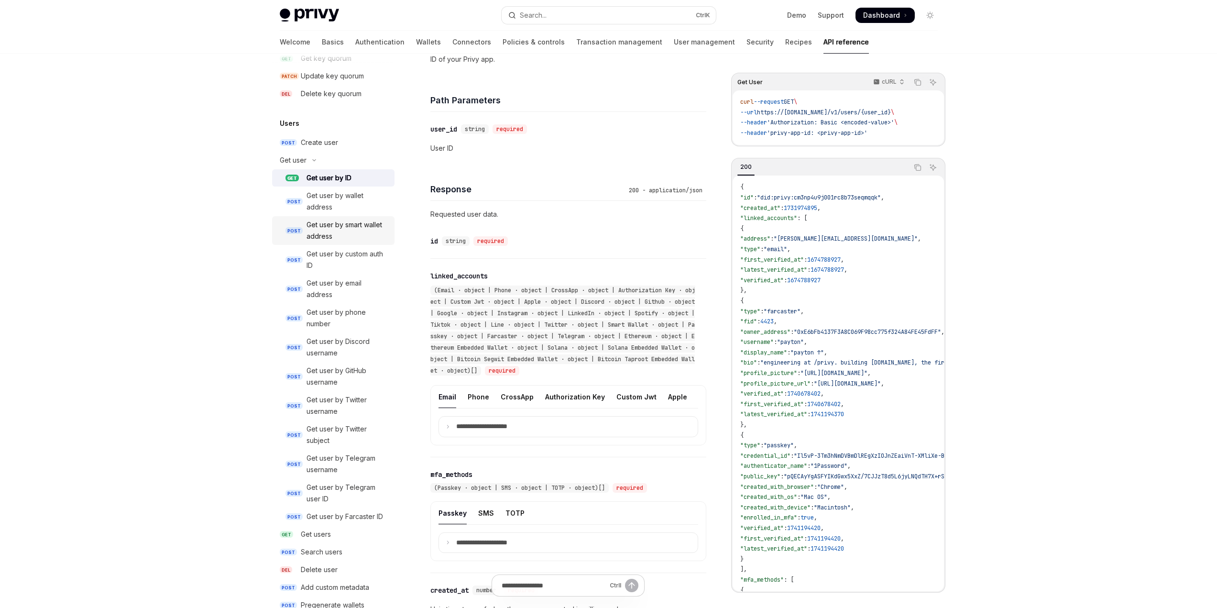
click at [342, 242] on div "Get user by smart wallet address" at bounding box center [347, 230] width 82 height 23
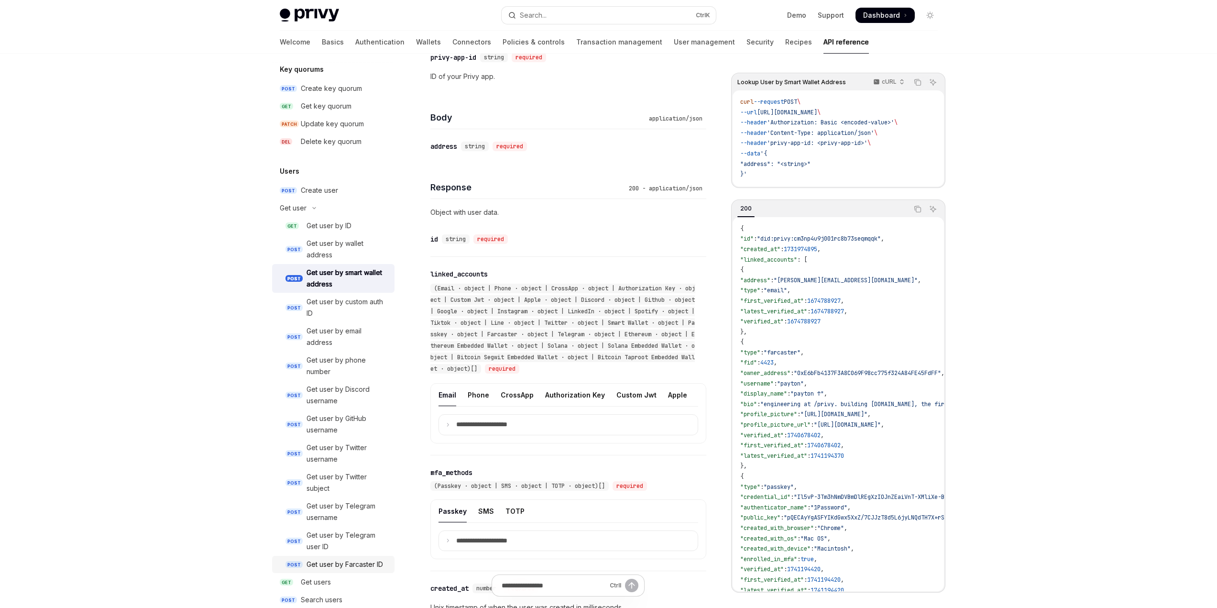
scroll to position [872, 0]
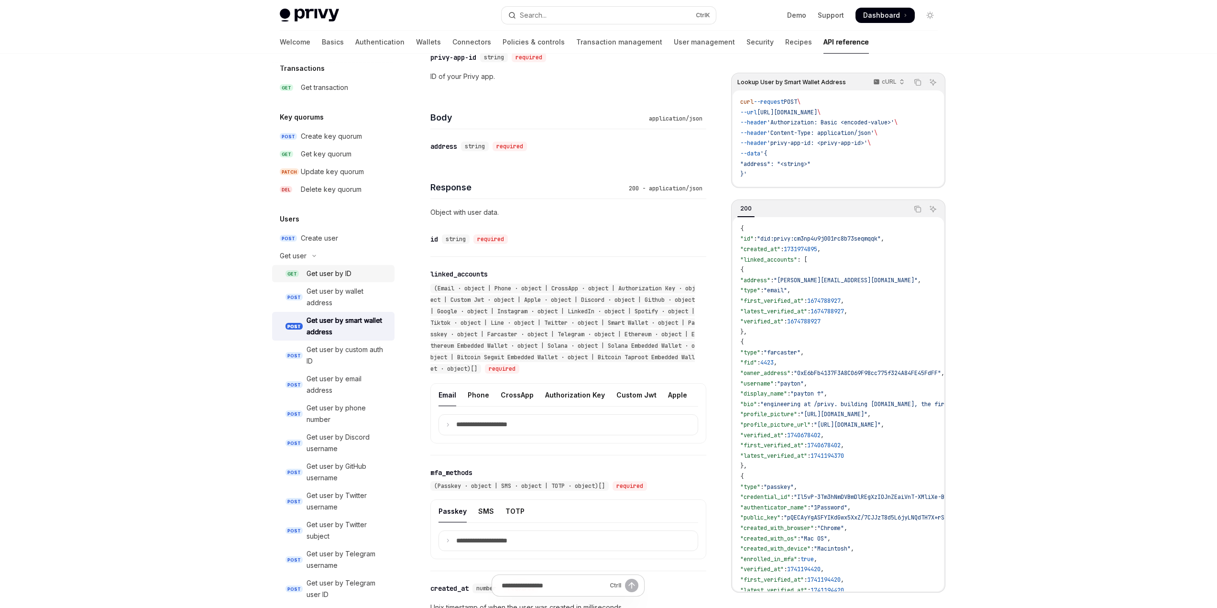
click at [317, 279] on div "Get user by ID" at bounding box center [328, 273] width 45 height 11
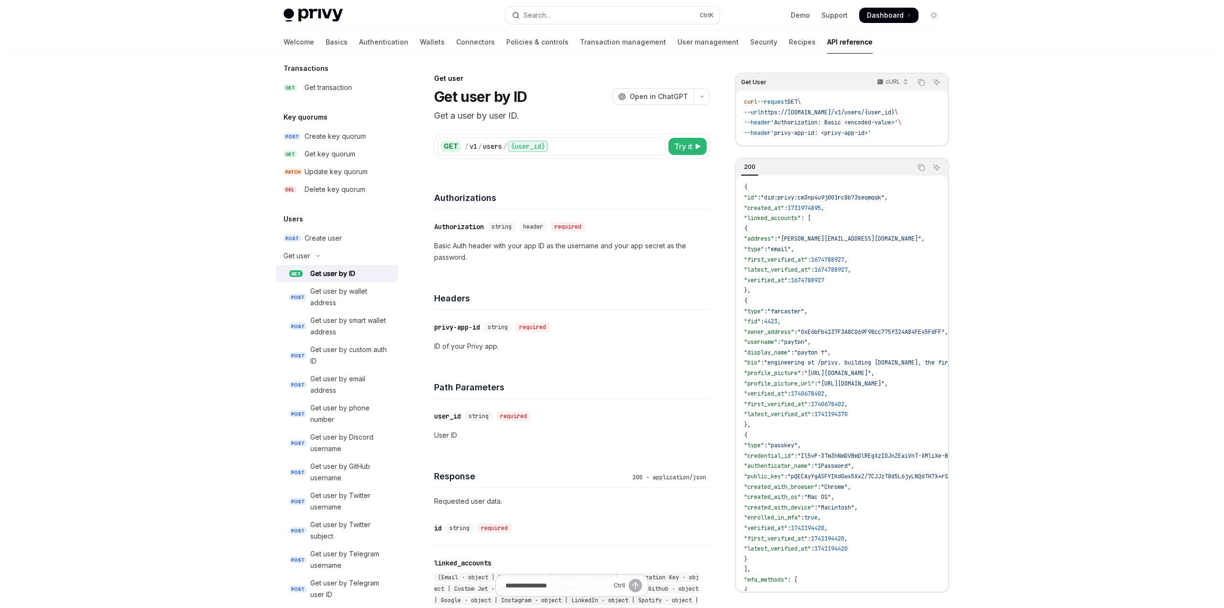
scroll to position [825, 0]
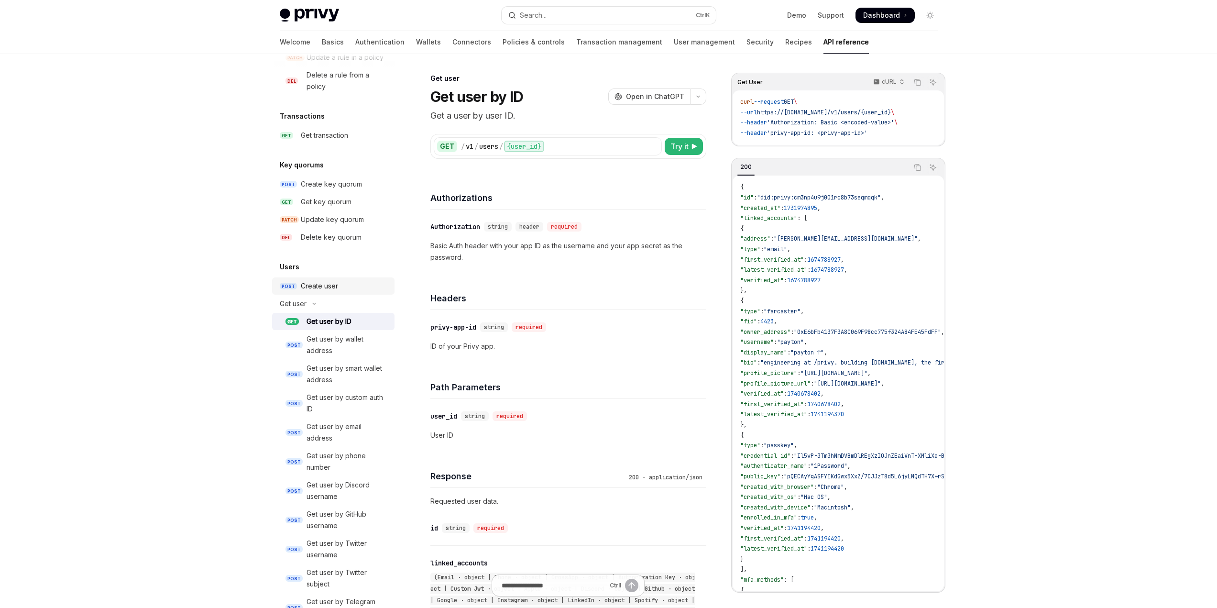
click at [330, 292] on div "Create user" at bounding box center [319, 285] width 37 height 11
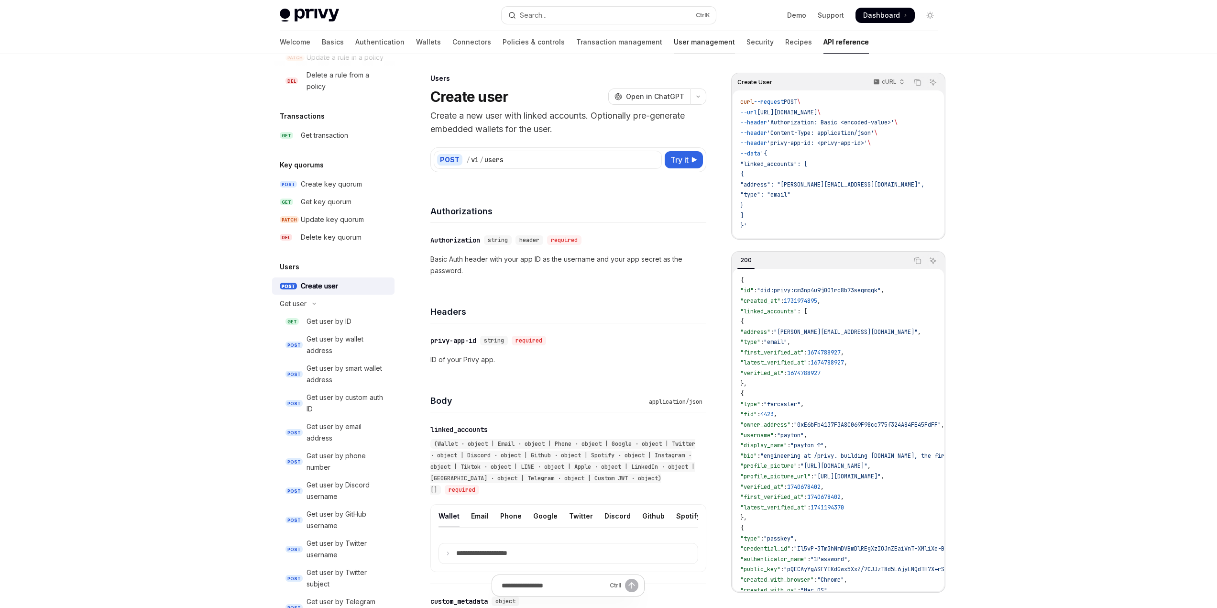
click at [674, 46] on link "User management" at bounding box center [704, 42] width 61 height 23
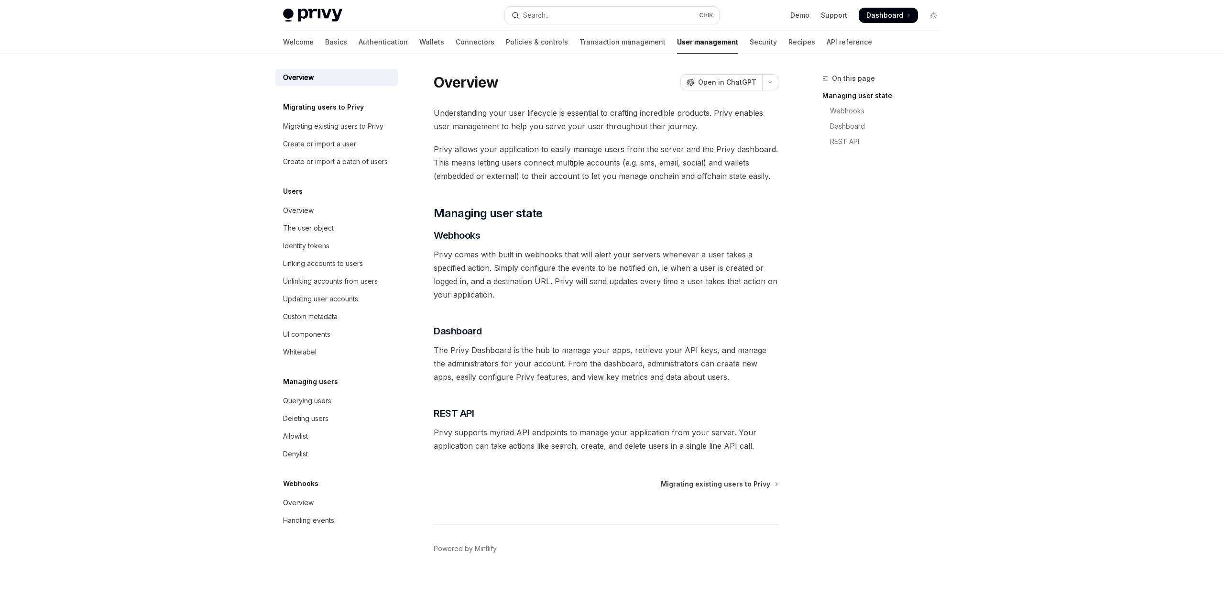
click at [686, 46] on div "Welcome Basics Authentication Wallets Connectors Policies & controls Transactio…" at bounding box center [577, 42] width 589 height 23
click at [750, 46] on link "Security" at bounding box center [763, 42] width 27 height 23
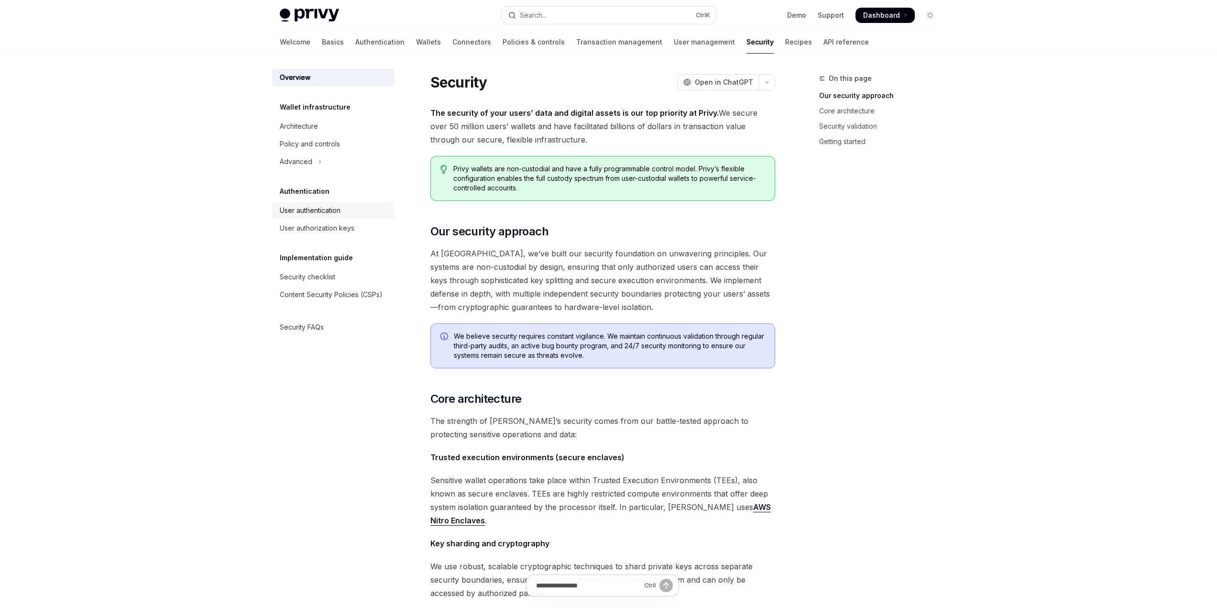
click at [320, 211] on div "User authentication" at bounding box center [310, 210] width 61 height 11
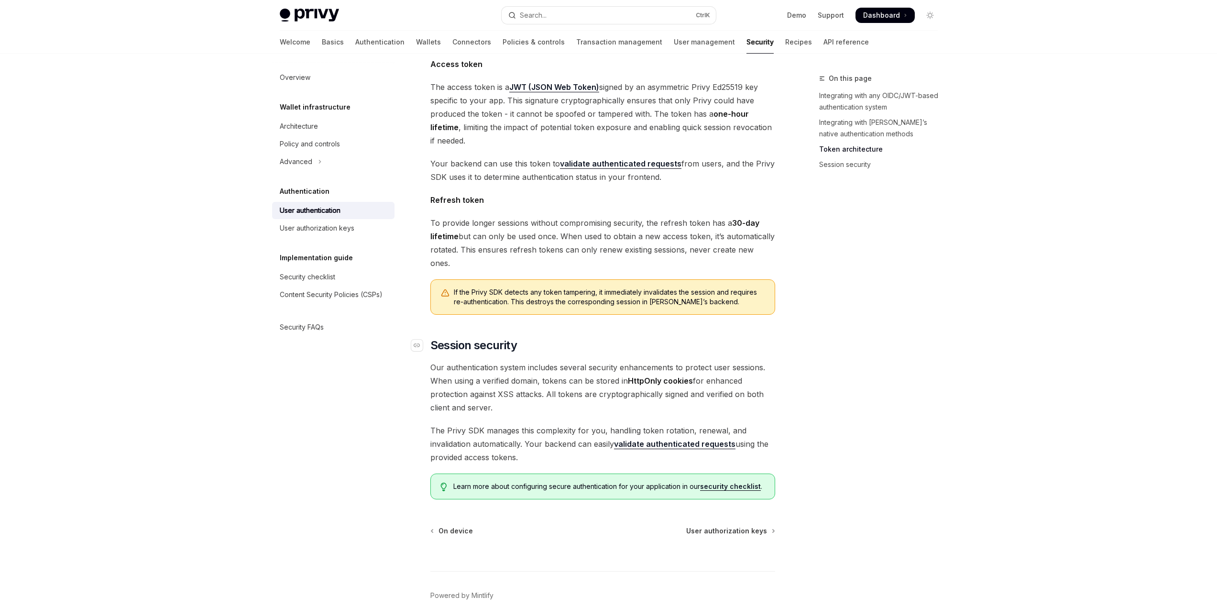
scroll to position [591, 0]
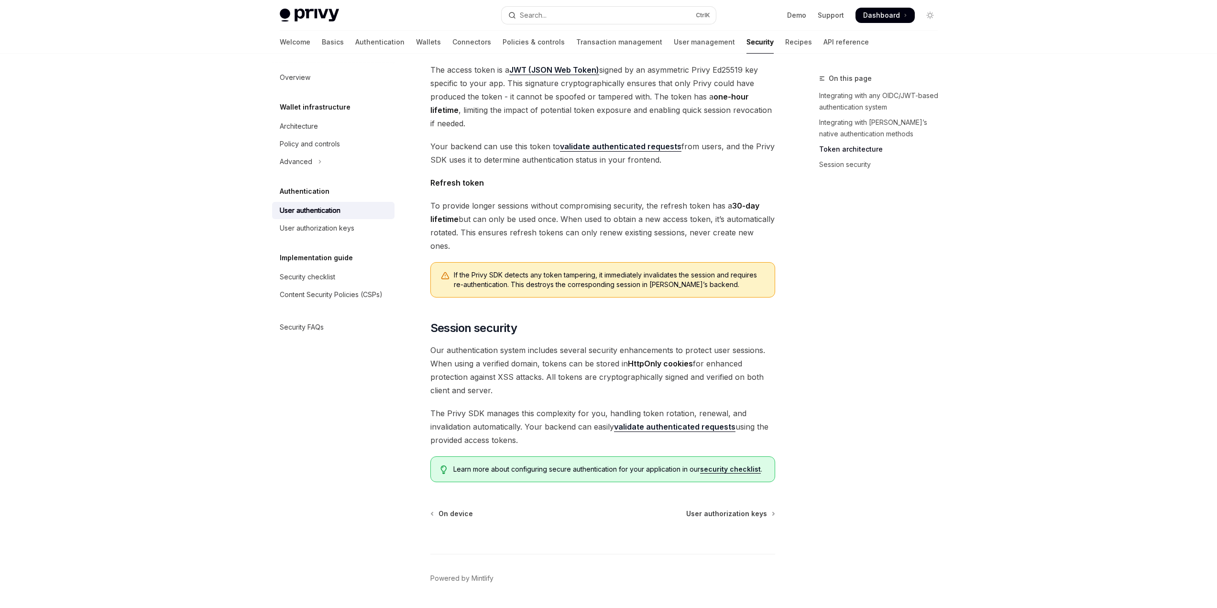
click at [672, 422] on link "validate authenticated requests" at bounding box center [674, 427] width 121 height 10
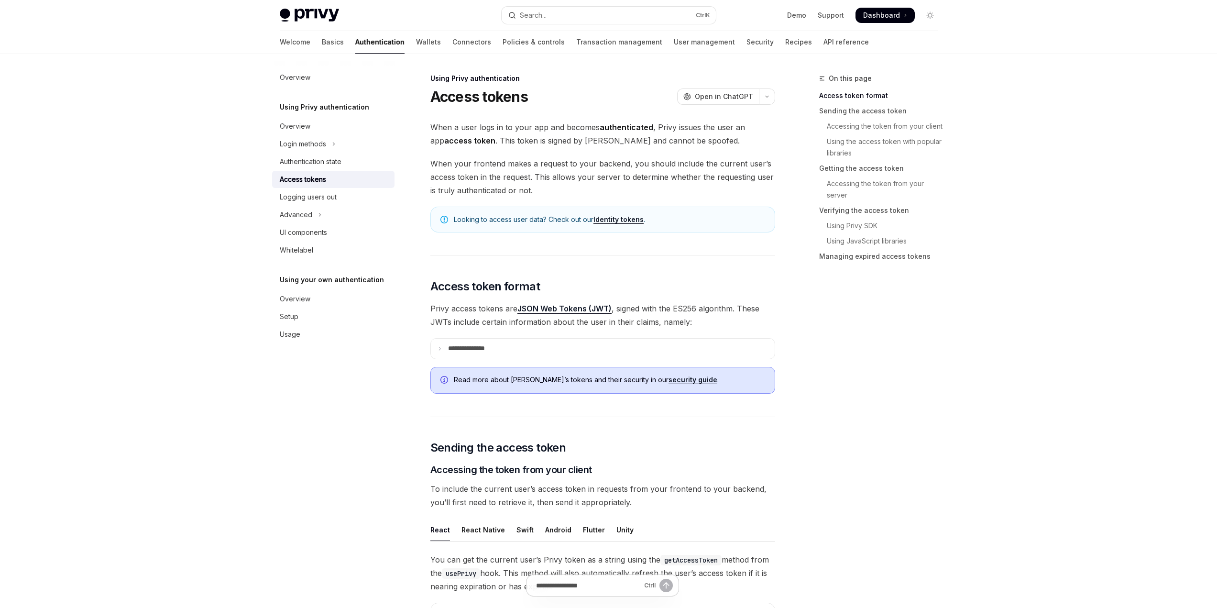
scroll to position [143, 0]
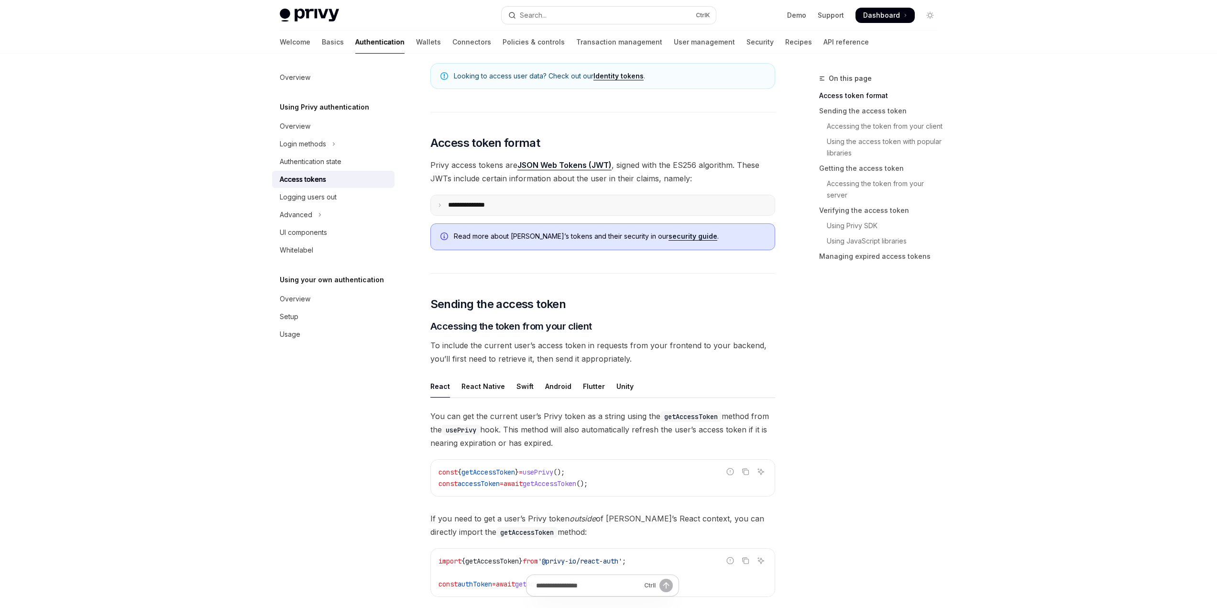
click at [441, 205] on icon at bounding box center [439, 205] width 5 height 5
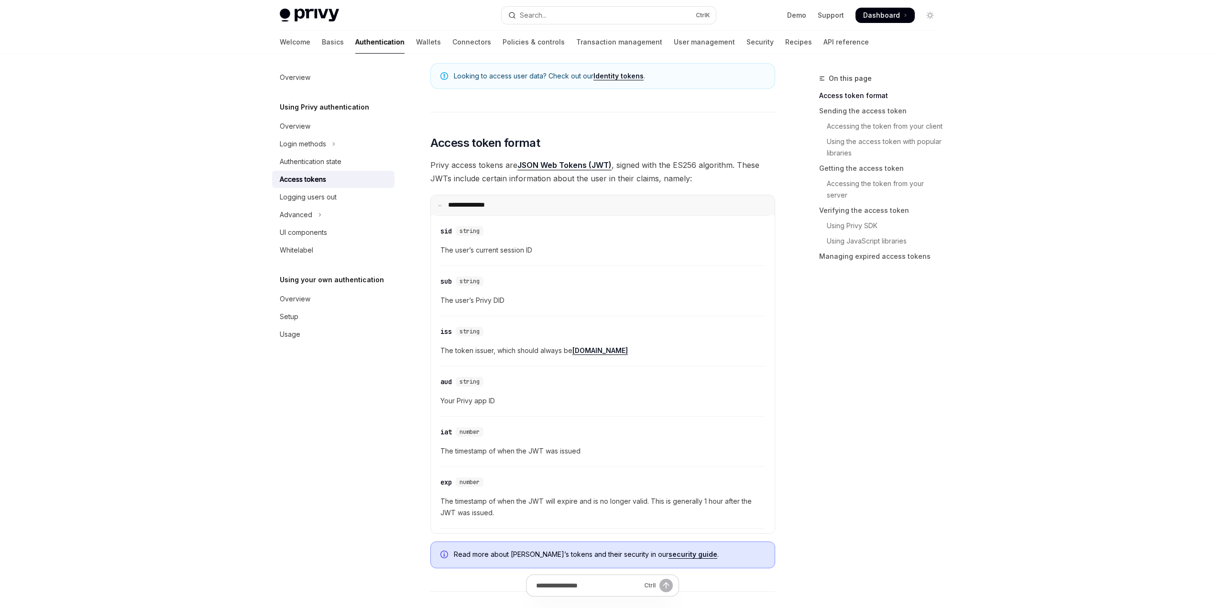
click at [441, 205] on icon at bounding box center [439, 205] width 5 height 5
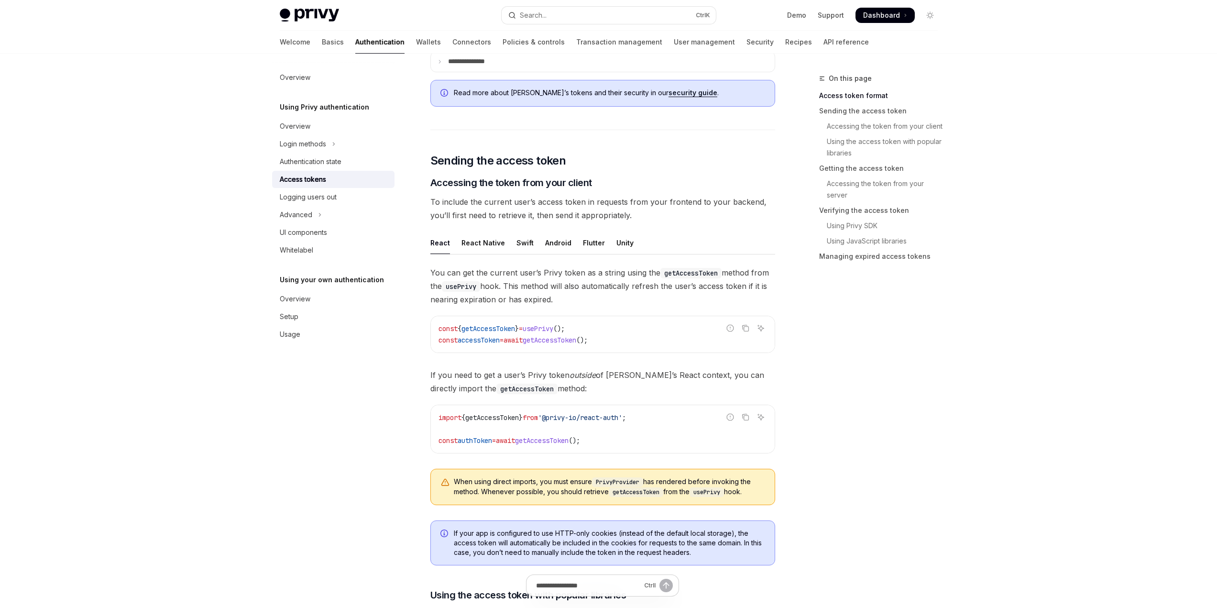
scroll to position [335, 0]
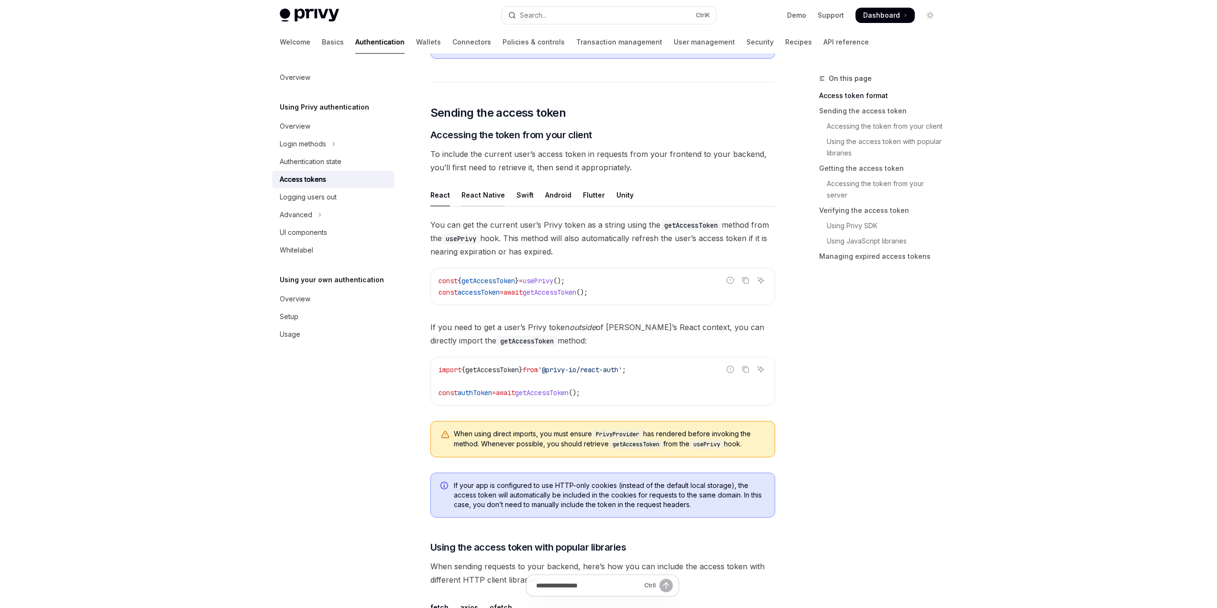
click at [466, 193] on div "React Native" at bounding box center [482, 195] width 43 height 22
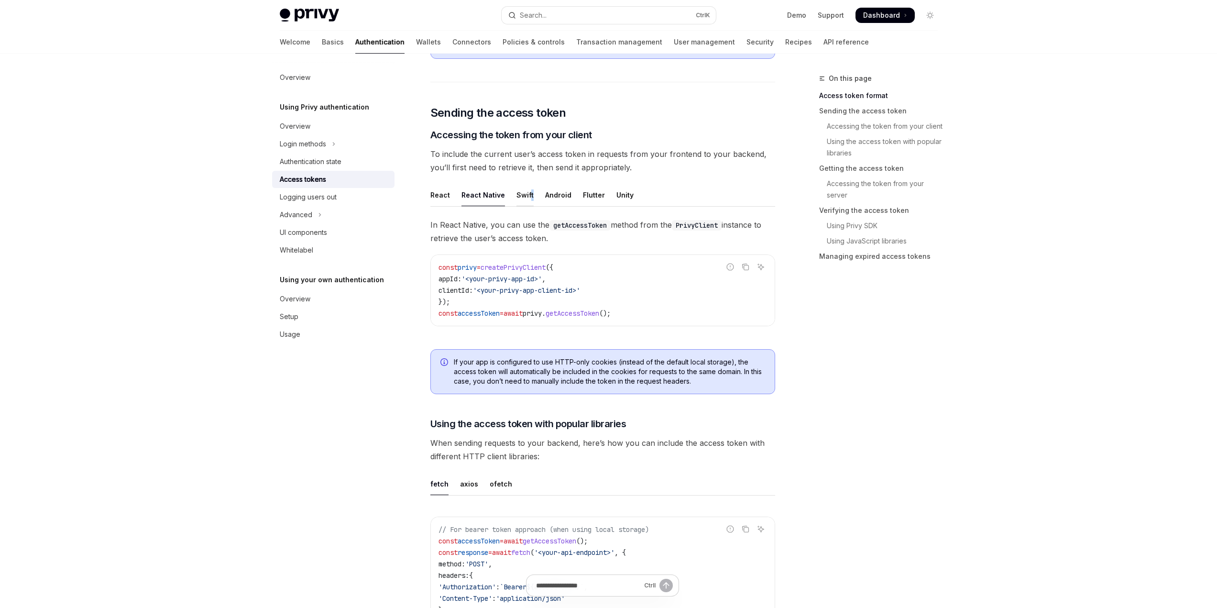
click at [528, 193] on div "Swift" at bounding box center [524, 195] width 17 height 22
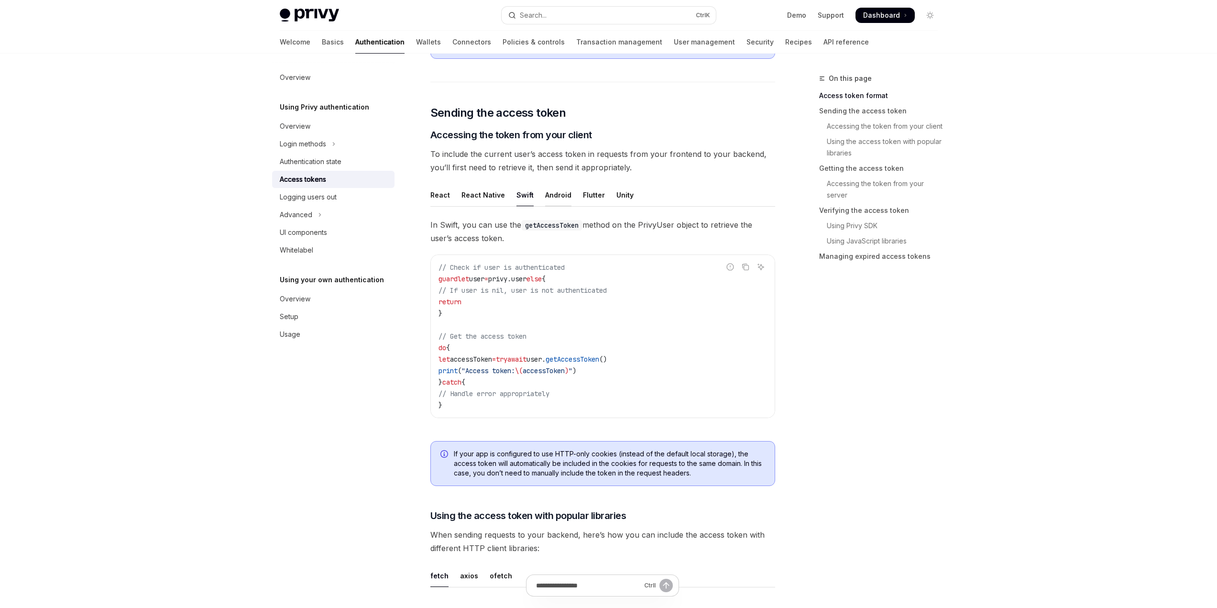
click at [549, 193] on div "Android" at bounding box center [558, 195] width 26 height 22
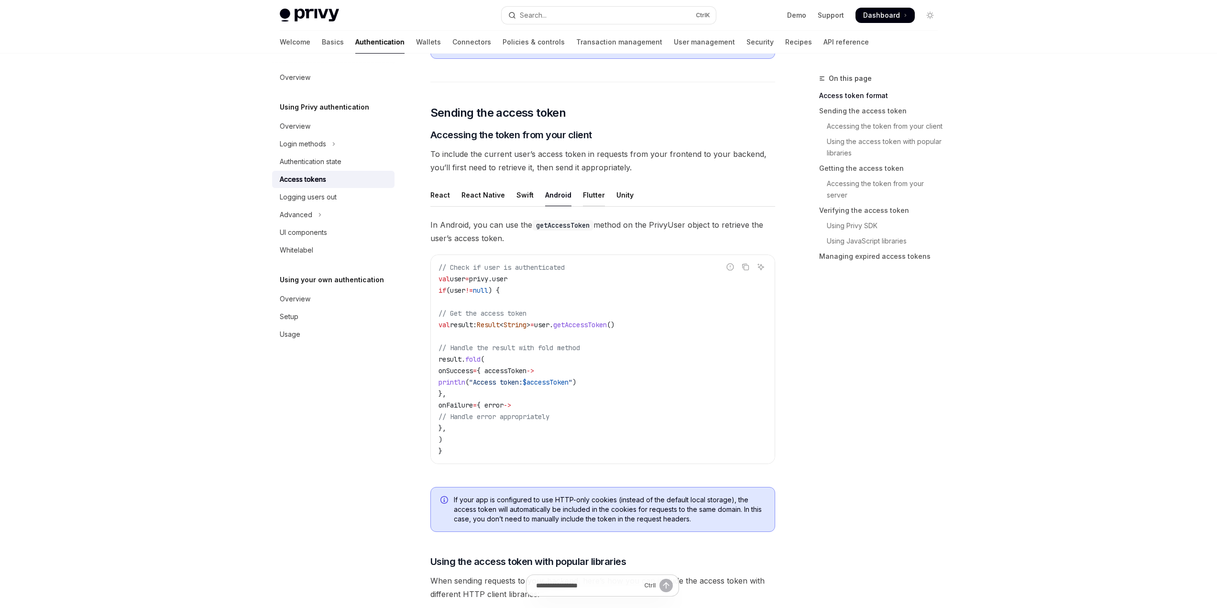
click at [585, 193] on div "Flutter" at bounding box center [594, 195] width 22 height 22
click at [620, 192] on div "Unity" at bounding box center [624, 195] width 17 height 22
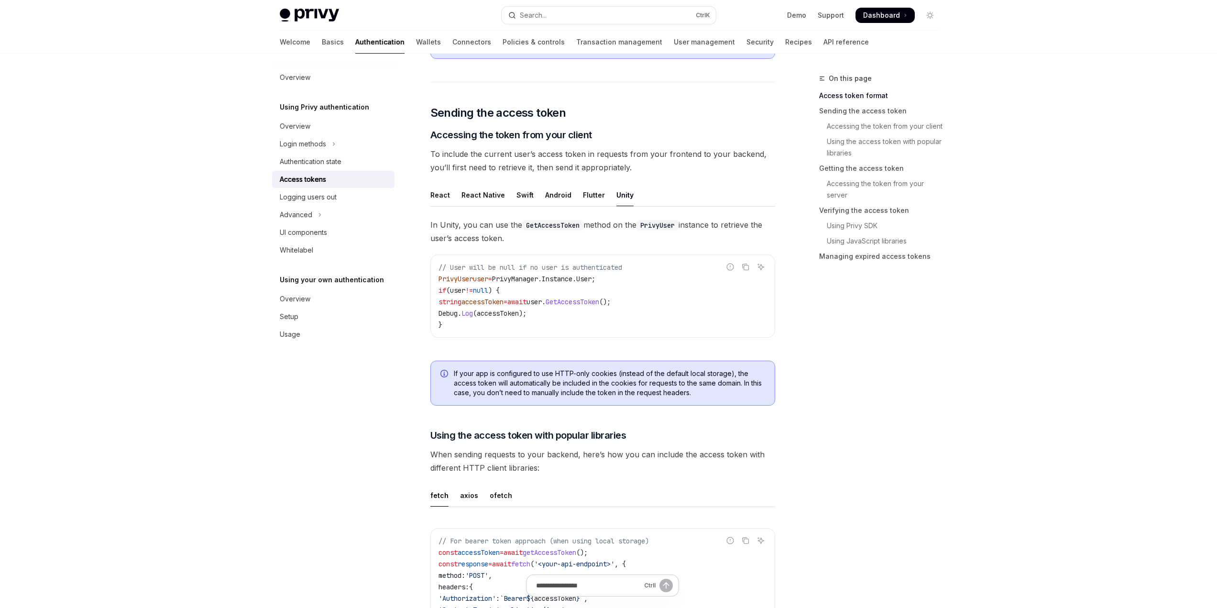
click at [437, 196] on div "React" at bounding box center [440, 195] width 20 height 22
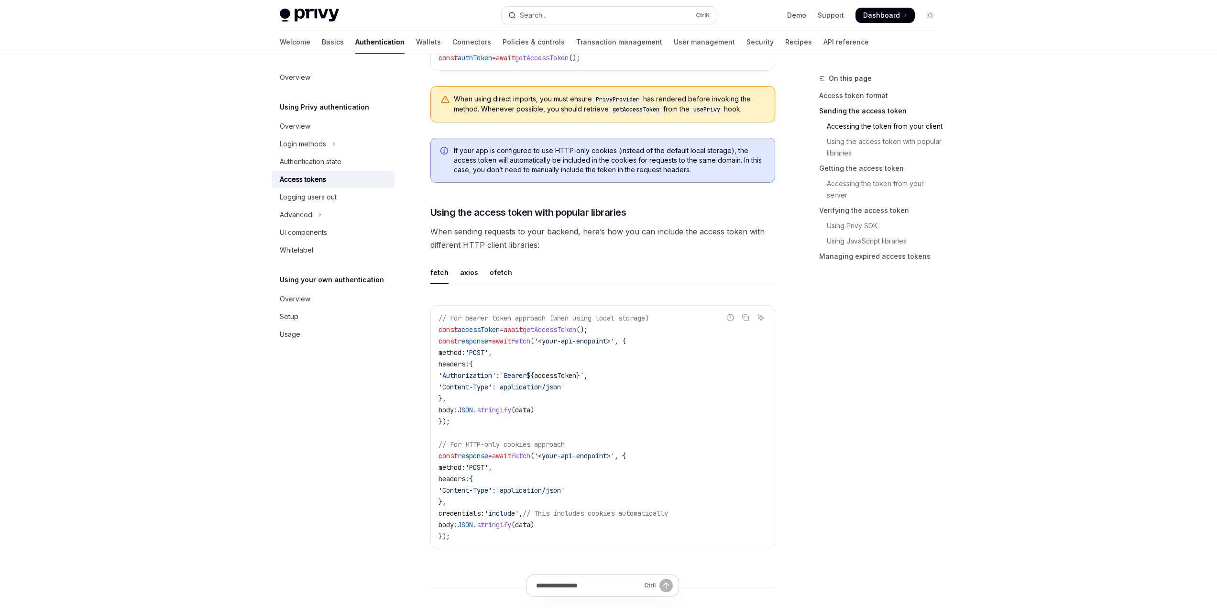
scroll to position [765, 0]
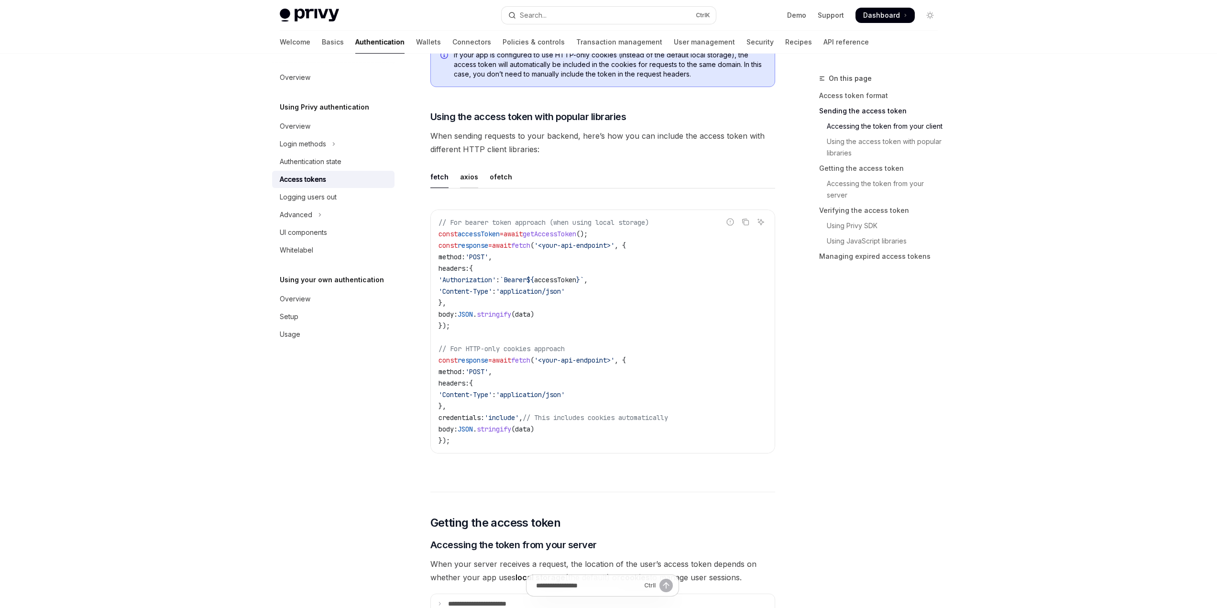
click at [466, 174] on div "axios" at bounding box center [469, 176] width 18 height 22
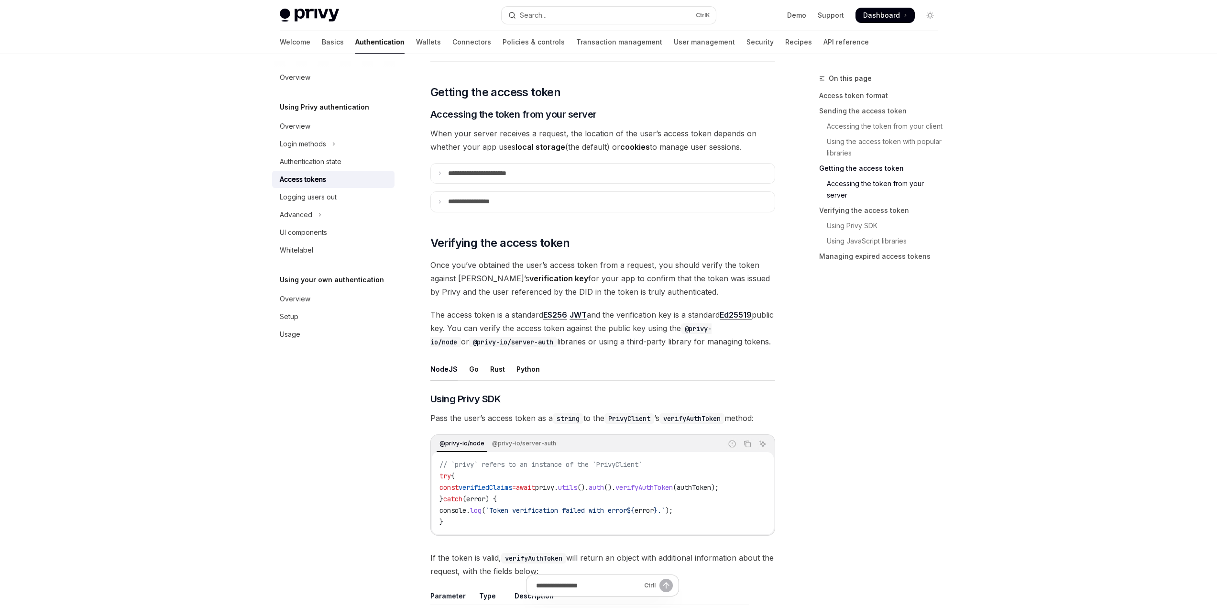
scroll to position [1291, 0]
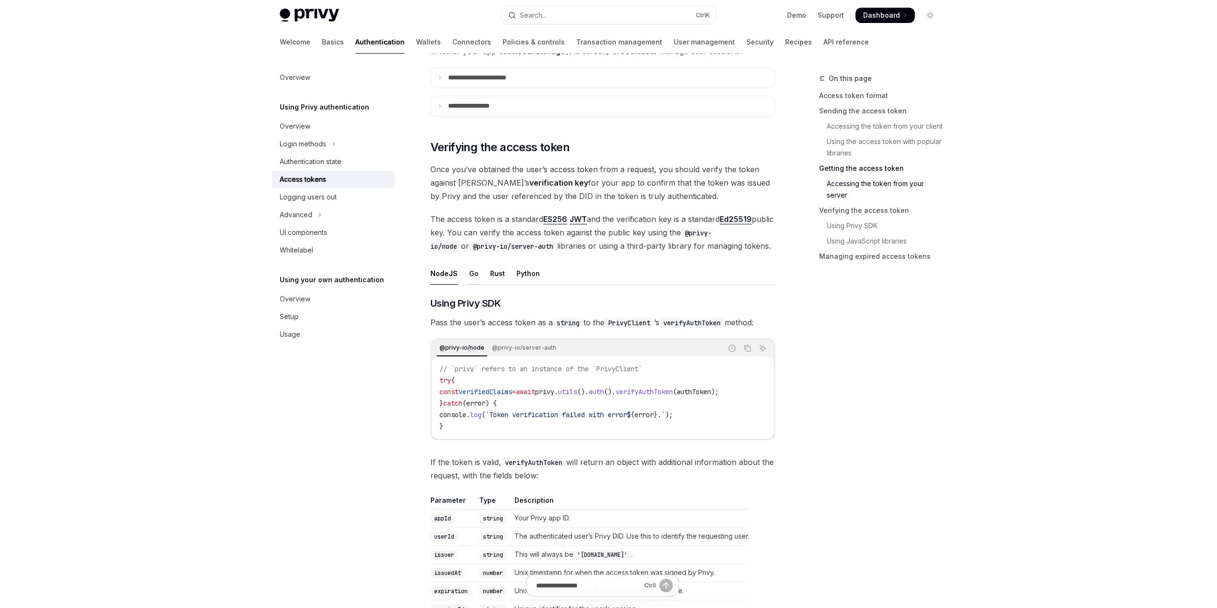
click at [473, 273] on div "Go" at bounding box center [474, 273] width 10 height 22
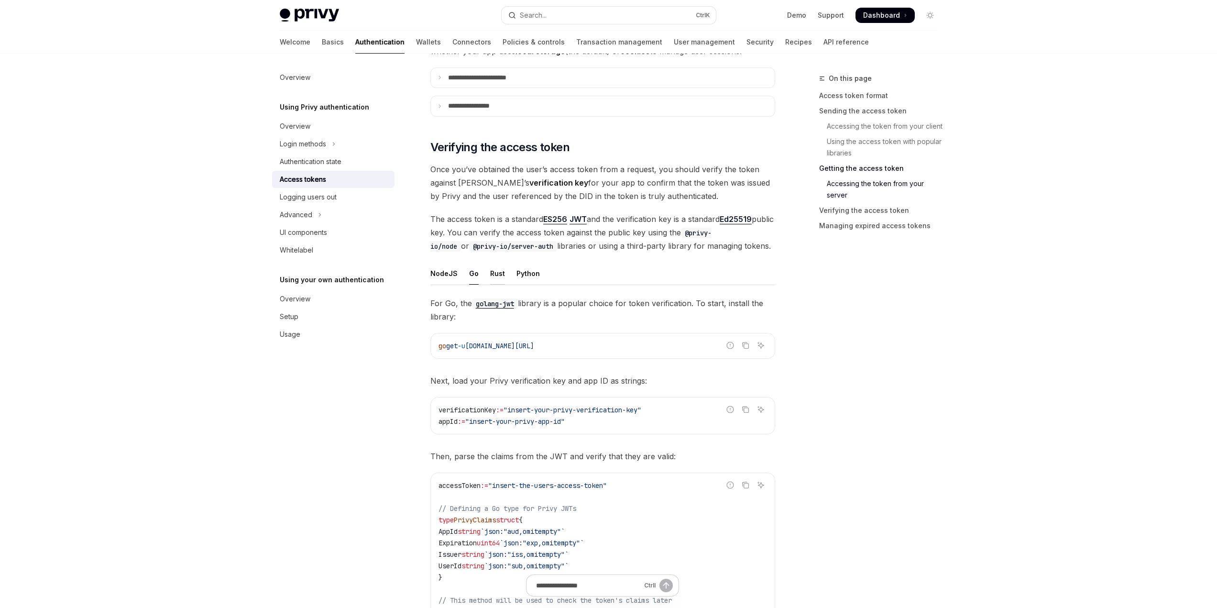
click at [495, 275] on div "Rust" at bounding box center [497, 273] width 15 height 22
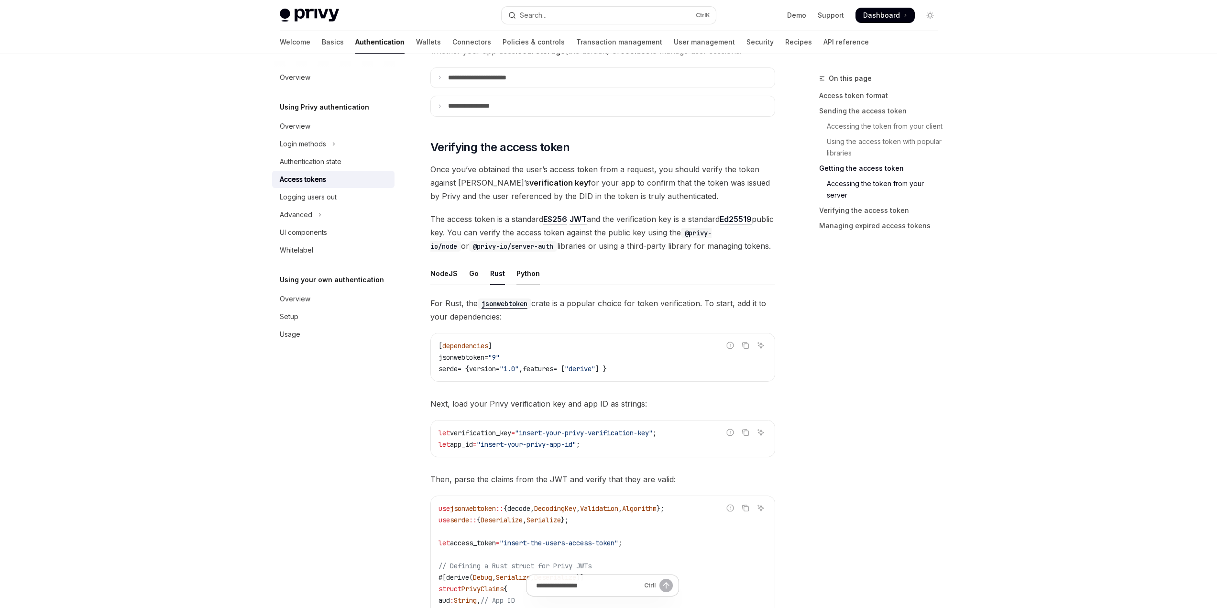
click at [526, 275] on div "Python" at bounding box center [527, 273] width 23 height 22
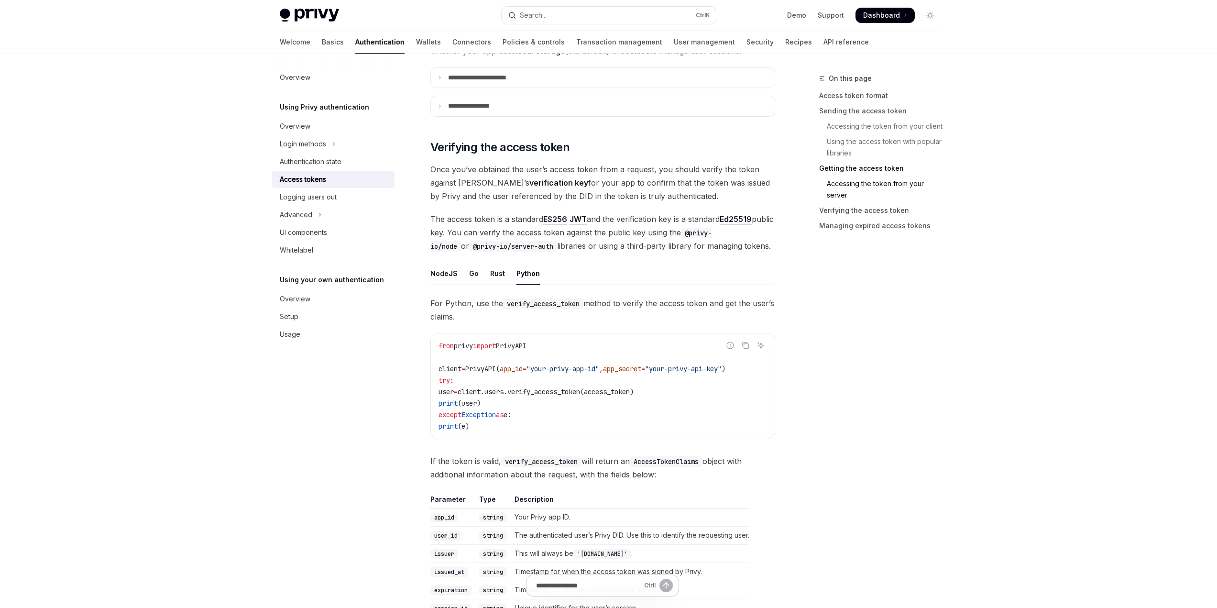
click at [459, 272] on ul "NodeJS Go Rust Python" at bounding box center [602, 273] width 345 height 23
click at [450, 274] on div "NodeJS" at bounding box center [443, 273] width 27 height 22
type textarea "*"
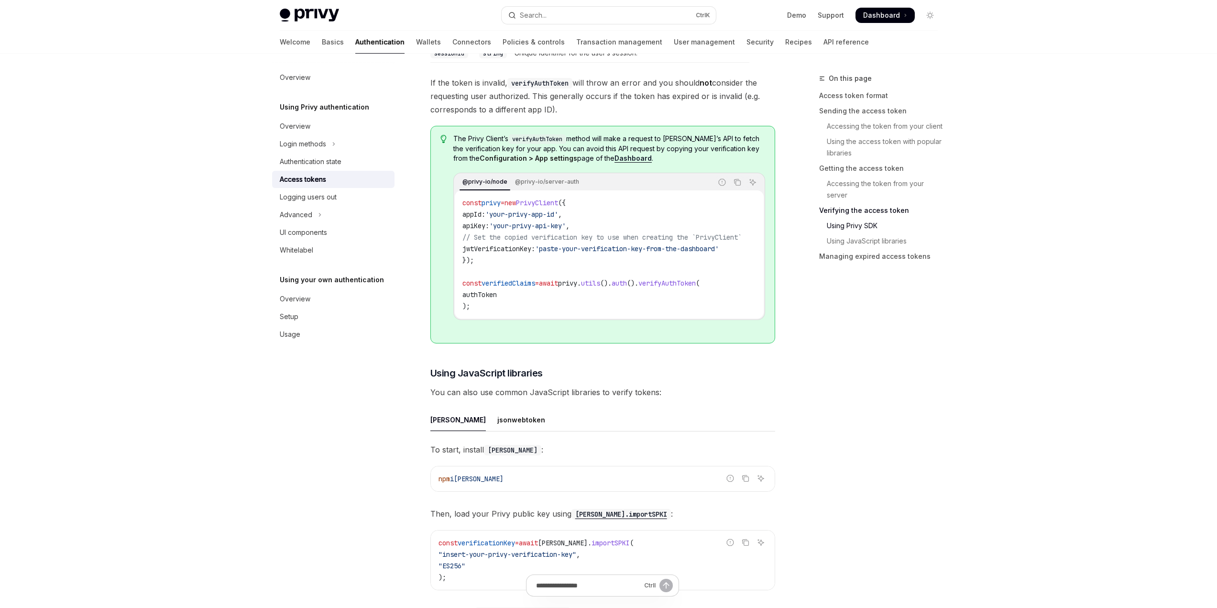
scroll to position [1942, 0]
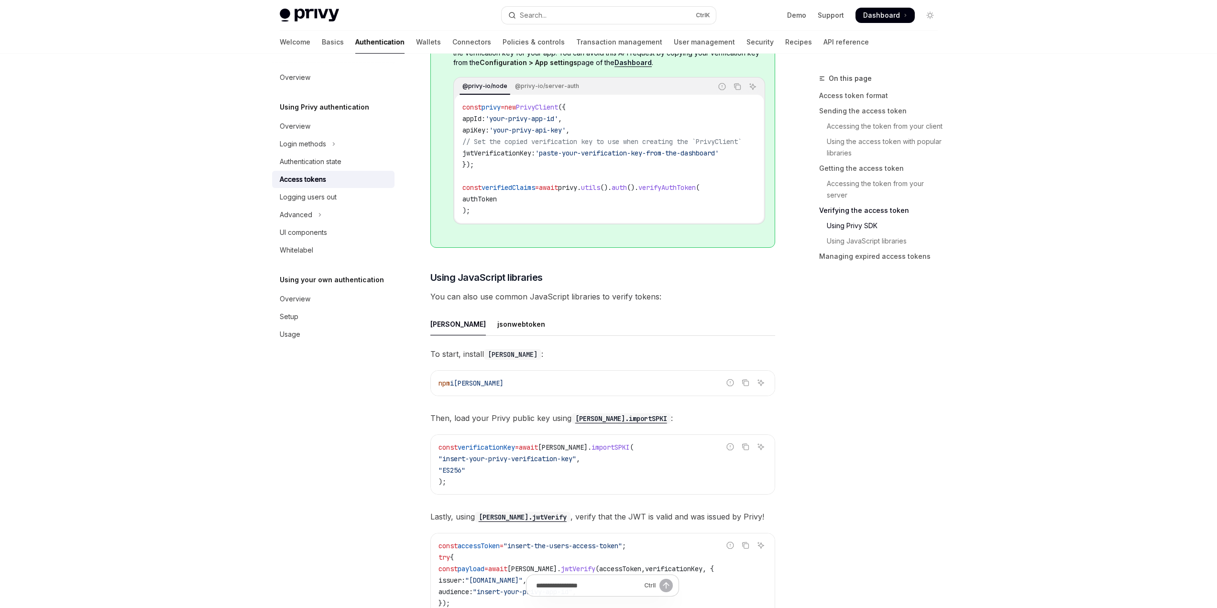
click at [613, 389] on code "npm i jose" at bounding box center [602, 382] width 328 height 11
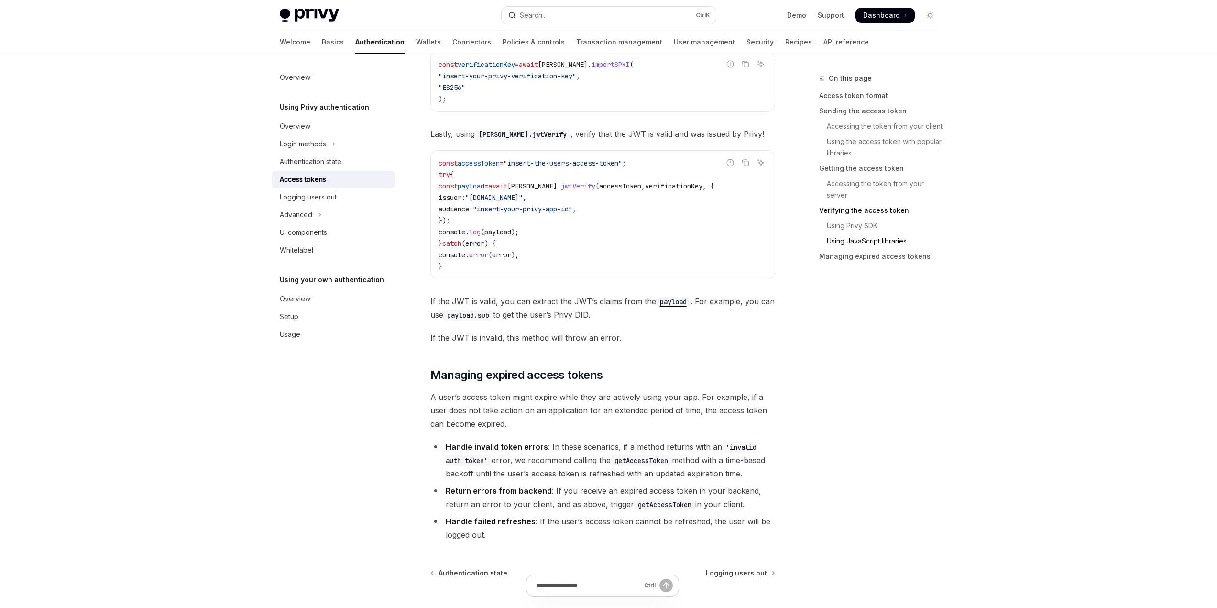
scroll to position [2276, 0]
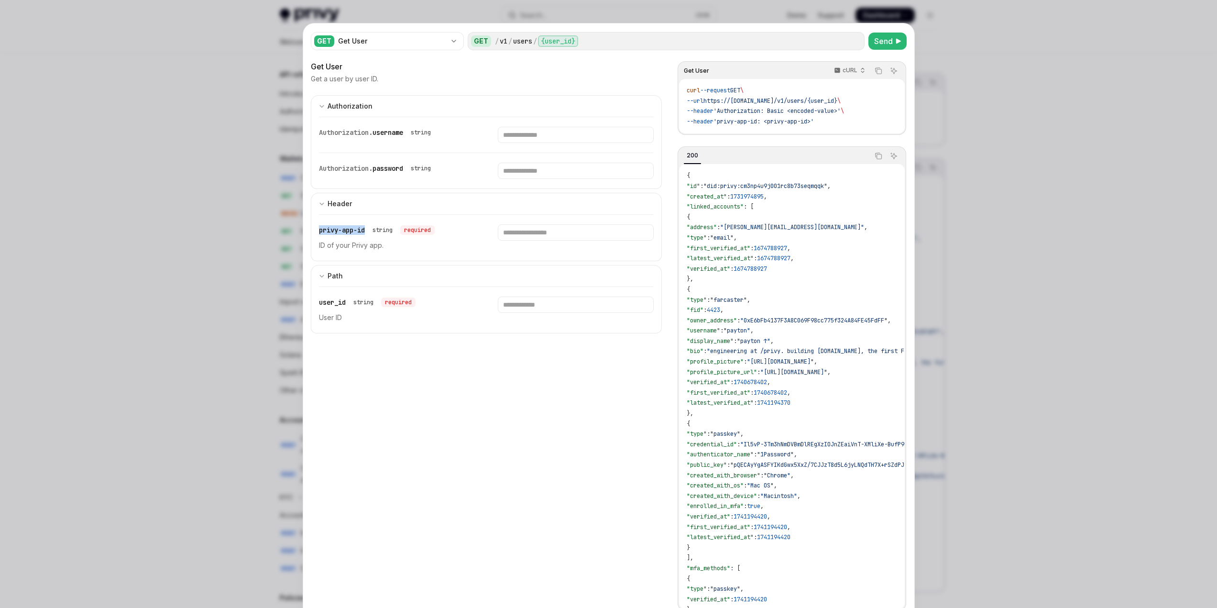
scroll to position [413, 0]
click at [217, 263] on div at bounding box center [608, 304] width 1217 height 608
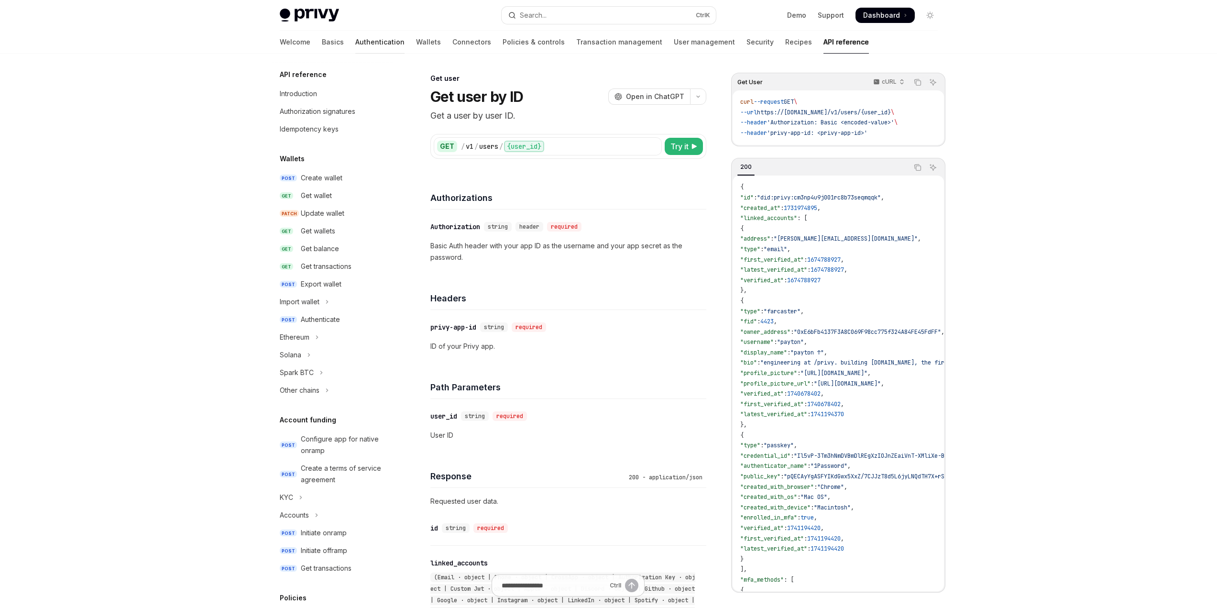
click at [355, 41] on link "Authentication" at bounding box center [379, 42] width 49 height 23
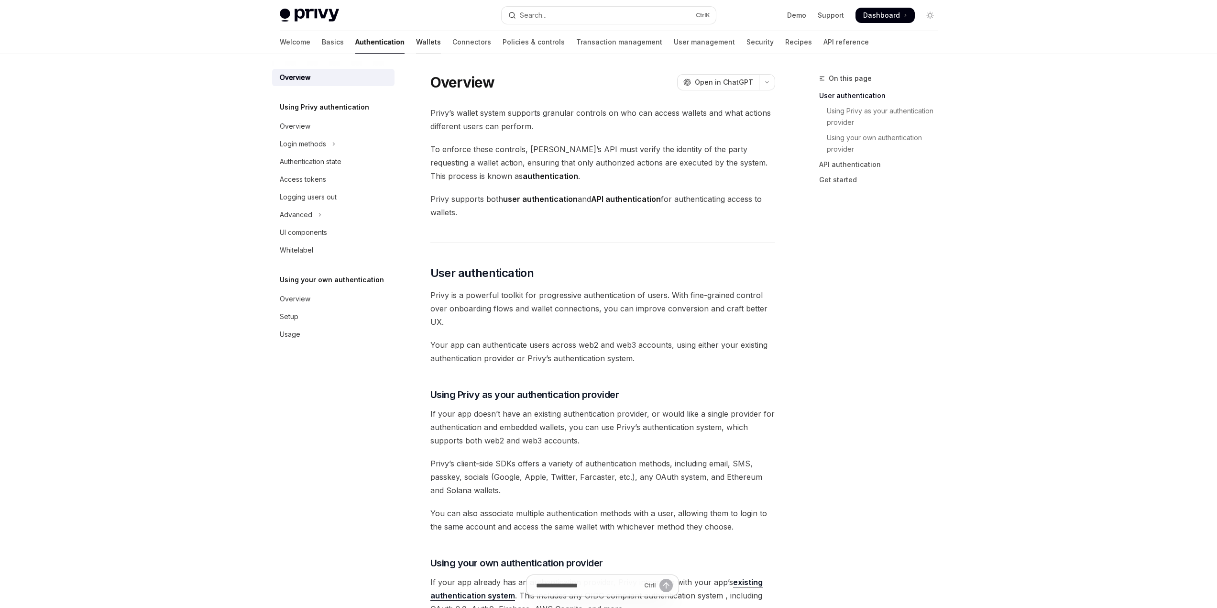
click at [416, 45] on link "Wallets" at bounding box center [428, 42] width 25 height 23
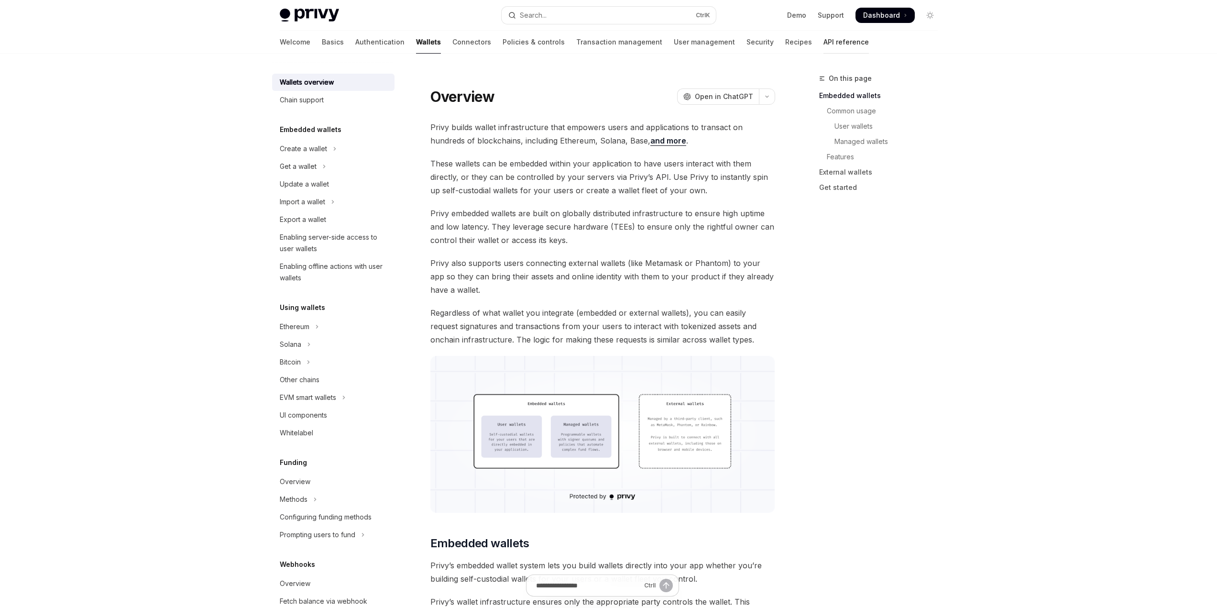
click at [823, 44] on link "API reference" at bounding box center [845, 42] width 45 height 23
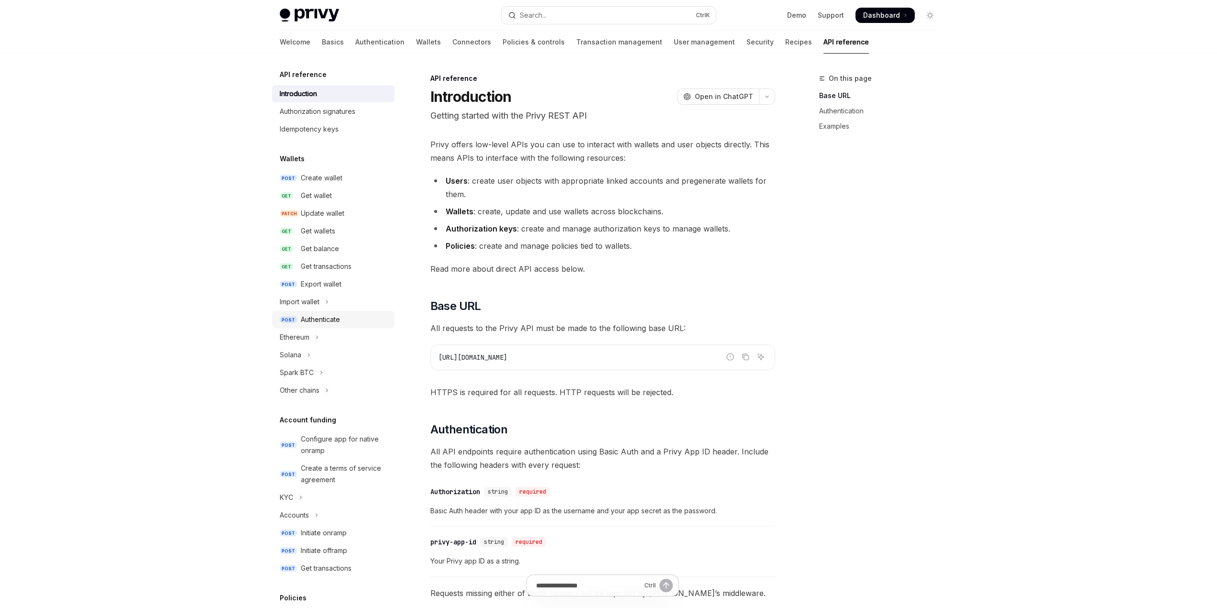
click at [314, 315] on div "Authenticate" at bounding box center [320, 319] width 39 height 11
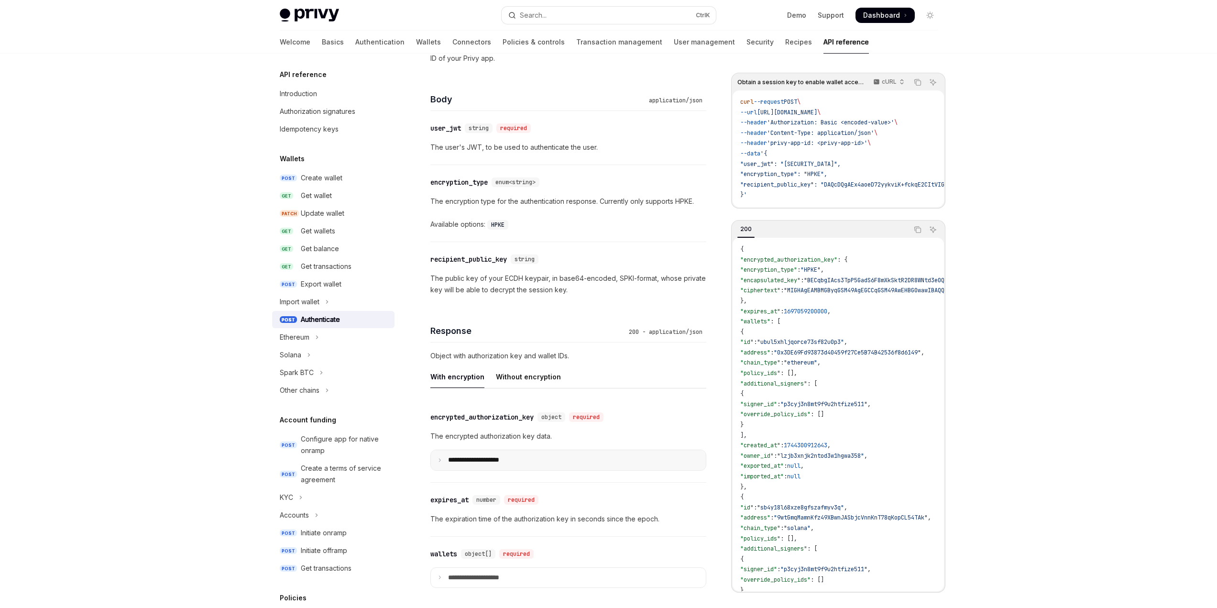
scroll to position [669, 0]
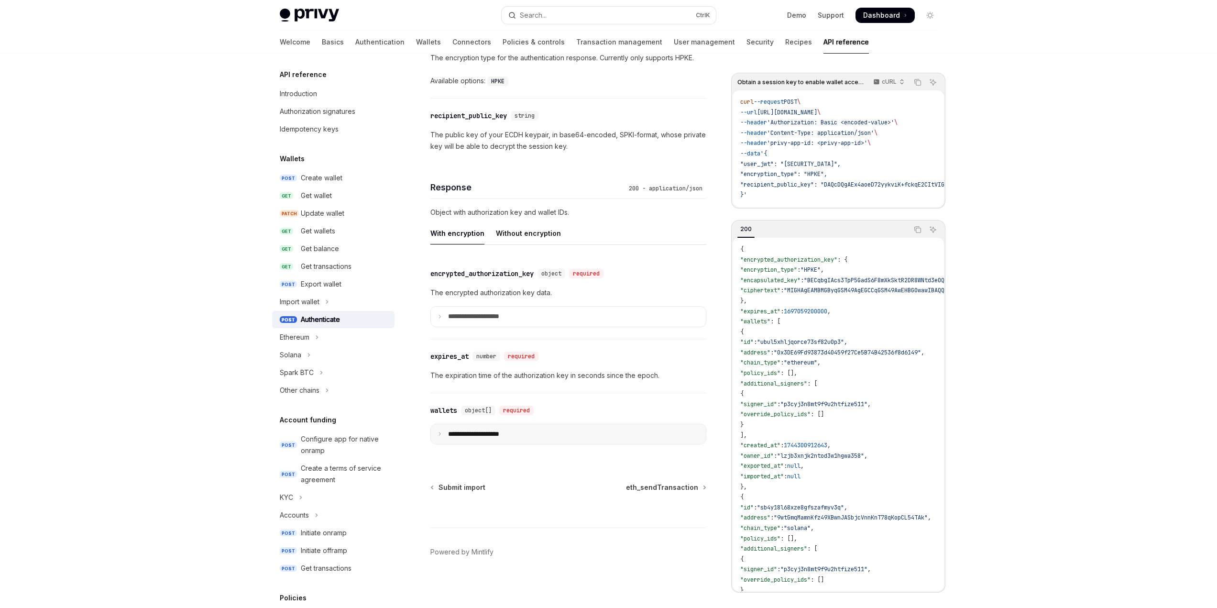
click at [442, 434] on summary "**********" at bounding box center [568, 434] width 275 height 20
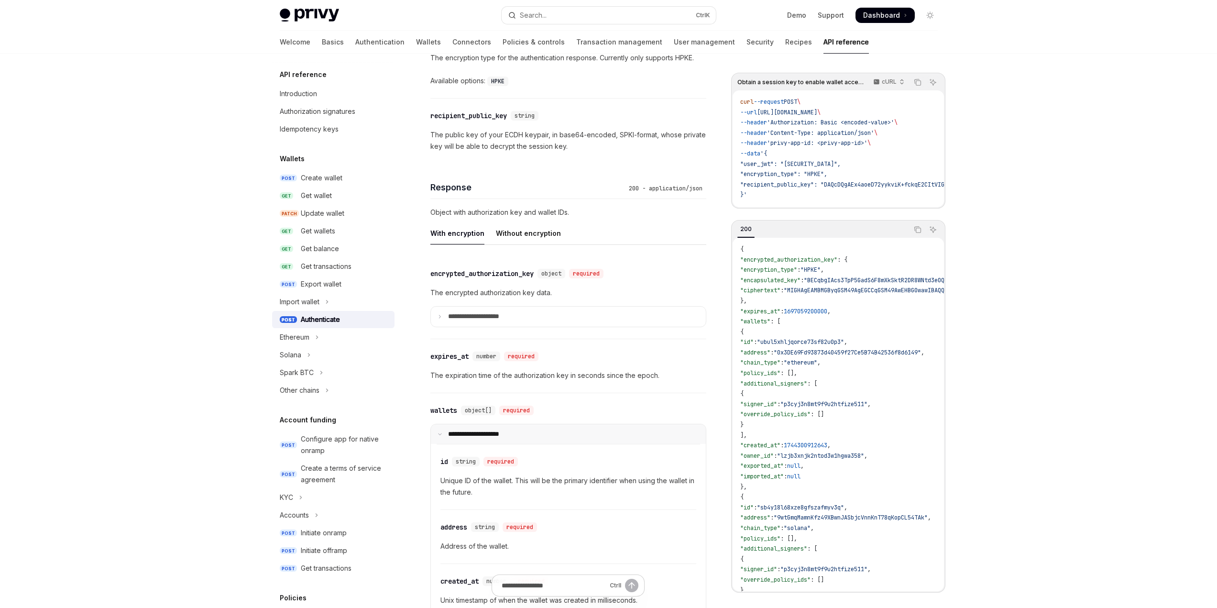
click at [442, 434] on summary "**********" at bounding box center [568, 434] width 275 height 20
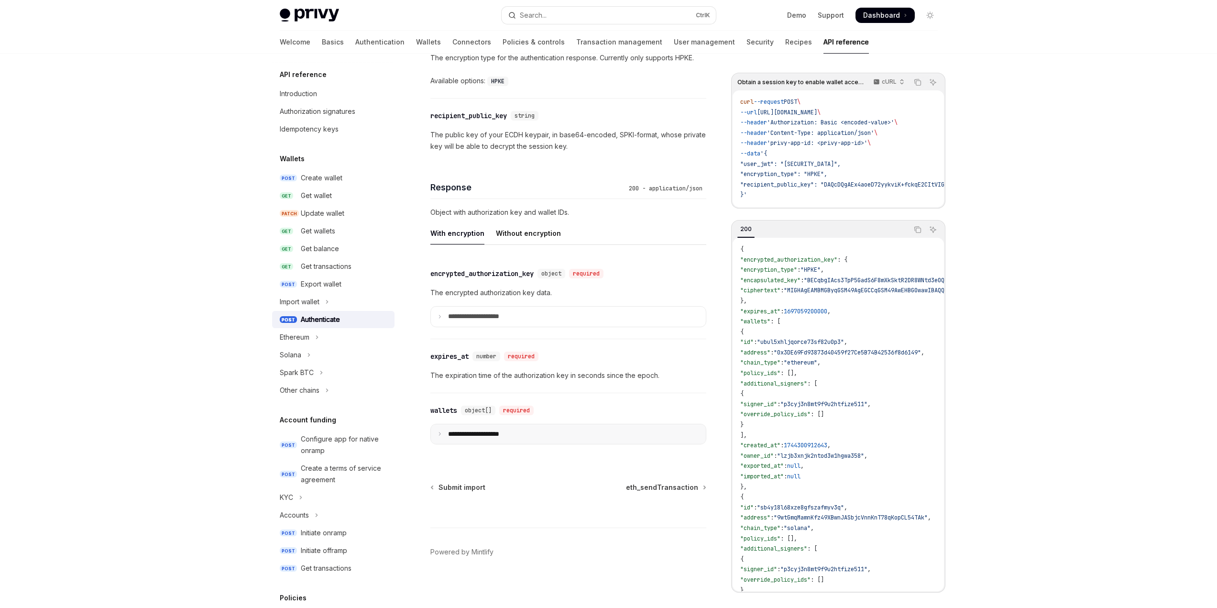
click at [442, 434] on summary "**********" at bounding box center [568, 434] width 275 height 20
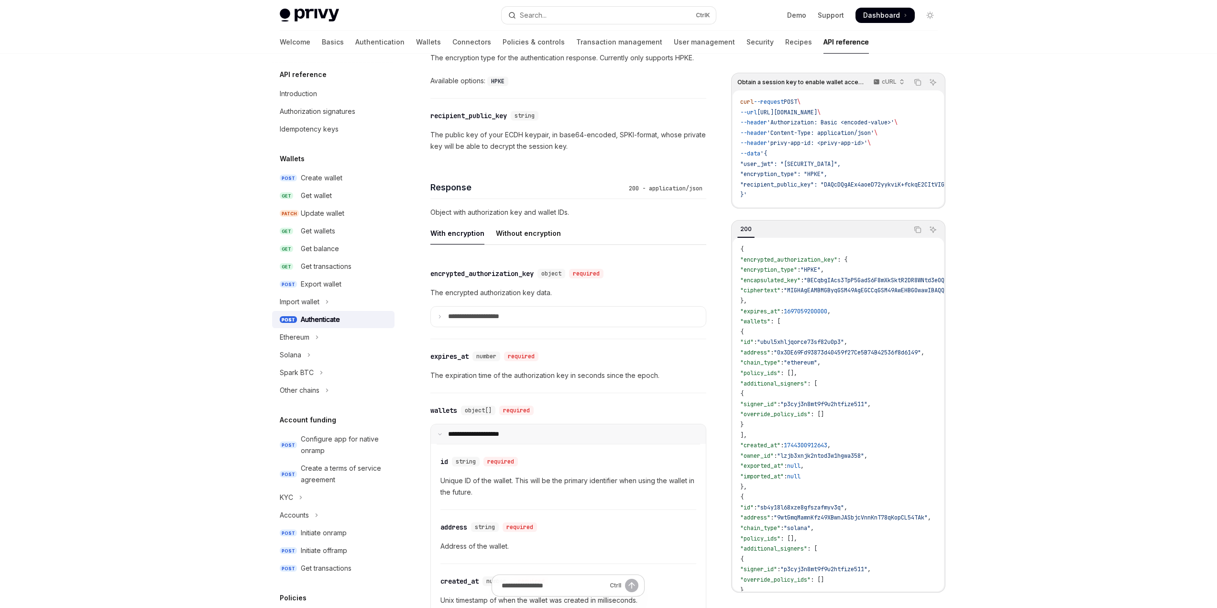
click at [442, 434] on summary "**********" at bounding box center [568, 434] width 275 height 20
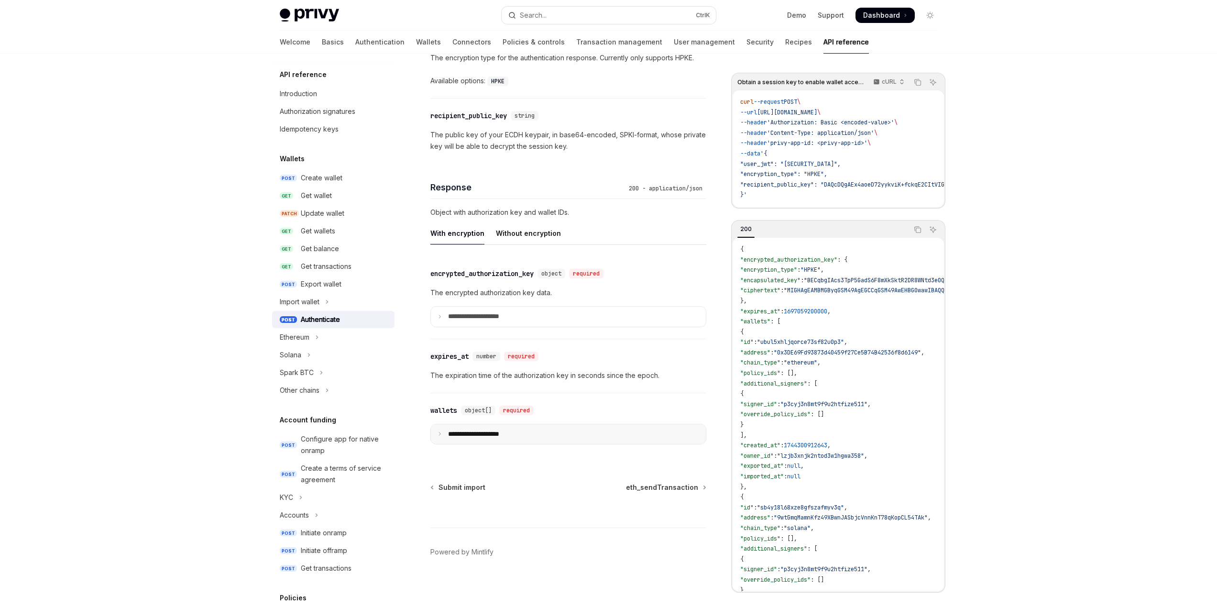
click at [442, 434] on summary "**********" at bounding box center [568, 434] width 275 height 20
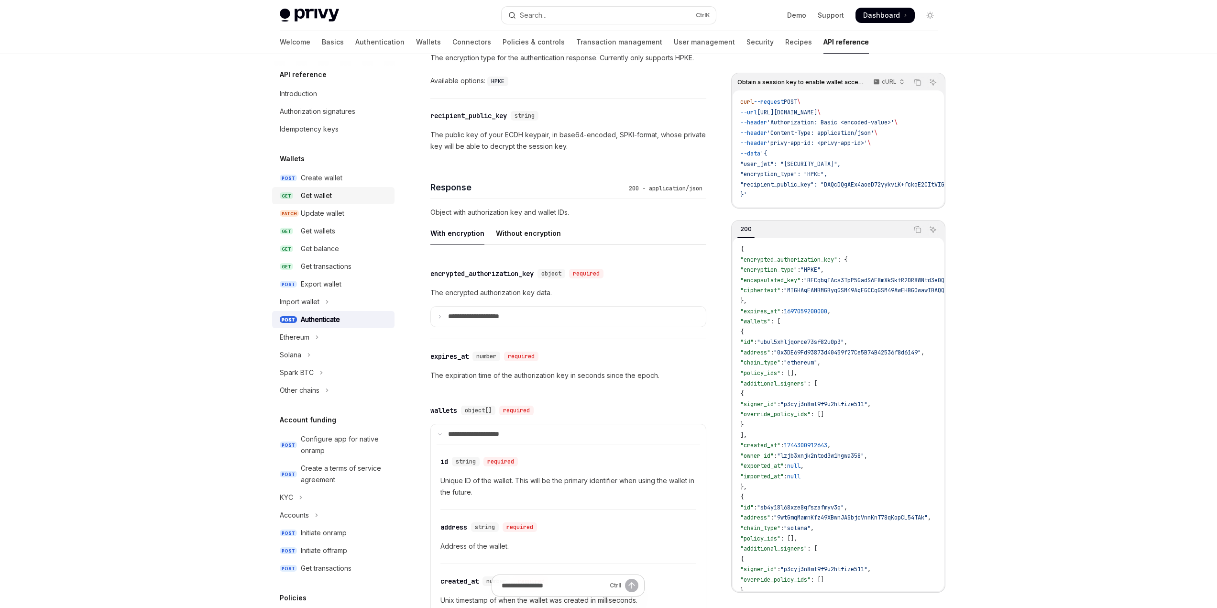
click at [324, 193] on div "Get wallet" at bounding box center [316, 195] width 31 height 11
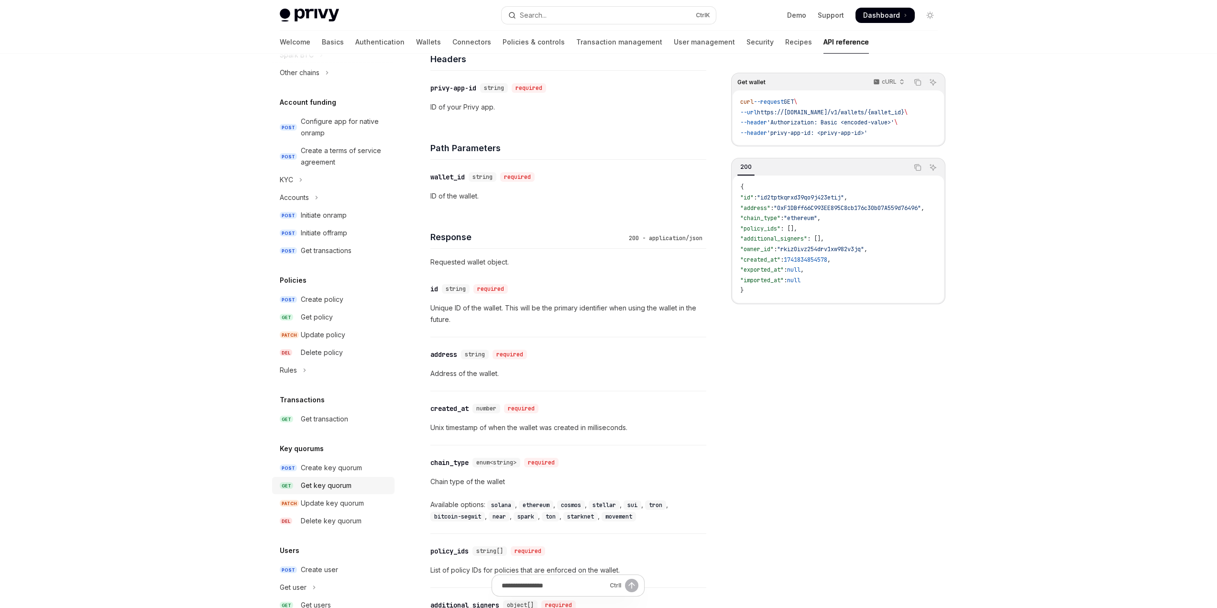
scroll to position [365, 0]
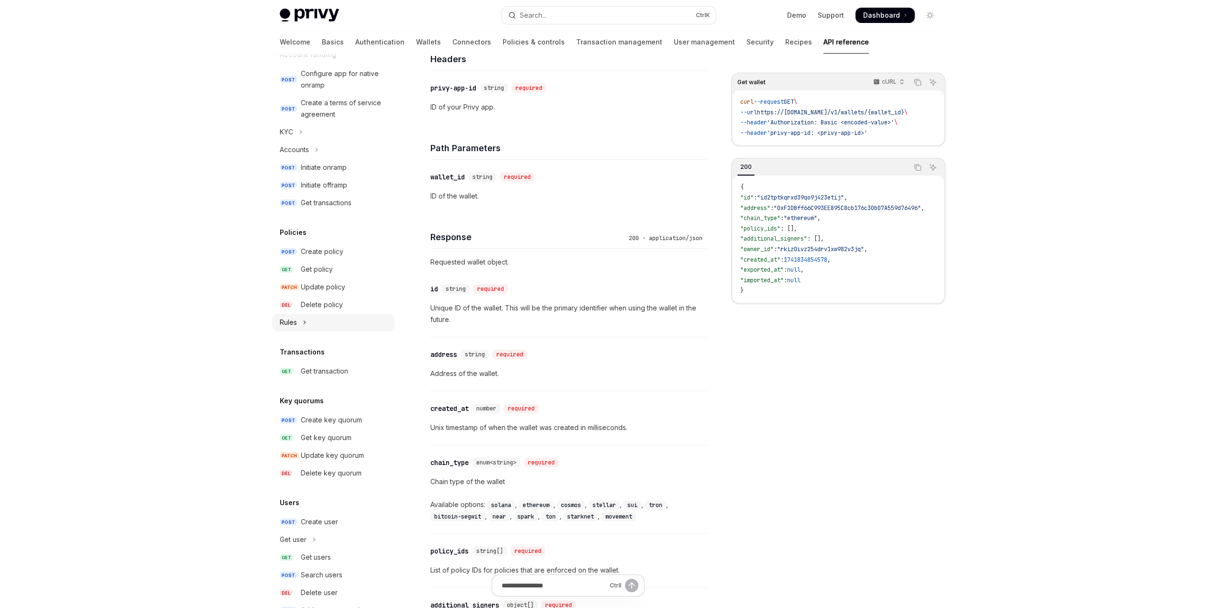
click at [294, 326] on div "Rules" at bounding box center [288, 321] width 17 height 11
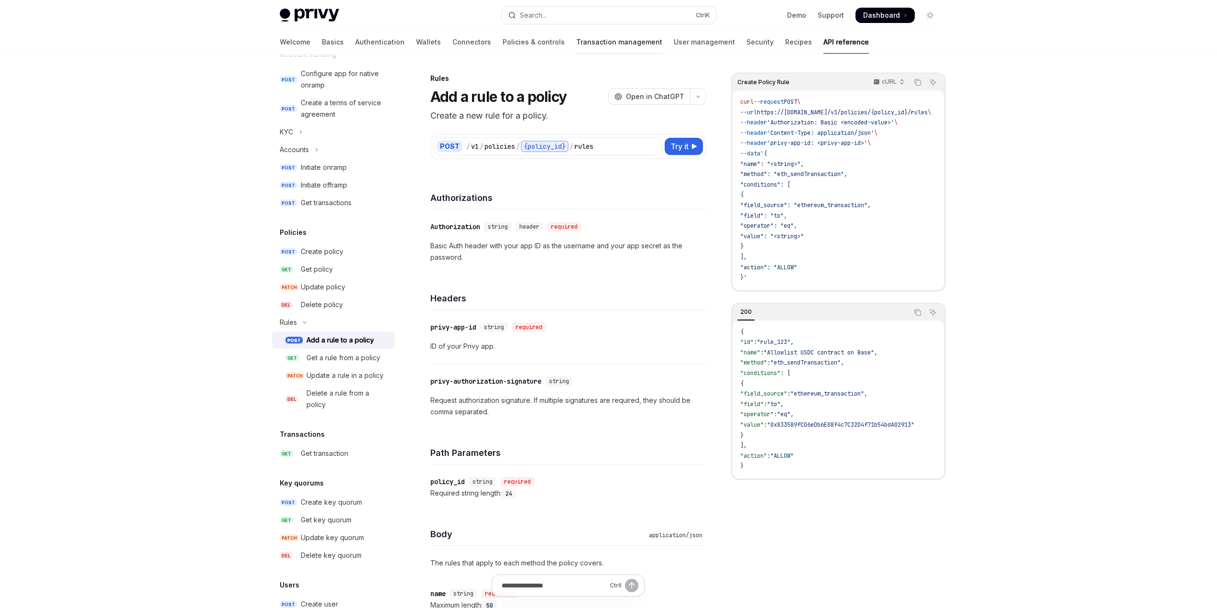
click at [576, 43] on link "Transaction management" at bounding box center [619, 42] width 86 height 23
type textarea "*"
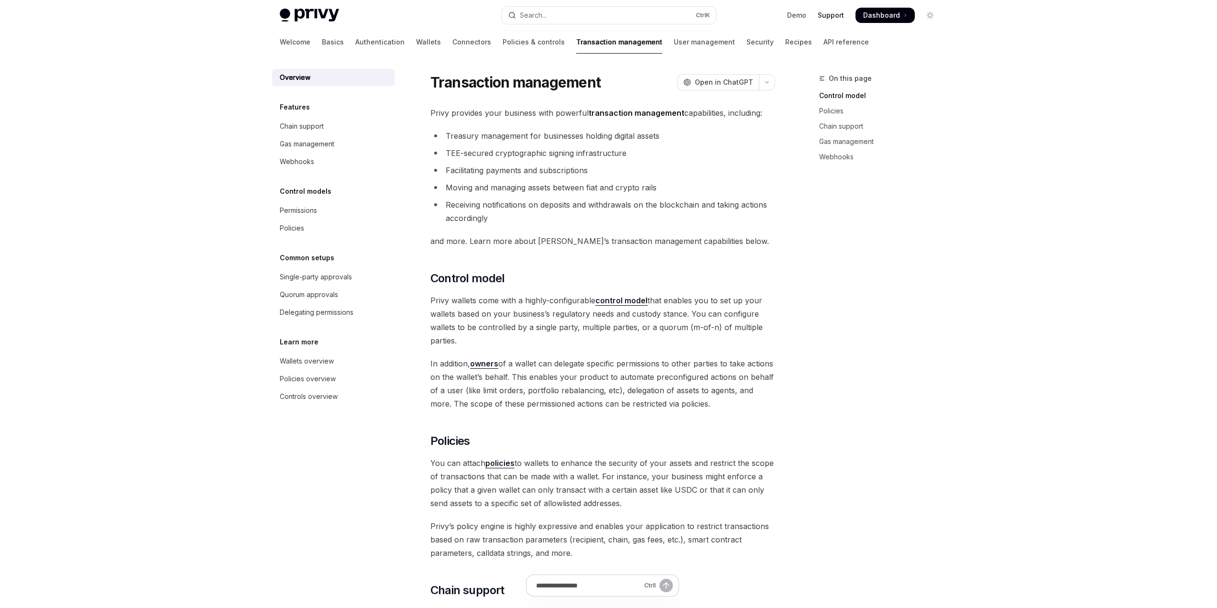
click at [842, 14] on link "Support" at bounding box center [830, 16] width 26 height 10
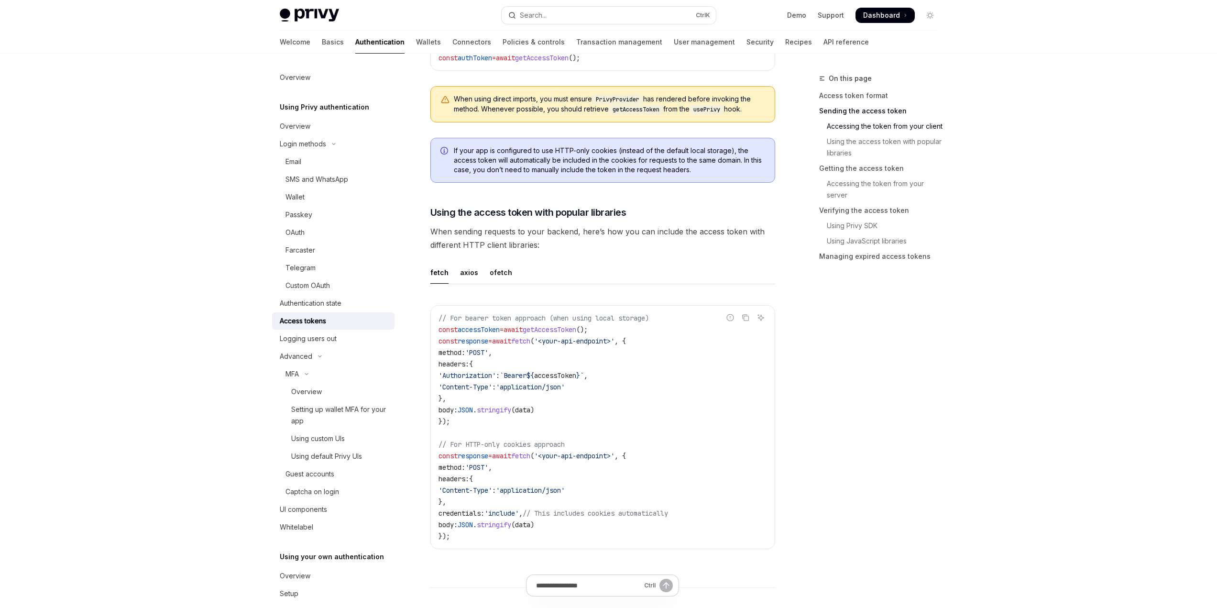
scroll to position [669, 0]
click at [823, 39] on link "API reference" at bounding box center [845, 42] width 45 height 23
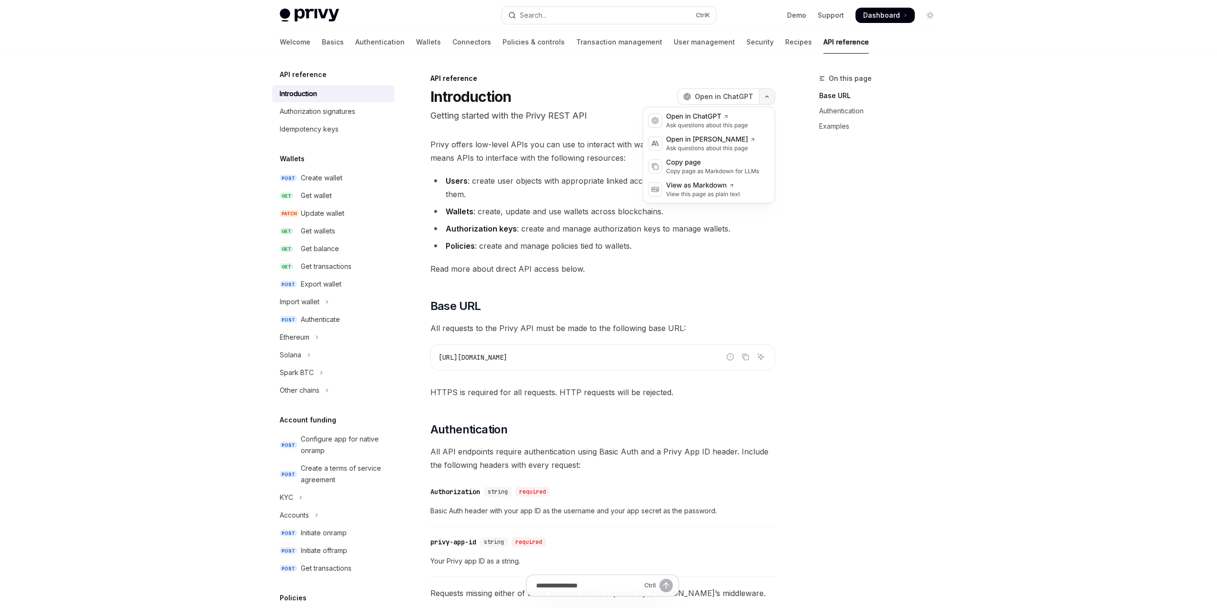
click at [765, 101] on button "button" at bounding box center [767, 96] width 16 height 16
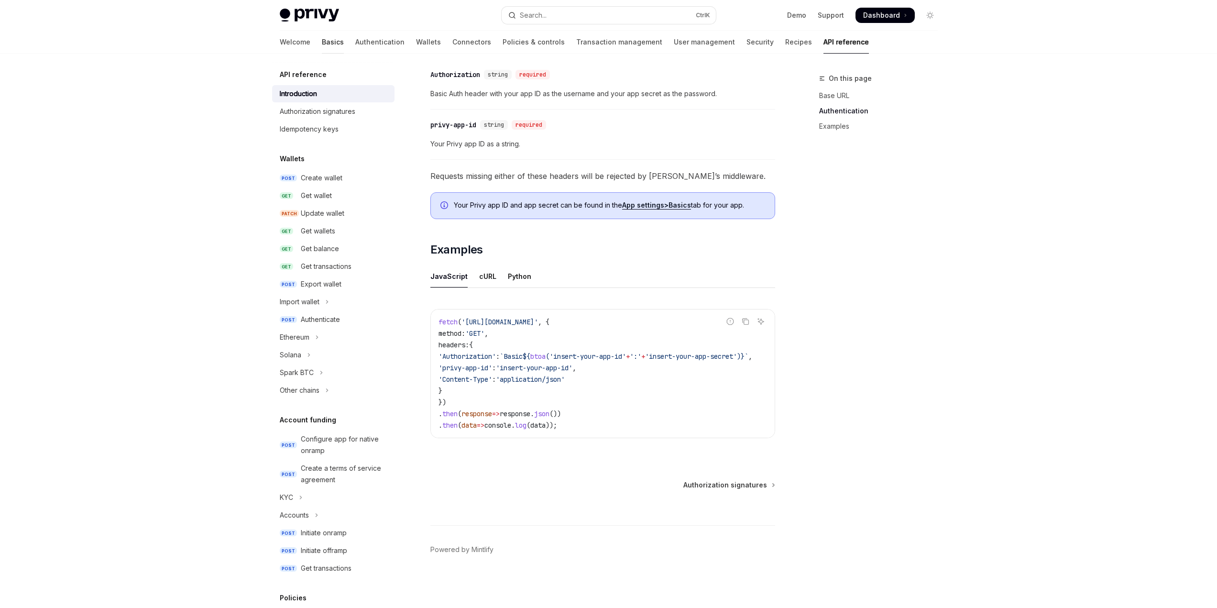
click at [322, 43] on link "Basics" at bounding box center [333, 42] width 22 height 23
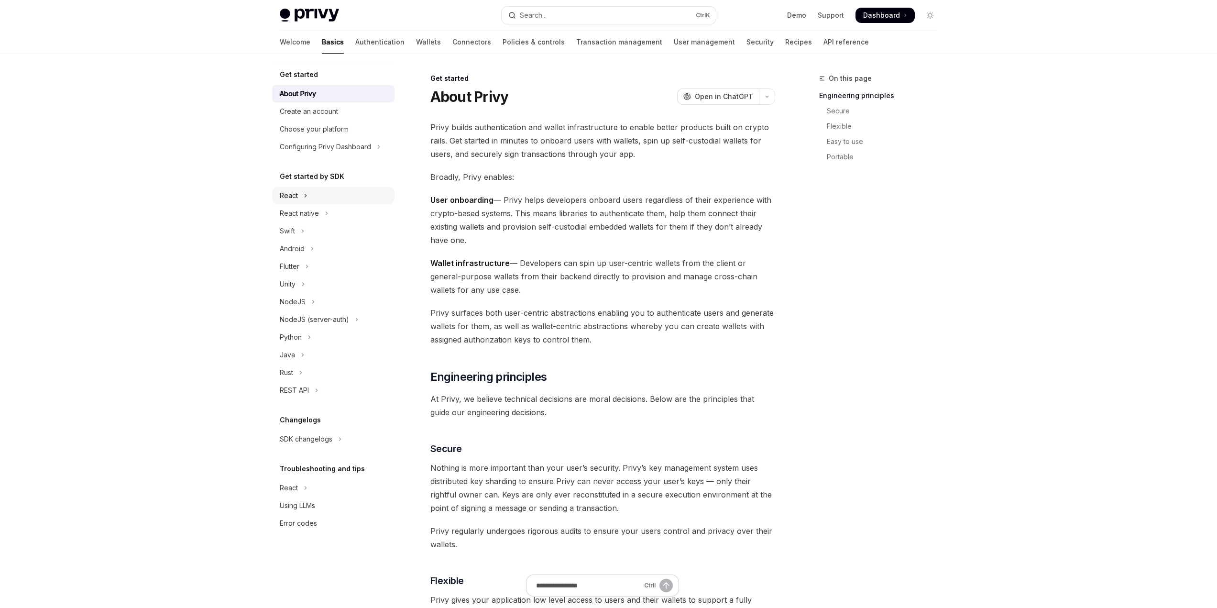
click at [296, 200] on div "React" at bounding box center [289, 195] width 18 height 11
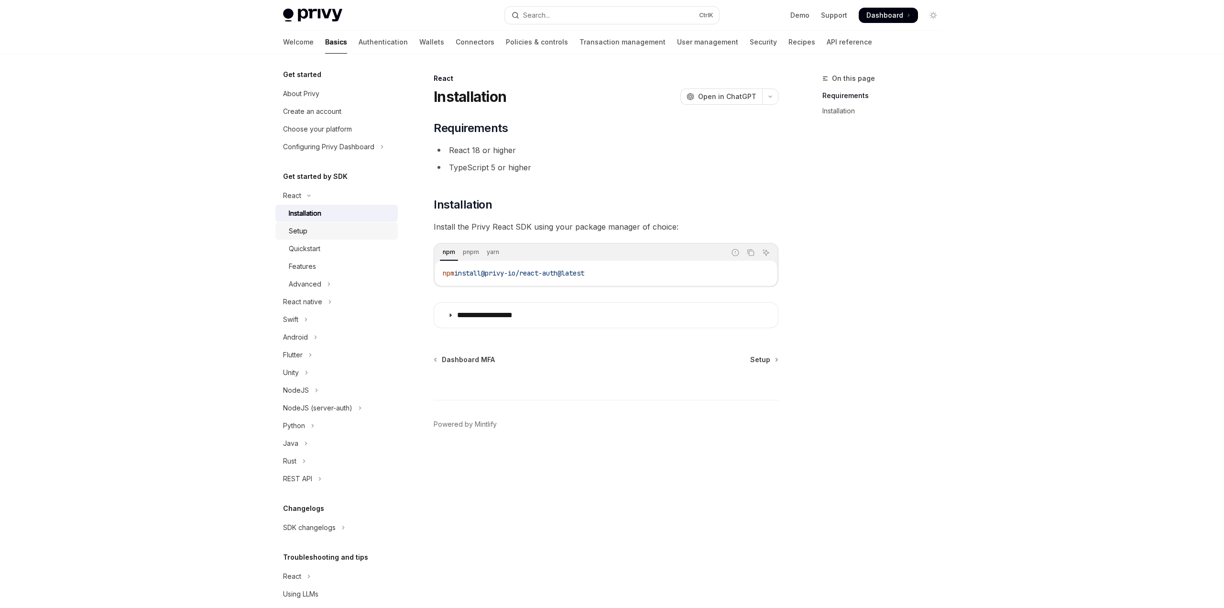
click at [301, 232] on div "Setup" at bounding box center [298, 230] width 19 height 11
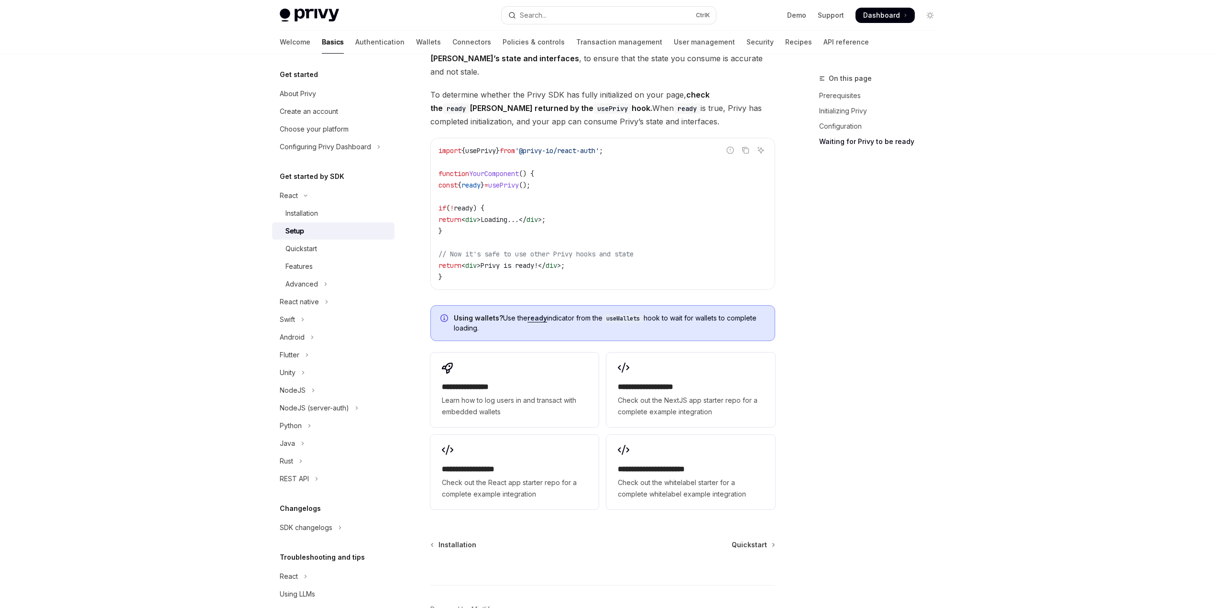
scroll to position [1050, 0]
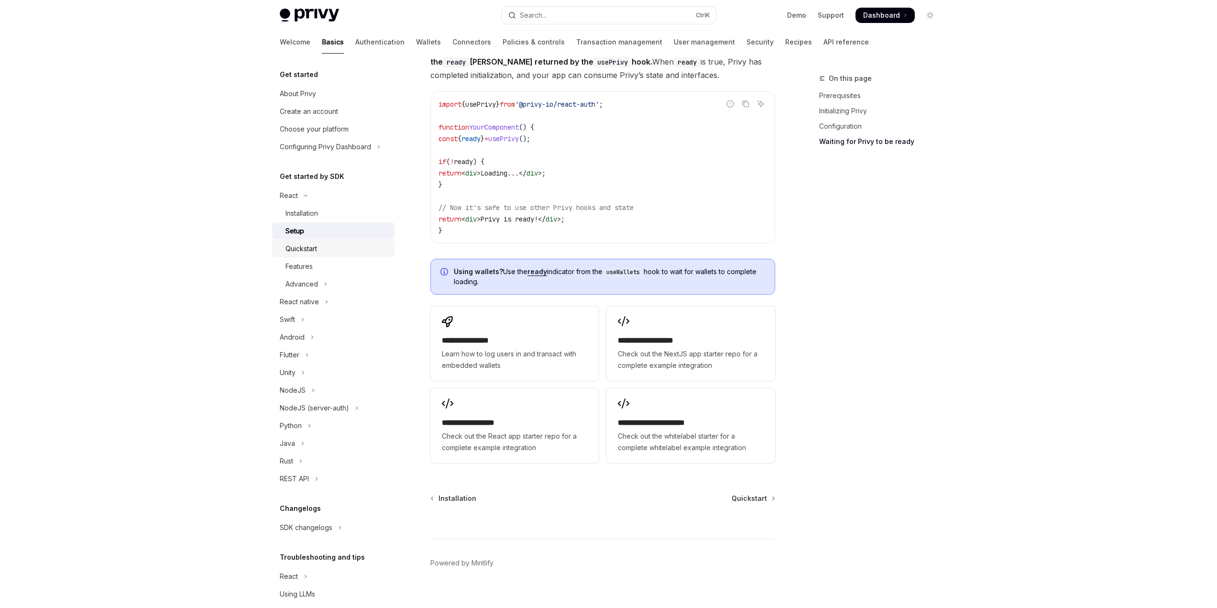
click at [297, 251] on div "Quickstart" at bounding box center [301, 248] width 32 height 11
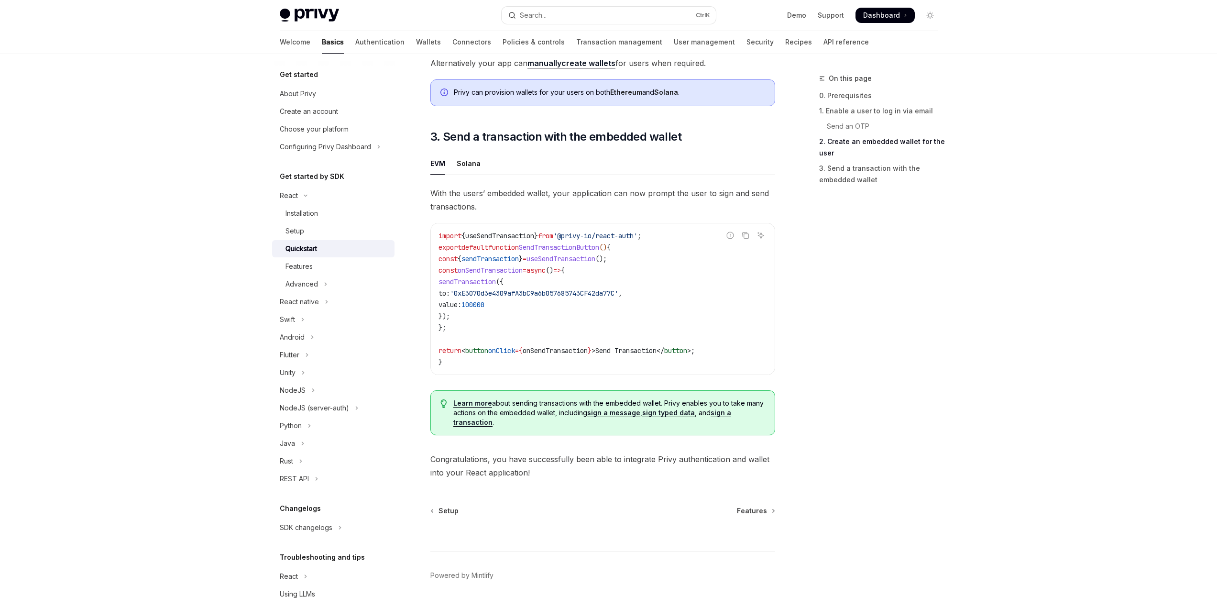
scroll to position [794, 0]
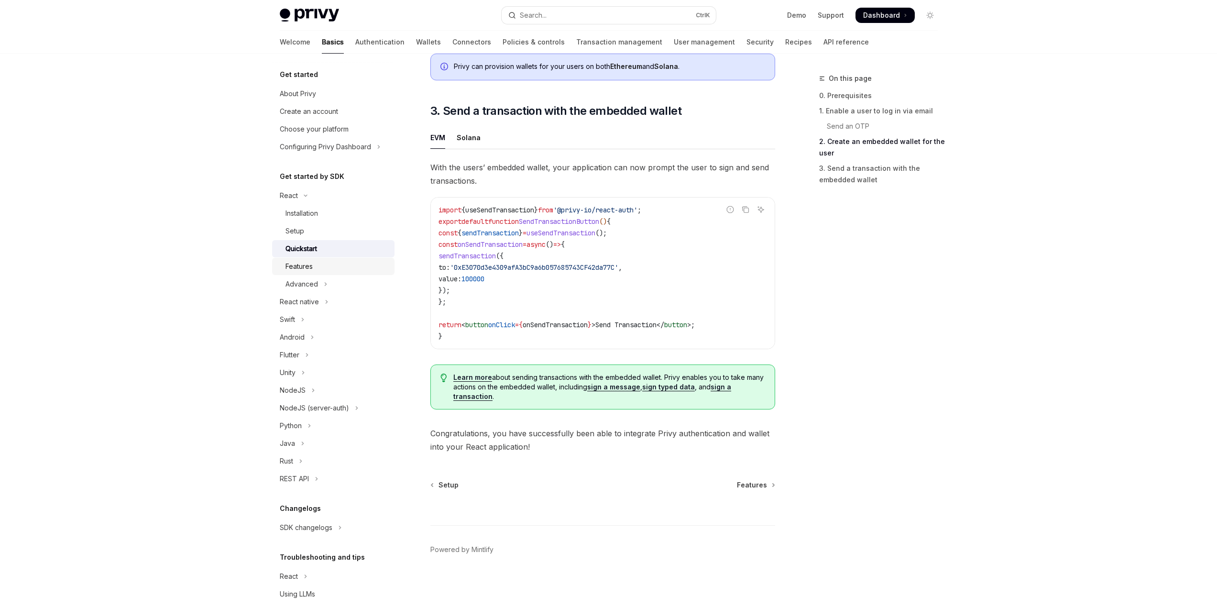
drag, startPoint x: 313, startPoint y: 267, endPoint x: 316, endPoint y: 273, distance: 7.3
click at [313, 268] on div "Features" at bounding box center [336, 266] width 103 height 11
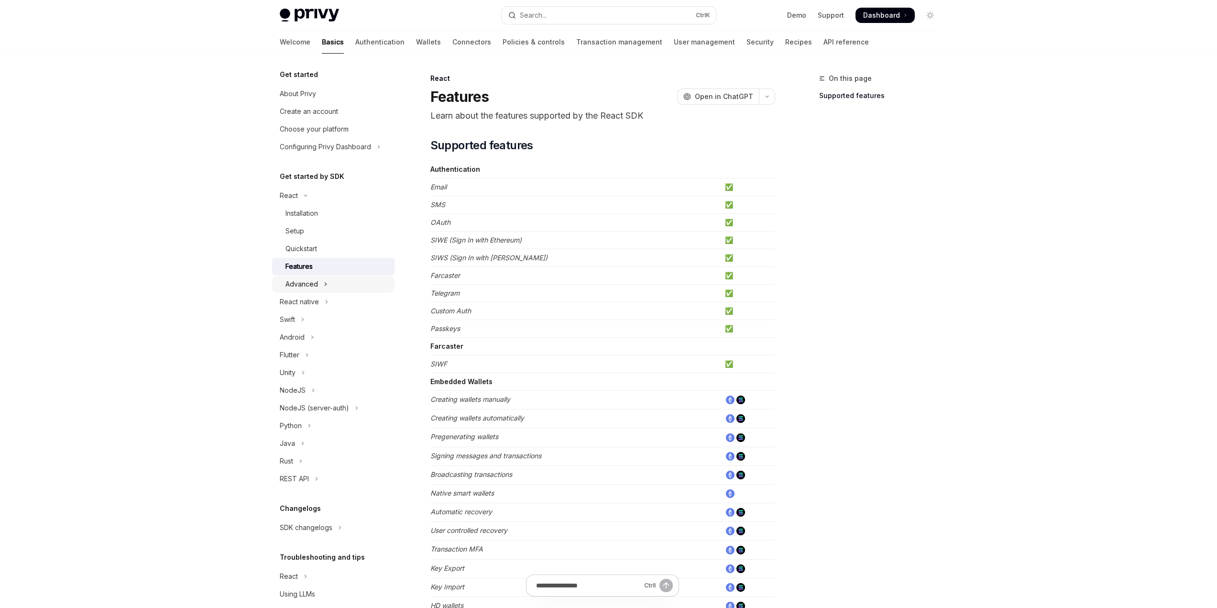
click at [314, 284] on div "Advanced" at bounding box center [301, 283] width 33 height 11
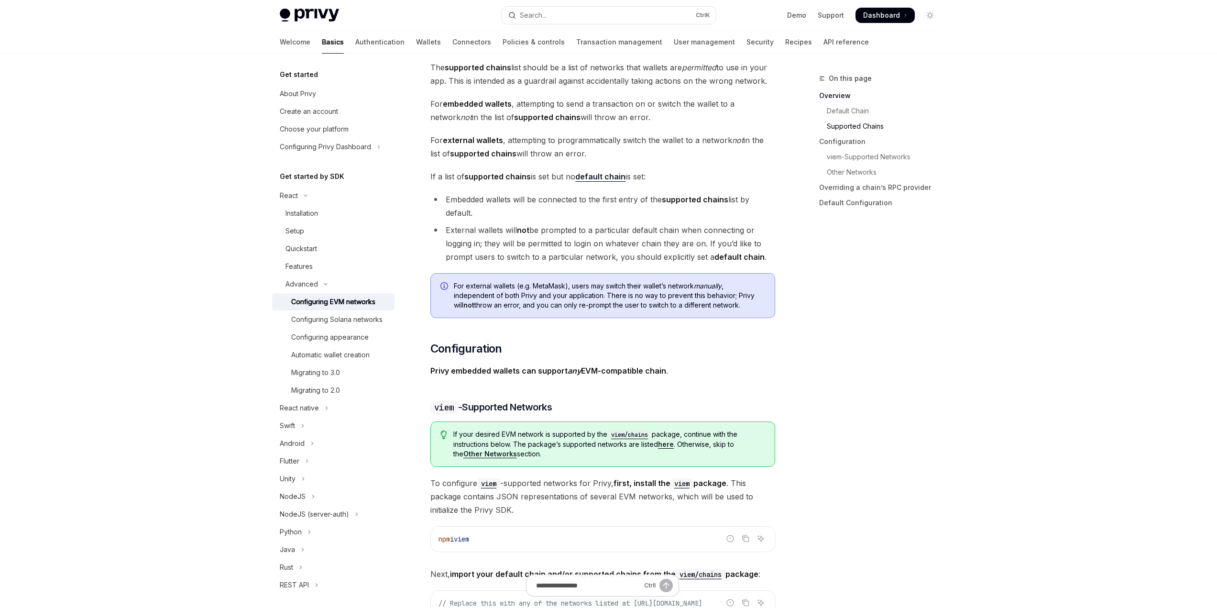
scroll to position [813, 0]
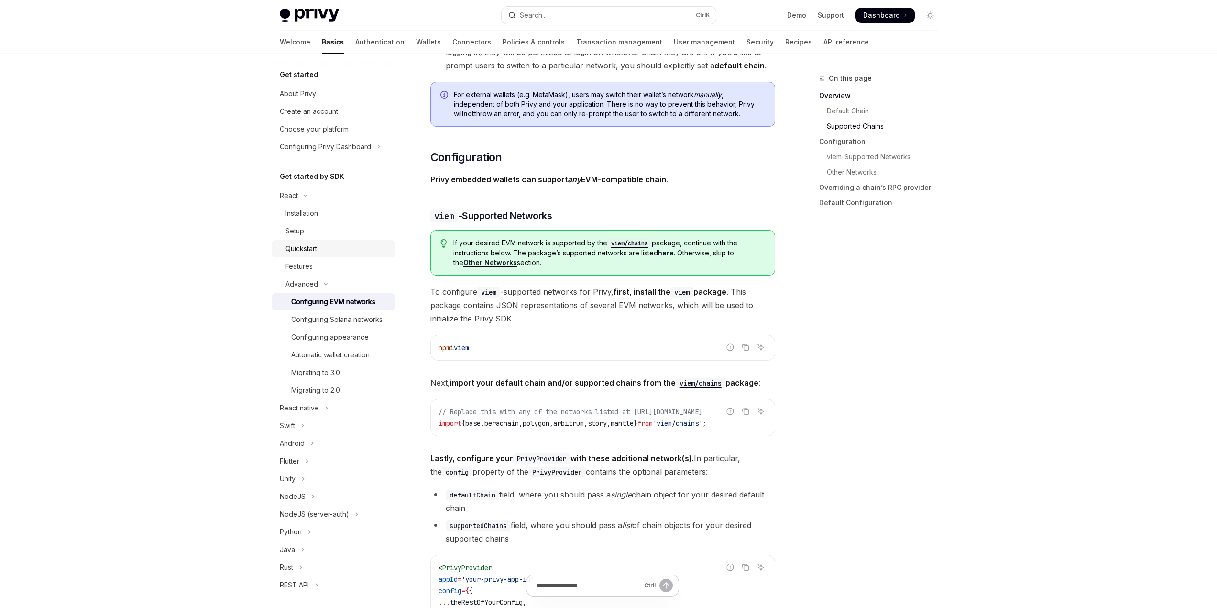
click at [307, 246] on div "Quickstart" at bounding box center [301, 248] width 32 height 11
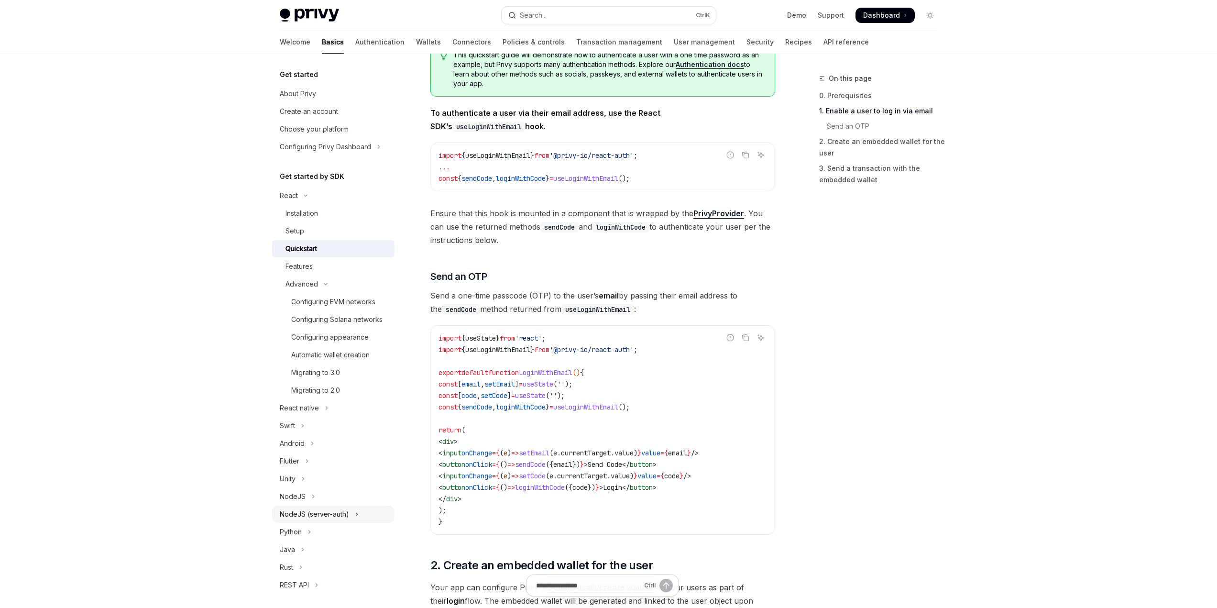
scroll to position [149, 0]
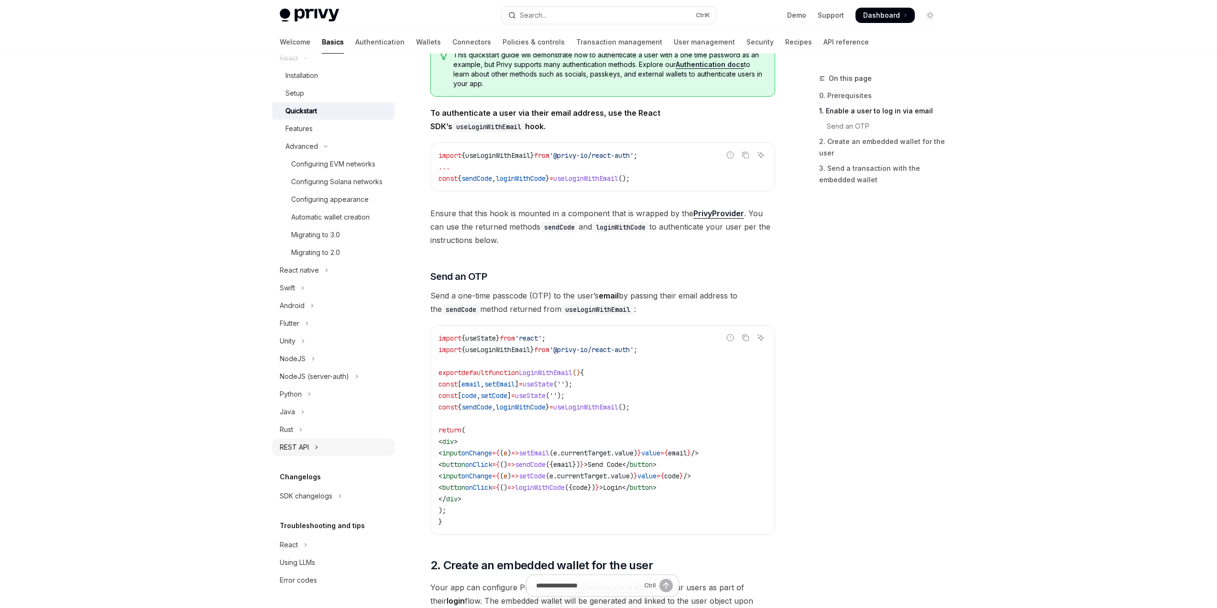
click at [295, 443] on div "REST API" at bounding box center [294, 446] width 29 height 11
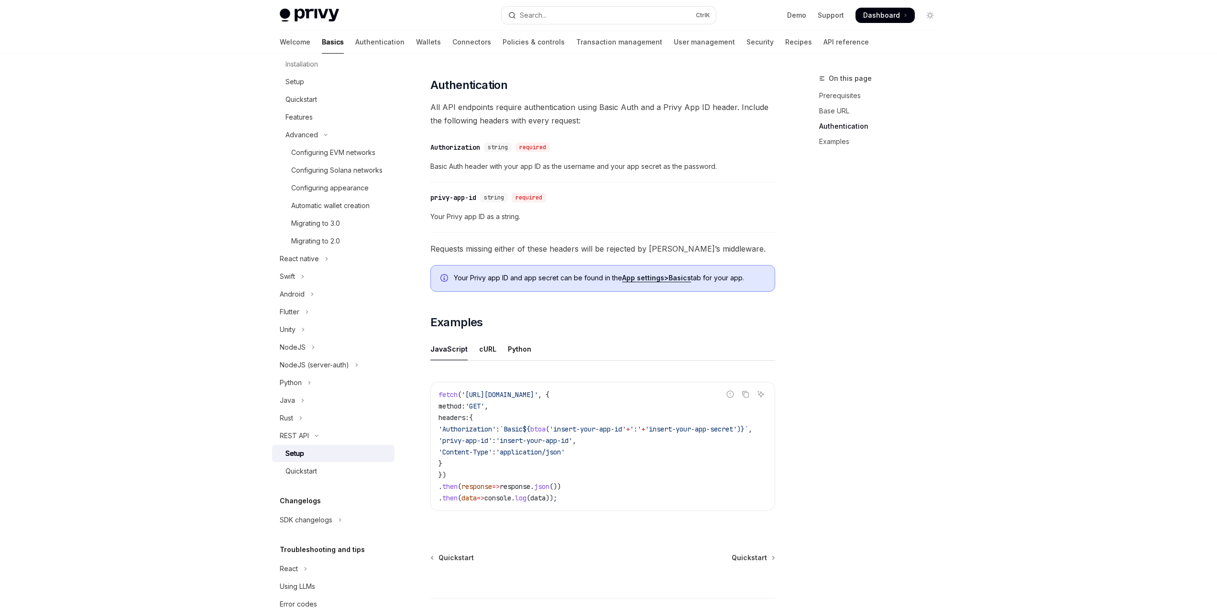
scroll to position [315, 0]
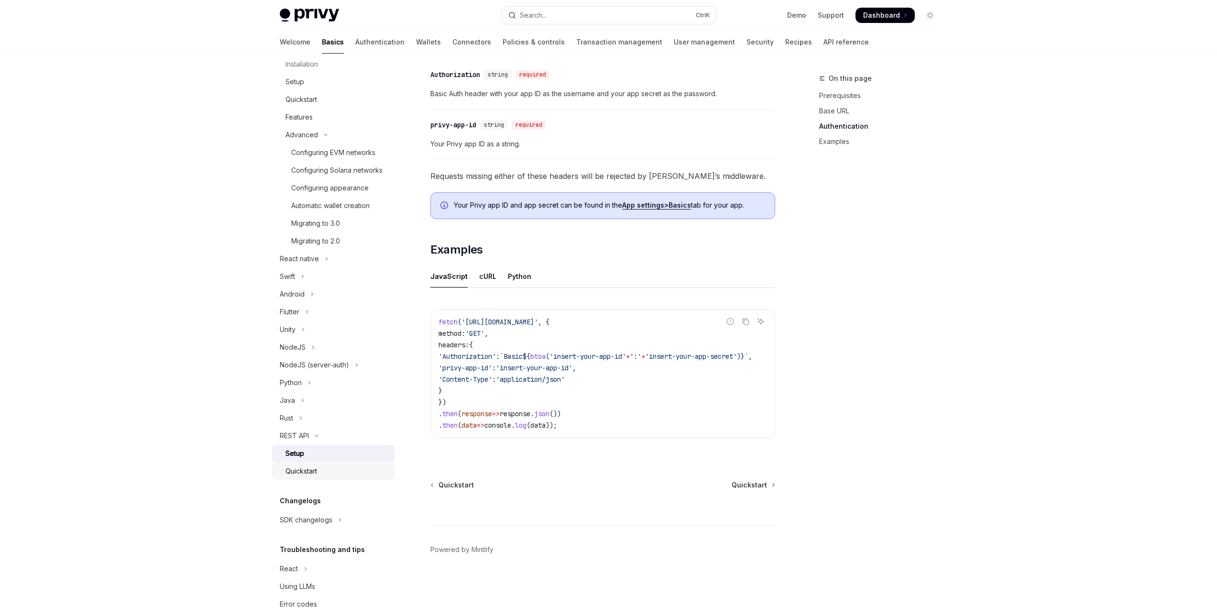
click at [306, 477] on div "Quickstart" at bounding box center [301, 470] width 32 height 11
type textarea "*"
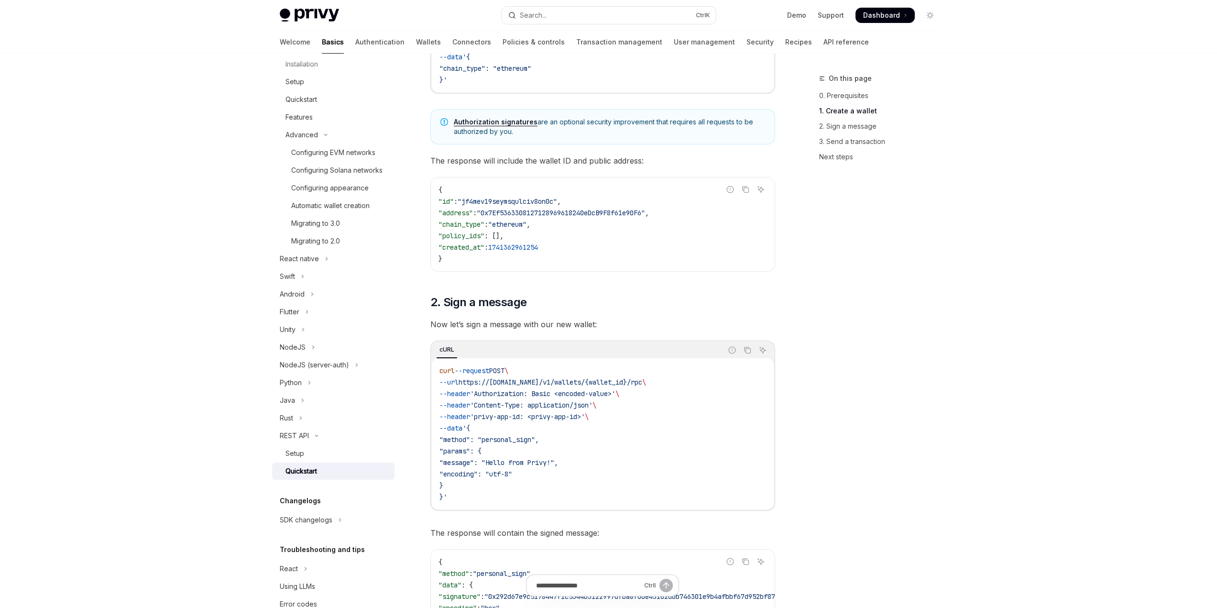
scroll to position [191, 0]
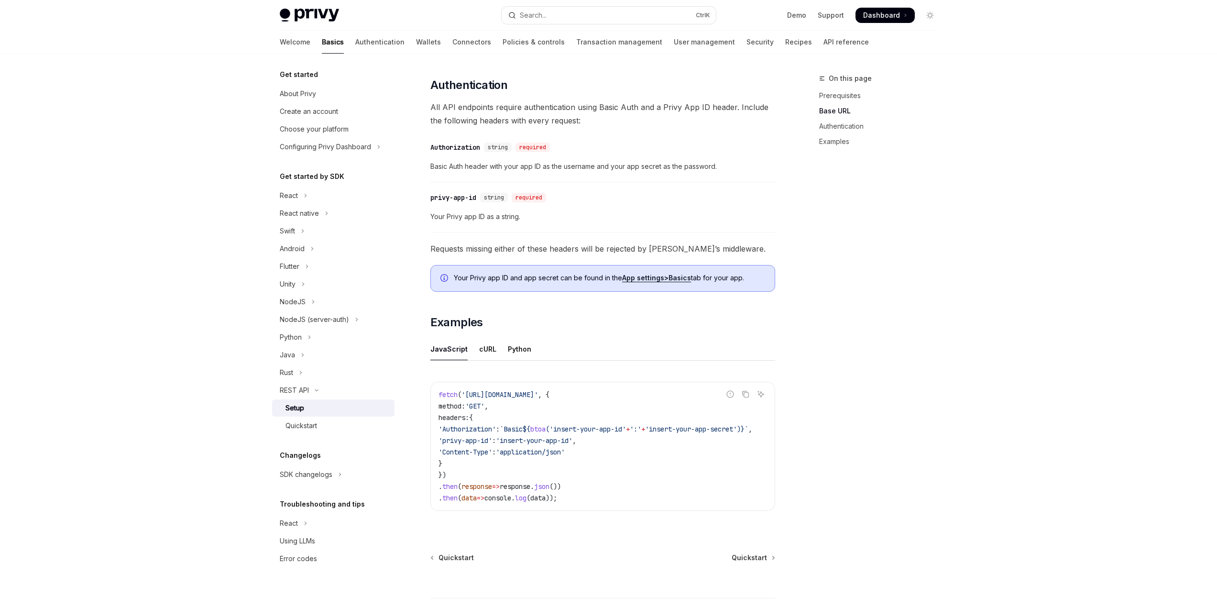
scroll to position [287, 0]
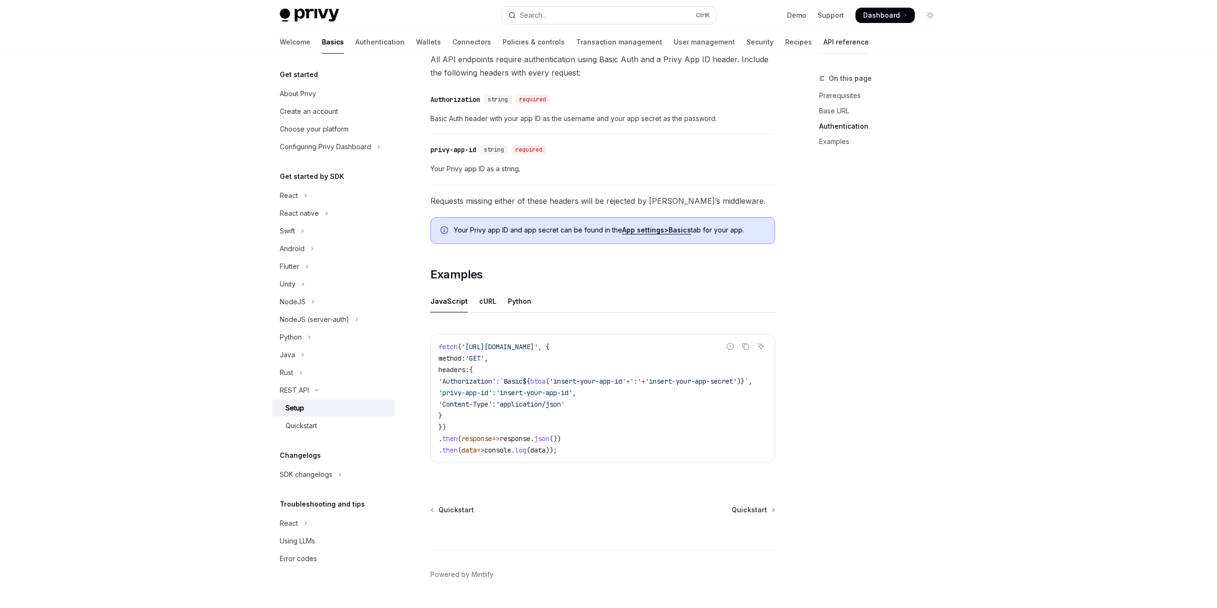
click at [823, 45] on link "API reference" at bounding box center [845, 42] width 45 height 23
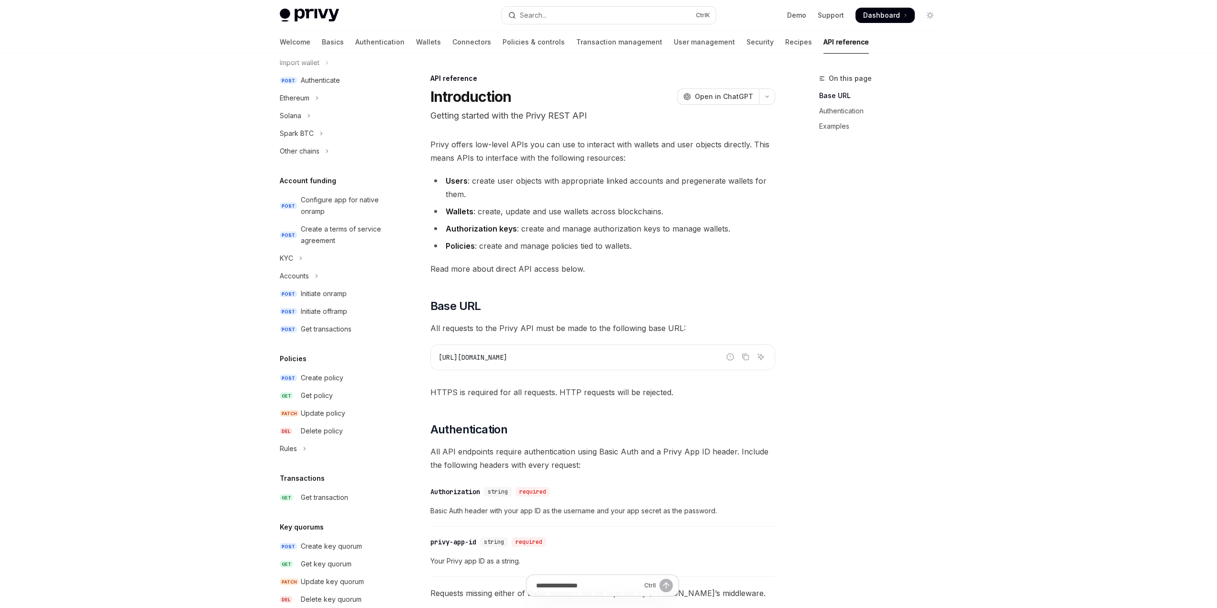
scroll to position [413, 0]
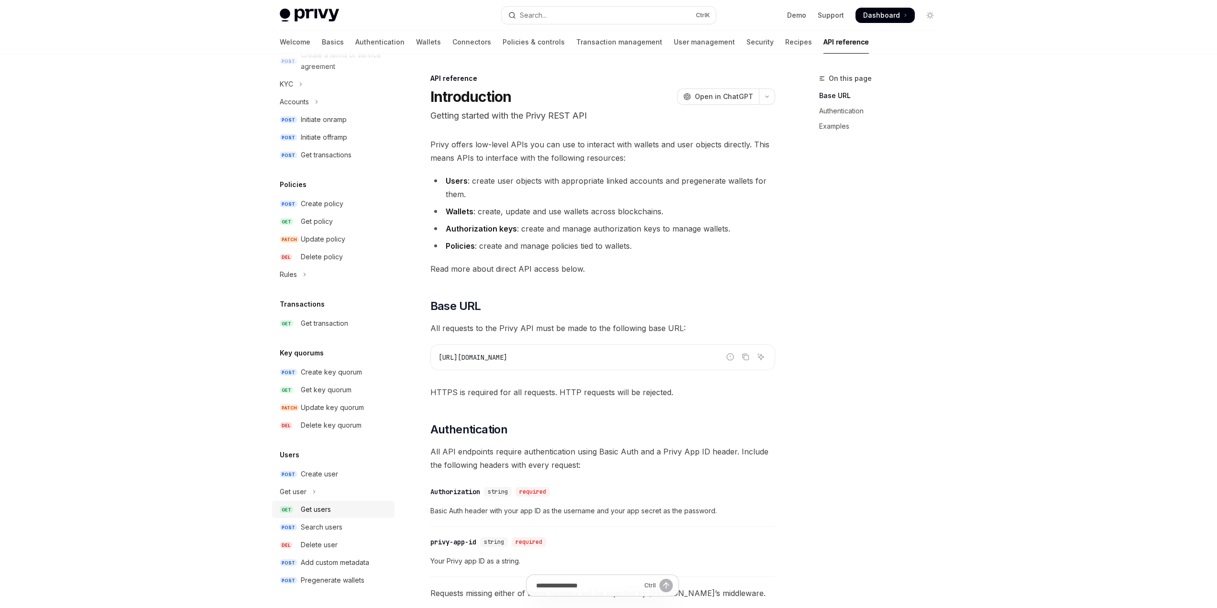
click at [328, 507] on div "Get users" at bounding box center [316, 508] width 30 height 11
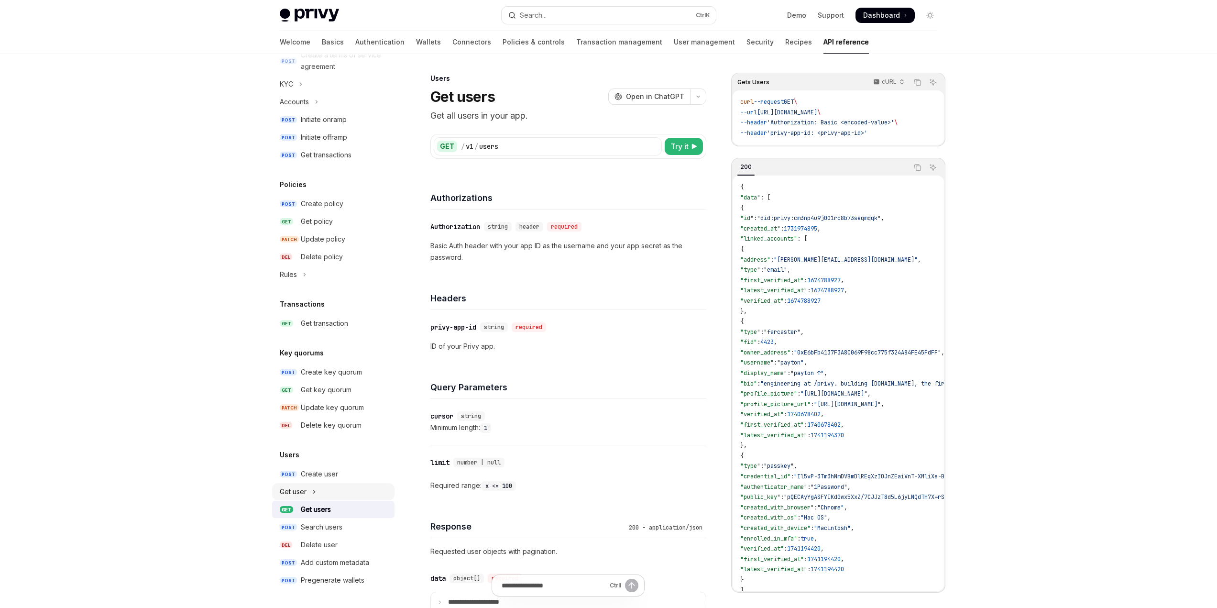
click at [307, 494] on button "Get user" at bounding box center [333, 491] width 122 height 17
type textarea "*"
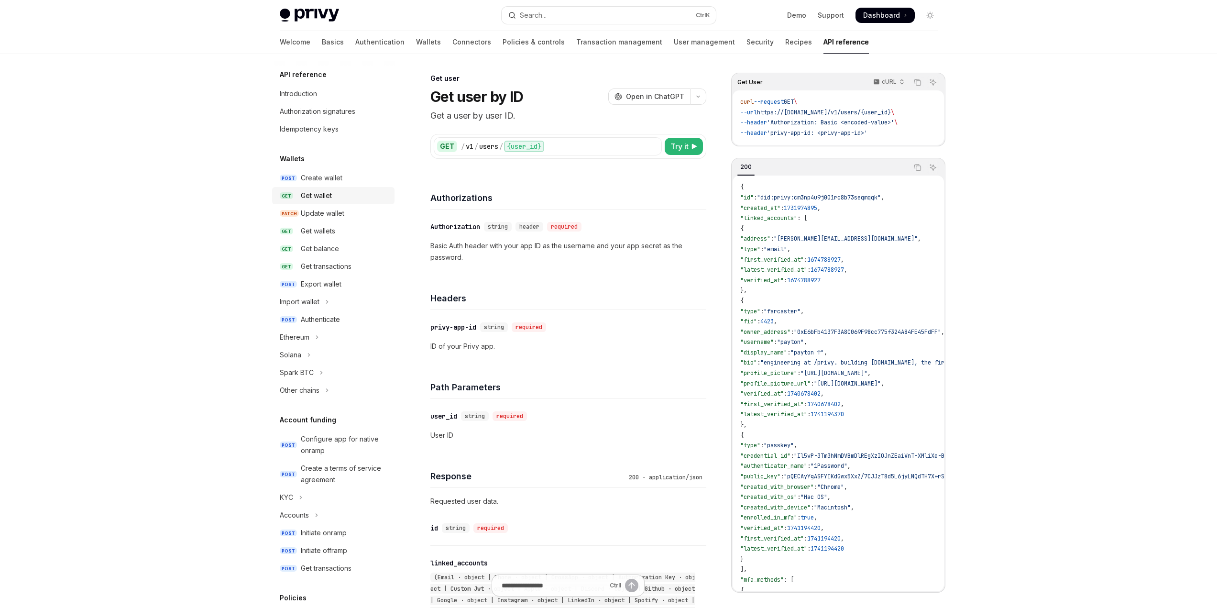
click at [327, 197] on div "Get wallet" at bounding box center [316, 195] width 31 height 11
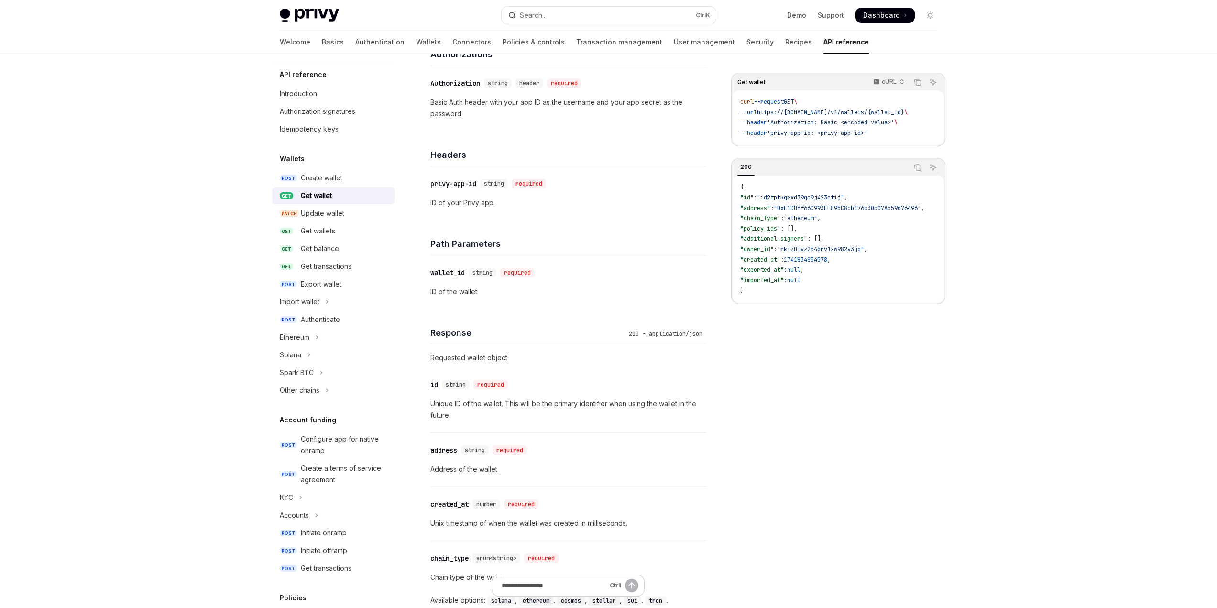
scroll to position [239, 0]
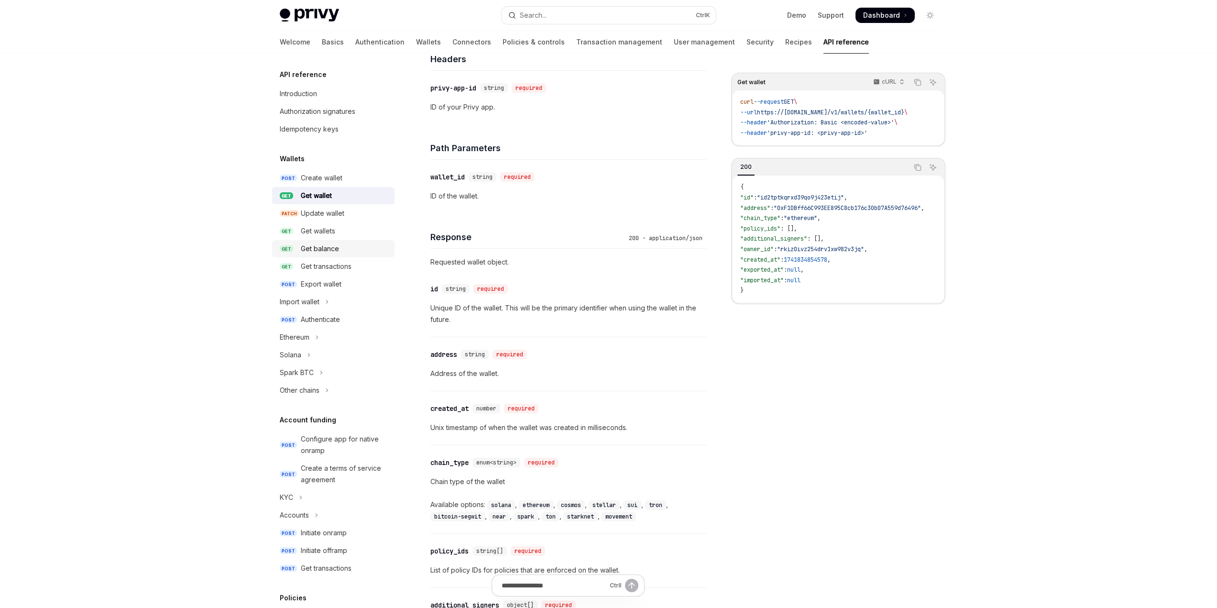
click at [326, 252] on div "Get balance" at bounding box center [320, 248] width 38 height 11
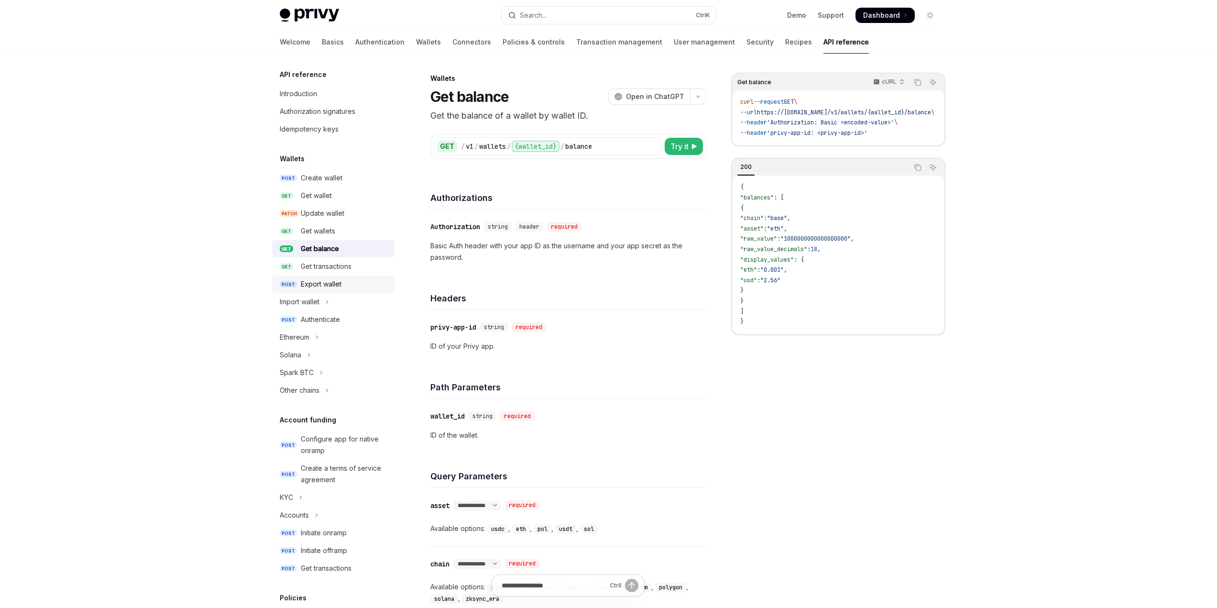
click at [322, 287] on div "Export wallet" at bounding box center [321, 283] width 41 height 11
type textarea "*"
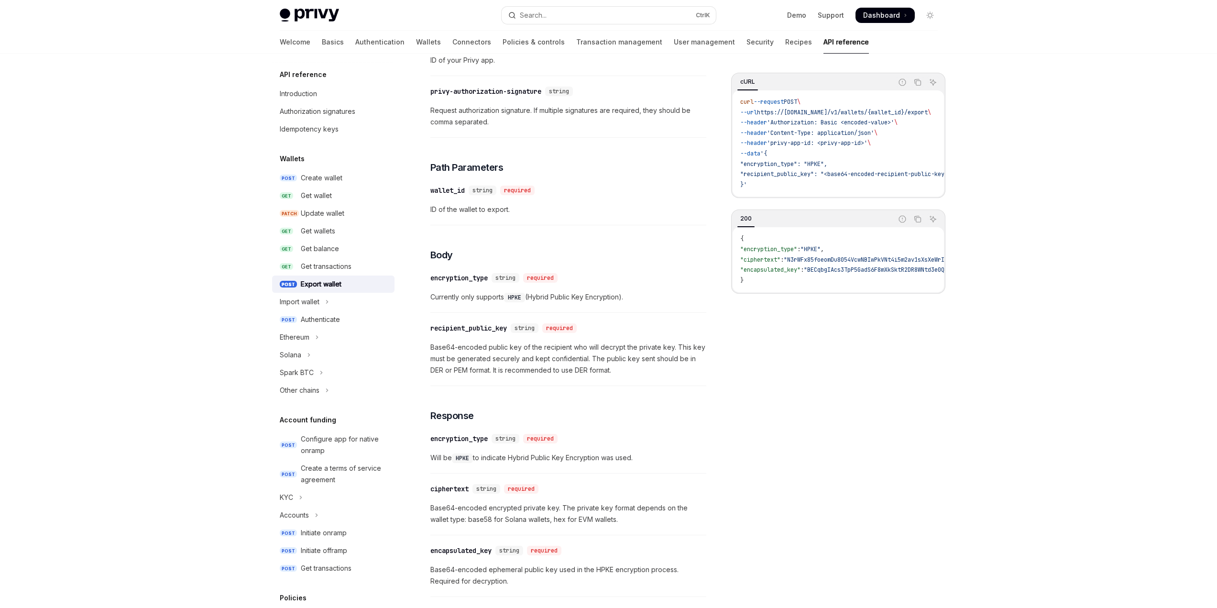
scroll to position [444, 0]
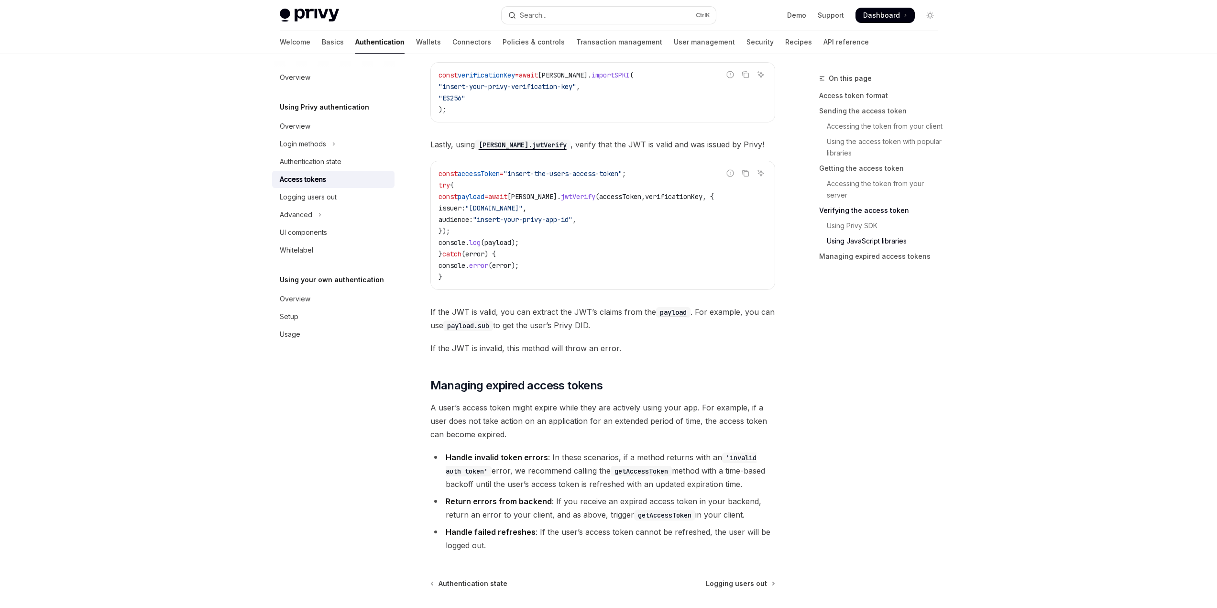
scroll to position [2218, 0]
